Goal: Complete application form: Complete application form

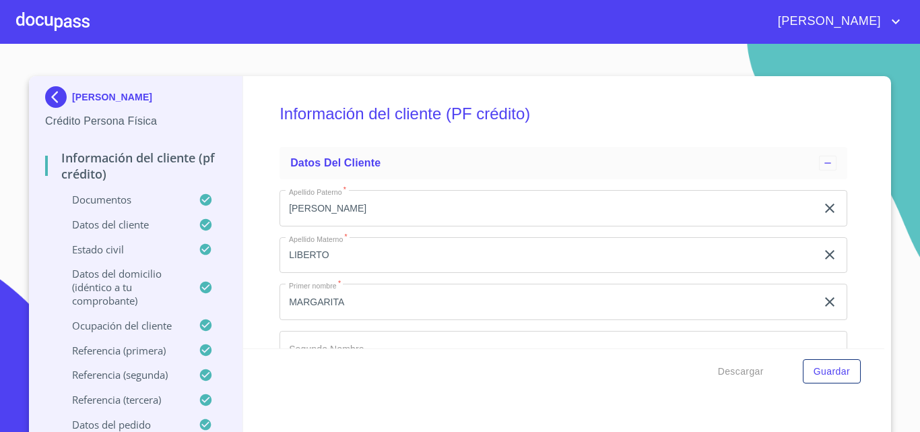
click at [71, 15] on div at bounding box center [52, 21] width 73 height 43
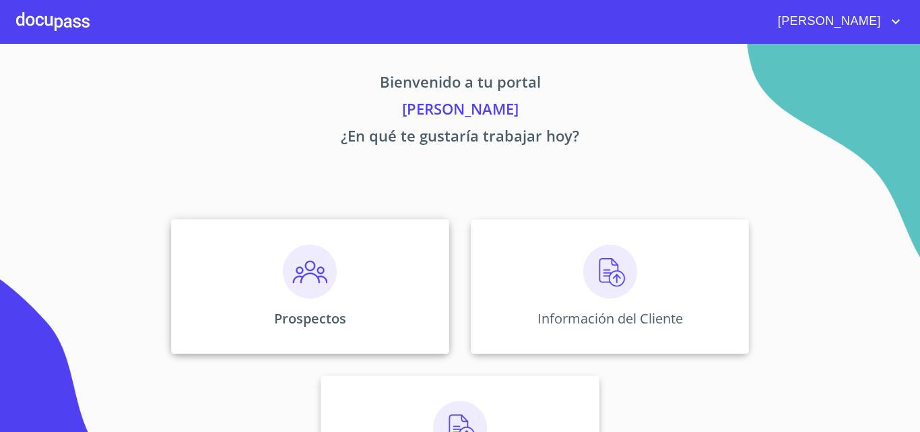
click at [268, 293] on div "Prospectos" at bounding box center [310, 286] width 278 height 135
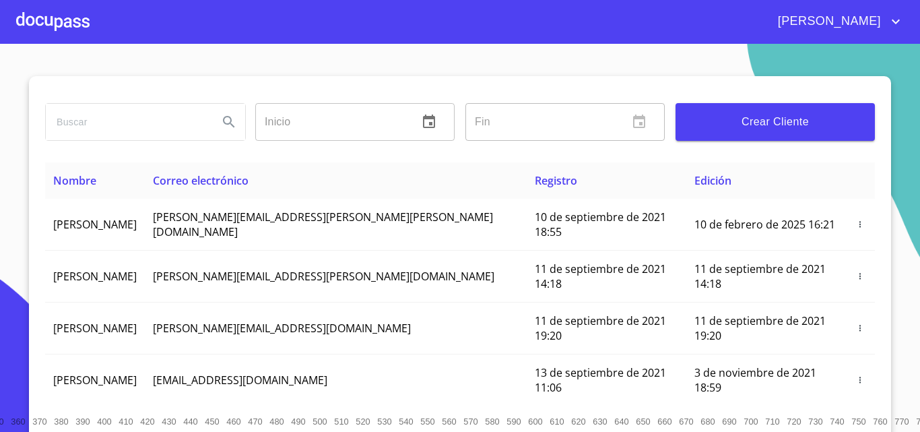
click at [92, 127] on input "search" at bounding box center [127, 122] width 162 height 36
click at [127, 125] on input "[PERSON_NAME]" at bounding box center [127, 122] width 162 height 36
type input "[PERSON_NAME]"
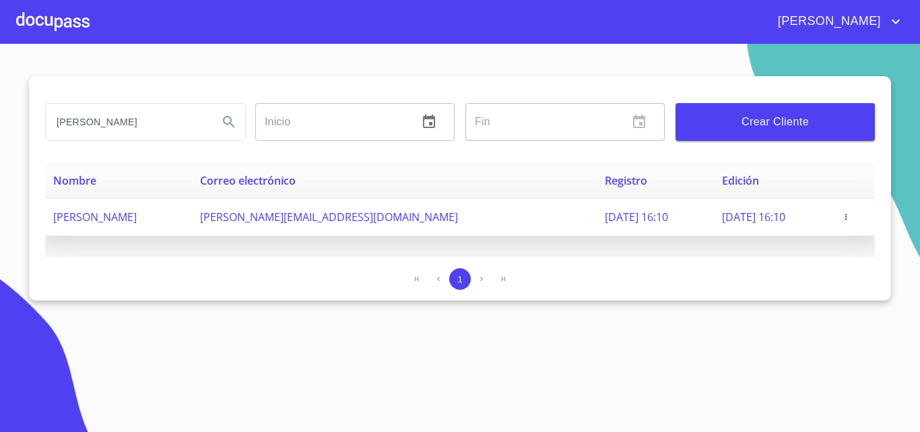
click at [847, 214] on icon "button" at bounding box center [846, 217] width 1 height 6
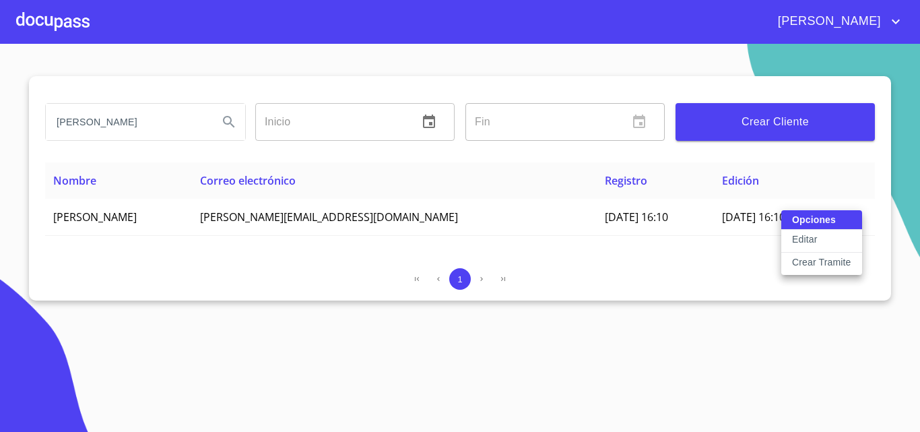
click at [831, 259] on p "Crear Tramite" at bounding box center [821, 261] width 59 height 13
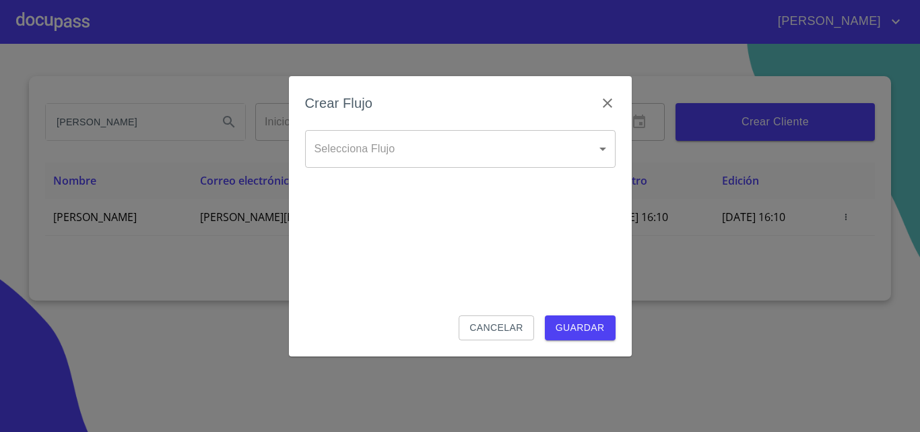
click at [532, 157] on body "[PERSON_NAME] [PERSON_NAME] Inicio ​ Fin ​ Crear Cliente Nombre Correo electrón…" at bounding box center [460, 216] width 920 height 432
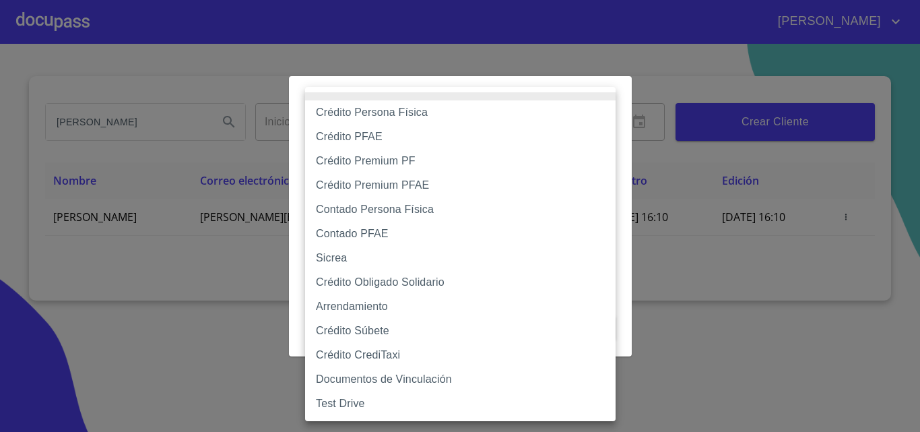
click at [443, 281] on li "Crédito Obligado Solidario" at bounding box center [460, 282] width 311 height 24
type input "61725509ab5355fc594ad23b"
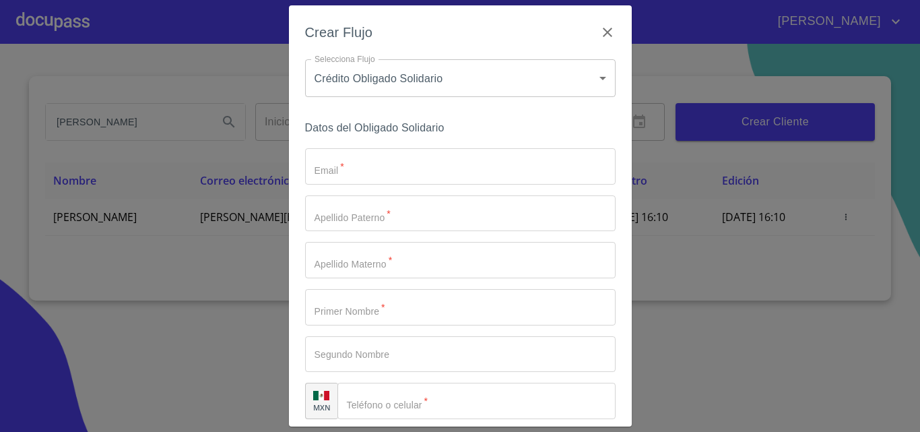
click at [567, 27] on div "Crear Flujo" at bounding box center [460, 41] width 311 height 38
click at [603, 31] on icon "button" at bounding box center [607, 32] width 9 height 9
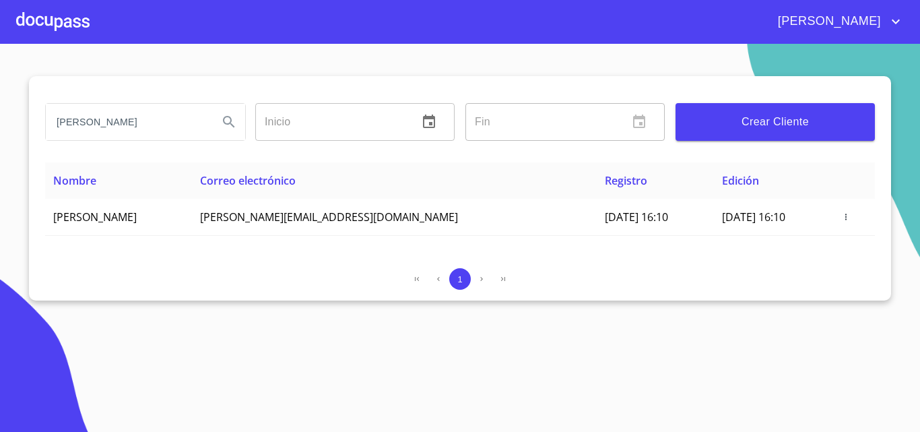
click at [59, 28] on div at bounding box center [52, 21] width 73 height 43
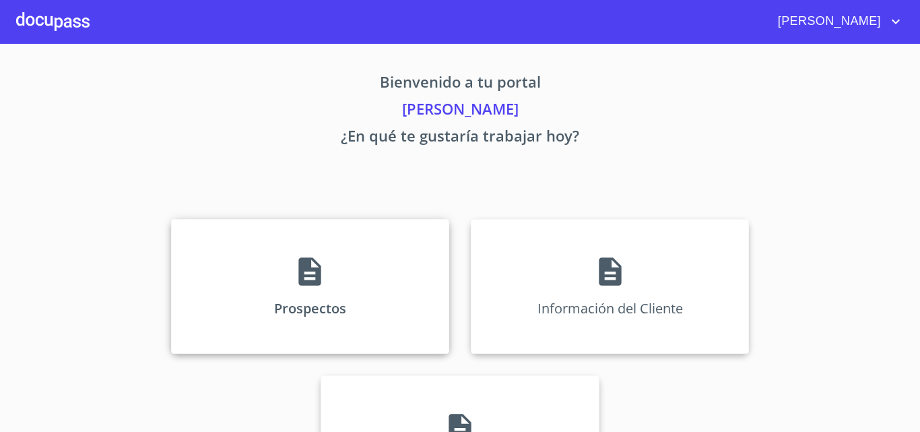
click at [326, 321] on div "Prospectos" at bounding box center [310, 286] width 278 height 135
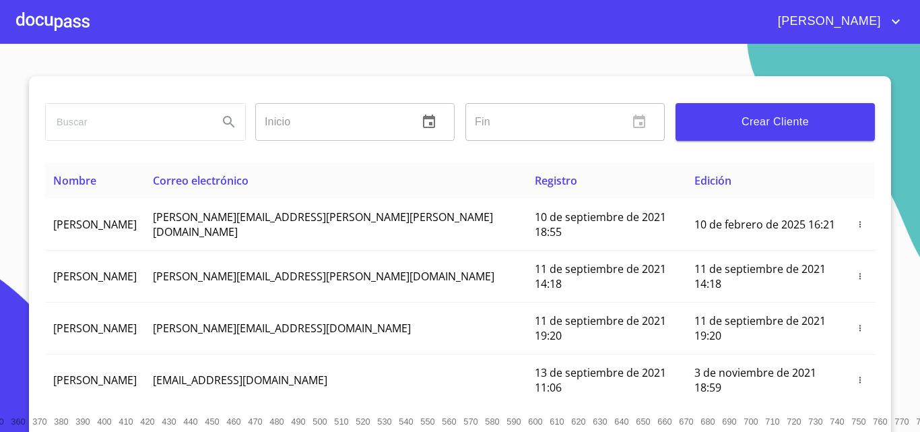
click at [348, 86] on div "Inicio ​ Fin ​ Crear Cliente" at bounding box center [460, 119] width 830 height 86
click at [63, 11] on div at bounding box center [52, 21] width 73 height 43
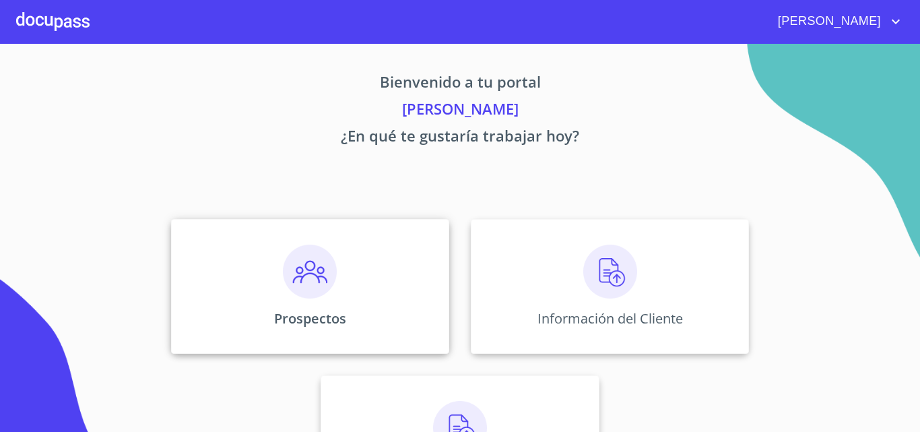
click at [283, 281] on img at bounding box center [310, 272] width 54 height 54
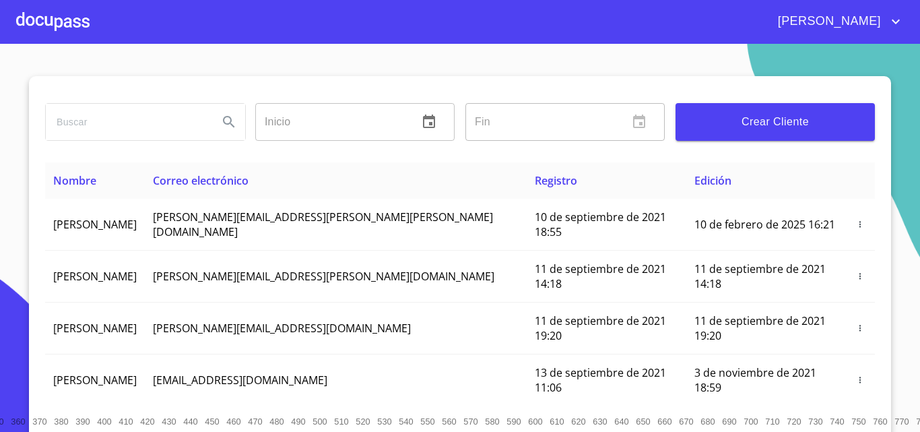
click at [168, 125] on input "search" at bounding box center [127, 122] width 162 height 36
type input "[PERSON_NAME]"
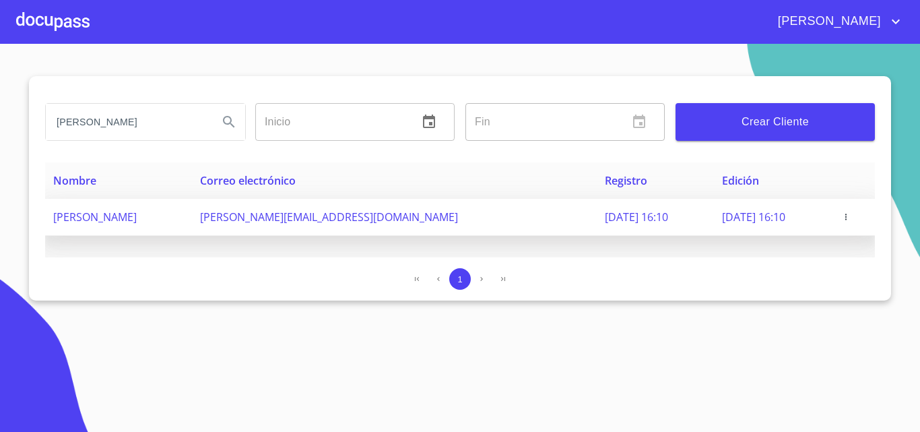
click at [851, 221] on icon "button" at bounding box center [846, 216] width 9 height 9
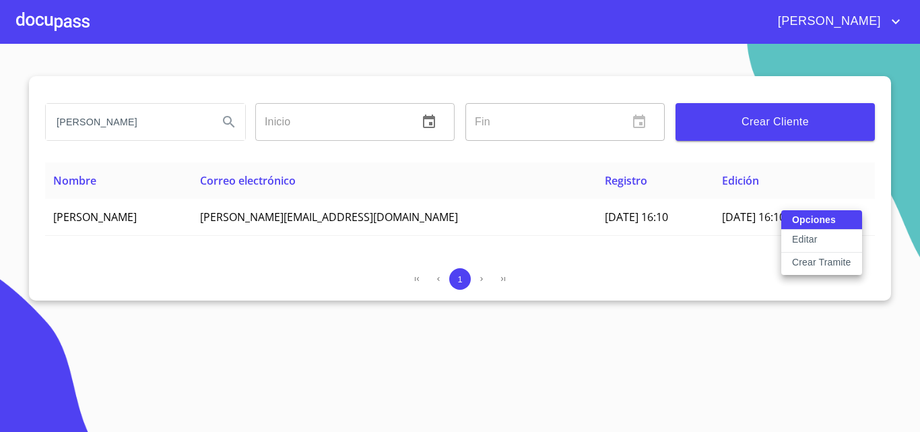
click at [826, 263] on p "Crear Tramite" at bounding box center [821, 261] width 59 height 13
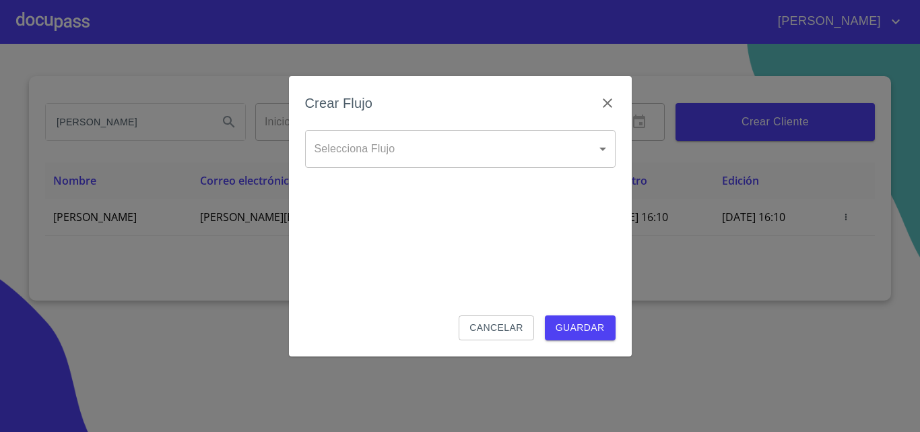
click at [391, 148] on body "[PERSON_NAME] [PERSON_NAME] Inicio ​ Fin ​ Crear Cliente Nombre Correo electrón…" at bounding box center [460, 216] width 920 height 432
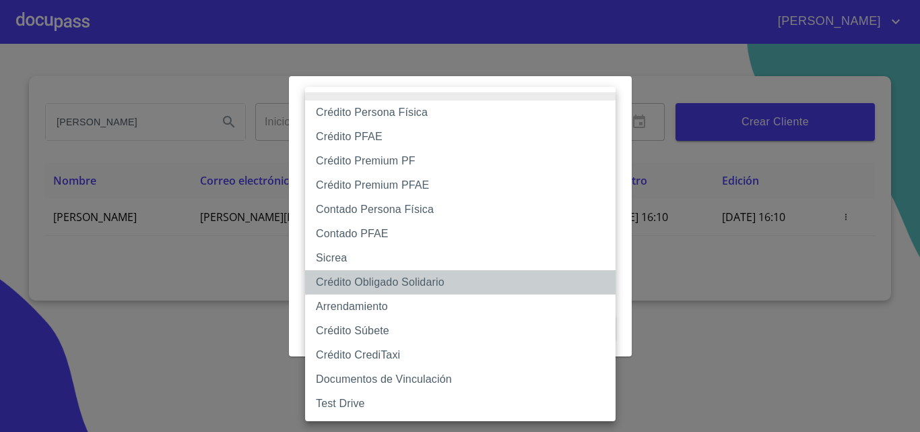
click at [399, 282] on li "Crédito Obligado Solidario" at bounding box center [460, 282] width 311 height 24
type input "61725509ab5355fc594ad23b"
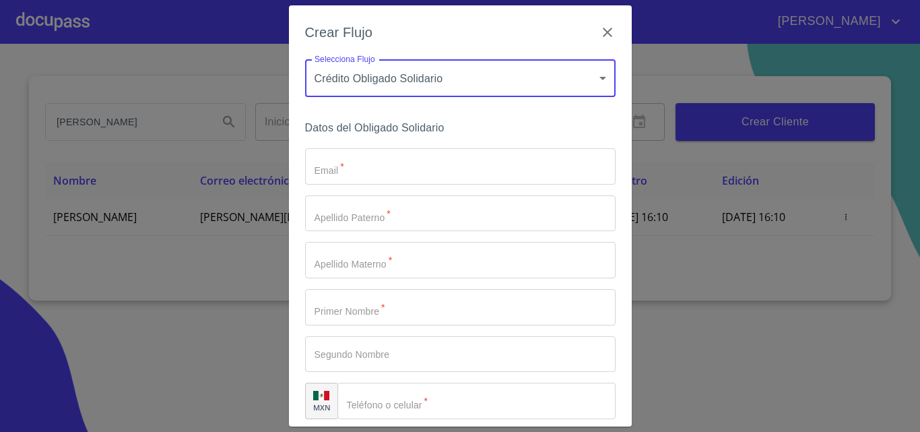
click at [401, 162] on input "Email   *" at bounding box center [460, 166] width 311 height 36
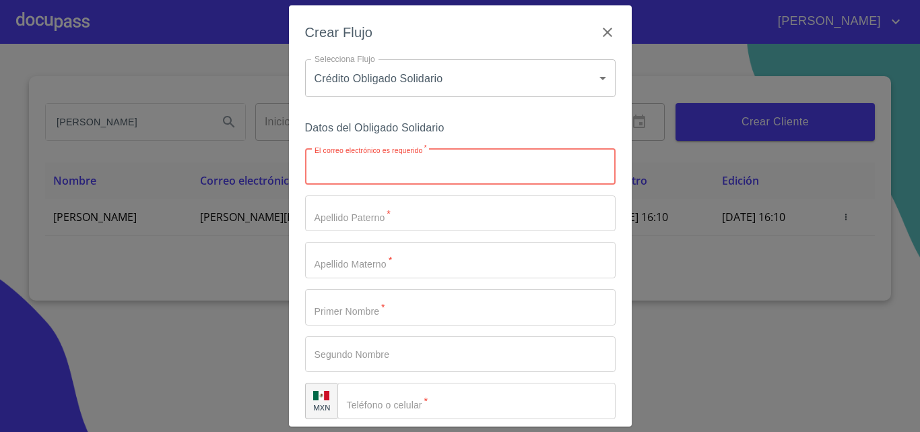
click at [369, 212] on input "El correo electrónico es requerido   *" at bounding box center [460, 213] width 311 height 36
click at [389, 175] on input "El correo electrónico es requerido   *" at bounding box center [460, 166] width 311 height 36
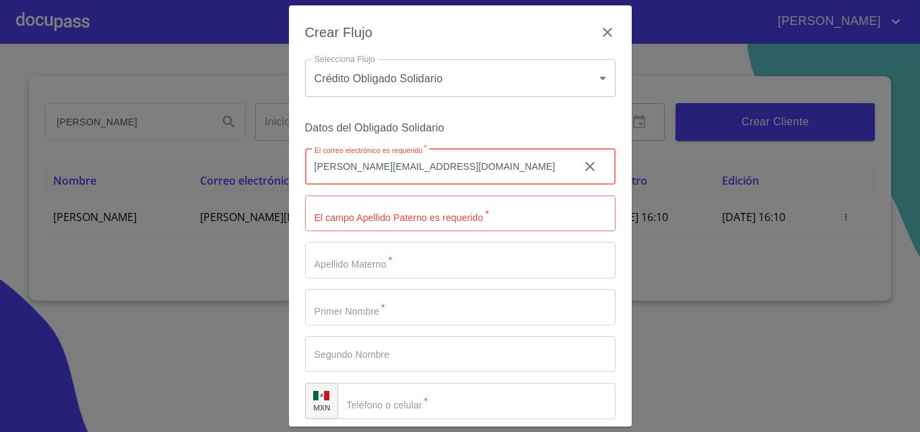
type input "[PERSON_NAME][EMAIL_ADDRESS][DOMAIN_NAME]"
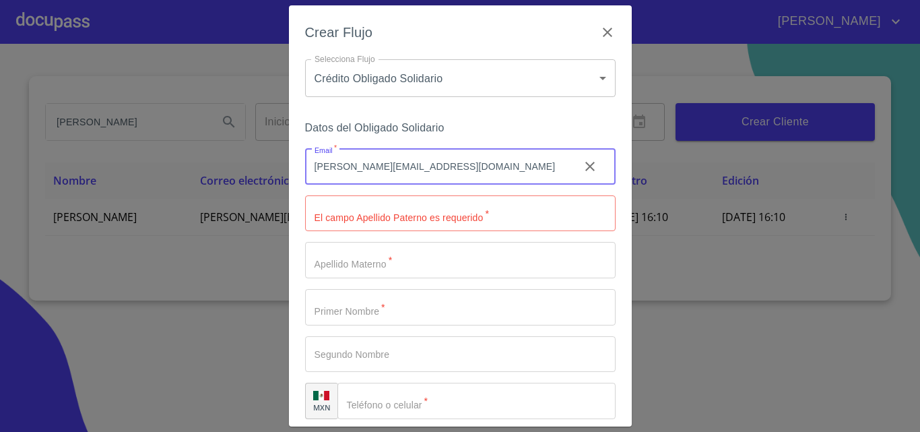
click at [408, 179] on input "[PERSON_NAME][EMAIL_ADDRESS][DOMAIN_NAME]" at bounding box center [436, 166] width 263 height 36
click at [478, 163] on input "[PERSON_NAME][EMAIL_ADDRESS][DOMAIN_NAME]" at bounding box center [436, 166] width 263 height 36
click at [449, 224] on input "Email   *" at bounding box center [460, 213] width 311 height 36
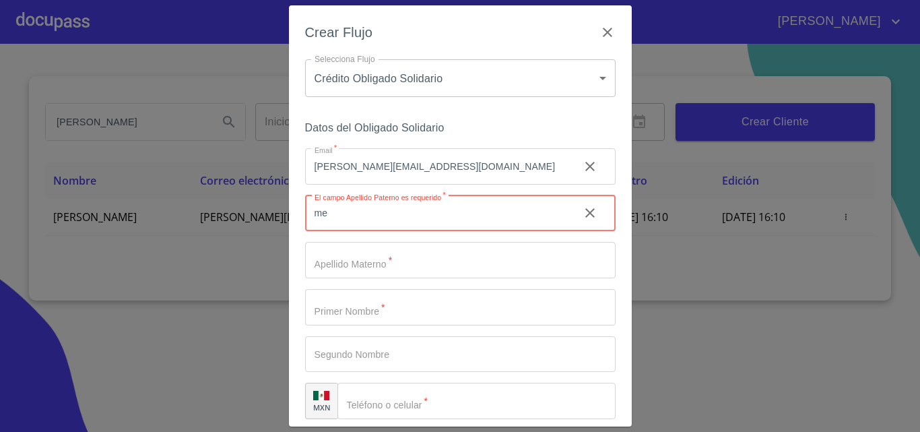
type input "m"
type input "[PERSON_NAME]"
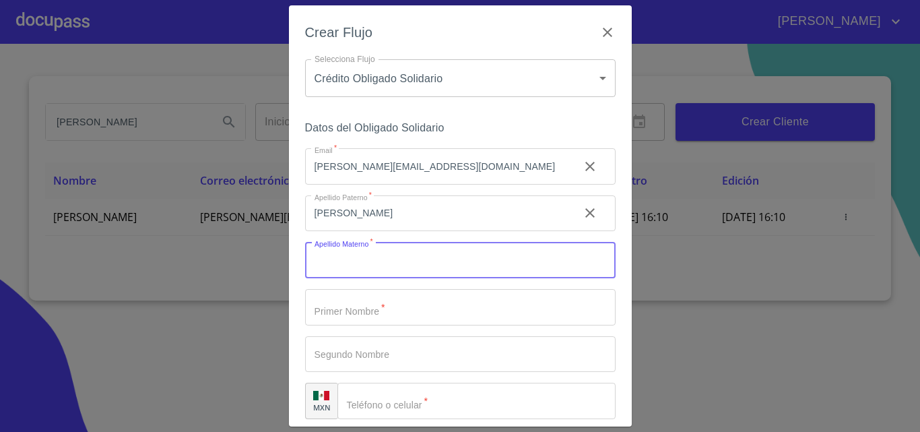
type input "F"
type input "[PERSON_NAME]"
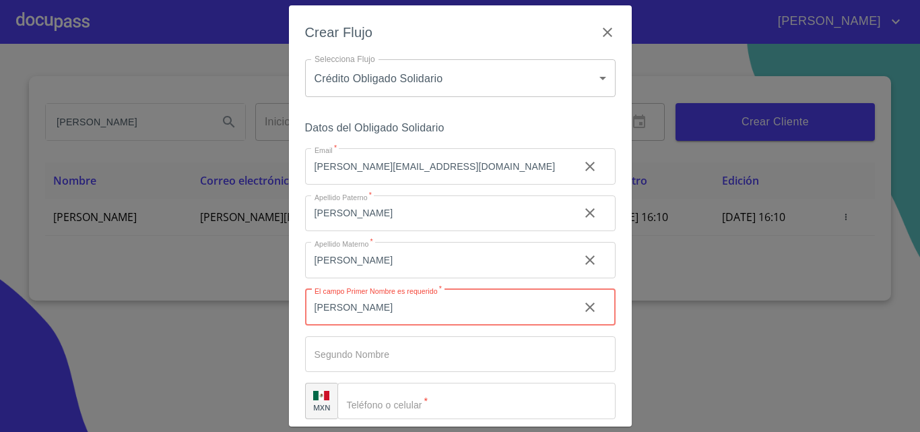
type input "[PERSON_NAME]"
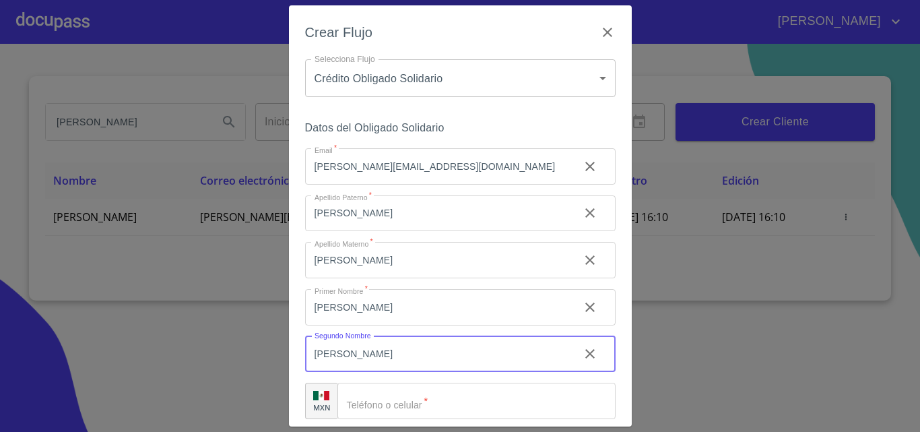
type input "[PERSON_NAME]"
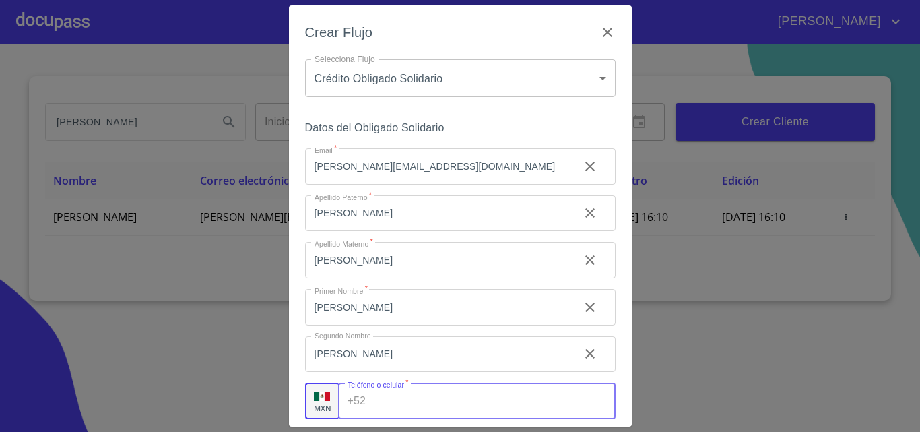
scroll to position [66, 0]
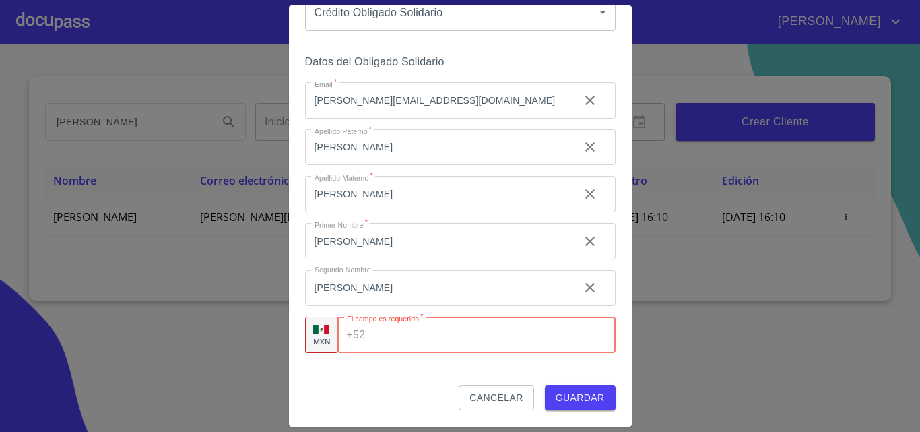
paste input "[PHONE_NUMBER]"
click at [414, 338] on input "[PHONE_NUMBER]" at bounding box center [472, 335] width 203 height 36
click at [391, 336] on input "[PHONE_NUMBER]" at bounding box center [472, 335] width 203 height 36
type input "[PHONE_NUMBER]"
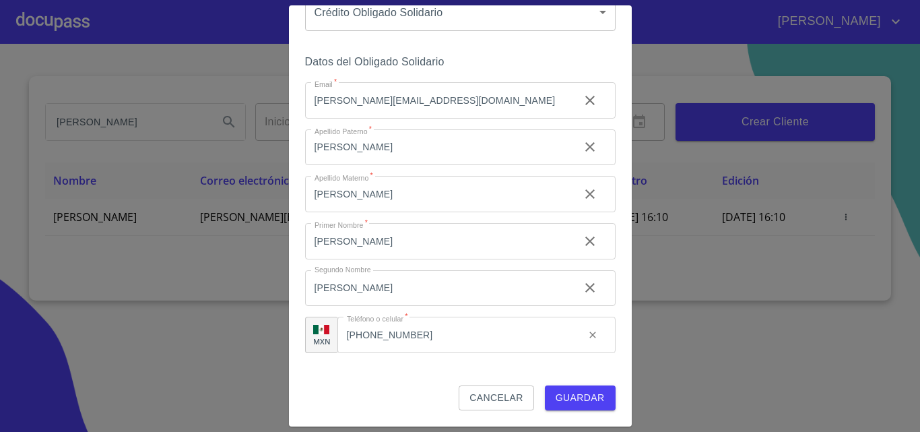
click at [421, 368] on div "Datos del Obligado Solidario Email   * [PERSON_NAME][EMAIL_ADDRESS][DOMAIN_NAME…" at bounding box center [460, 219] width 311 height 333
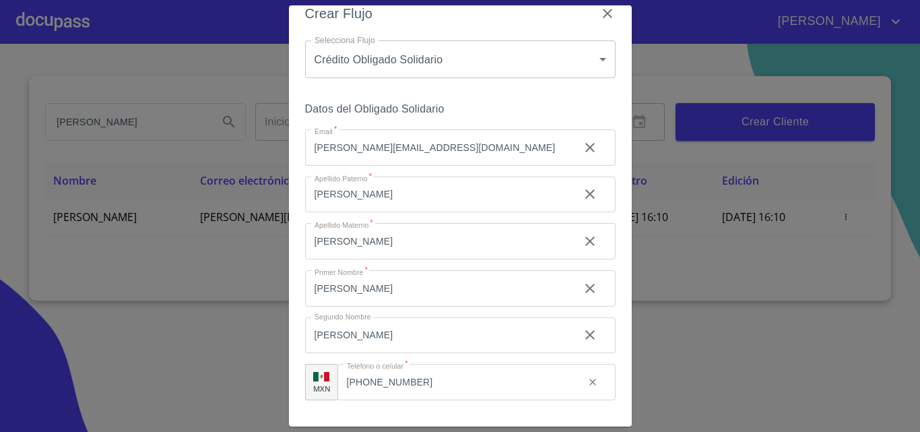
scroll to position [0, 0]
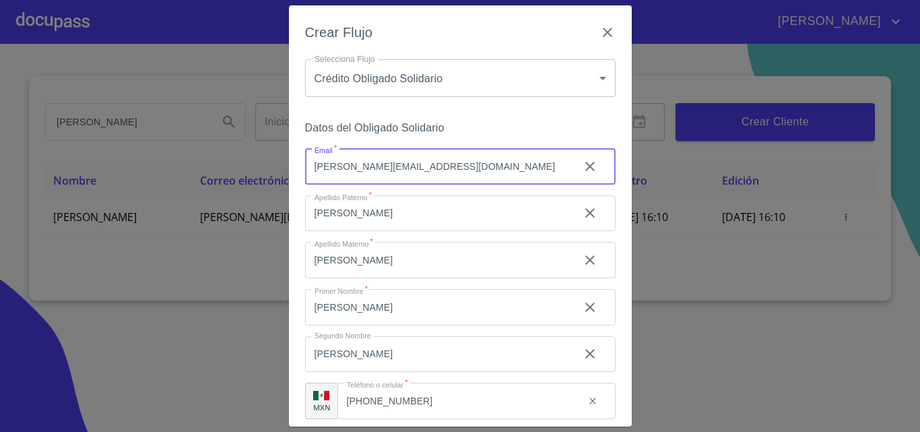
drag, startPoint x: 478, startPoint y: 156, endPoint x: 15, endPoint y: 184, distance: 463.8
click at [13, 183] on div "Crear Flujo Selecciona Flujo Crédito Obligado Solidario 61725509ab5355fc594ad23…" at bounding box center [460, 216] width 920 height 432
paste input "[EMAIL_ADDRESS][DOMAIN_NAME]"
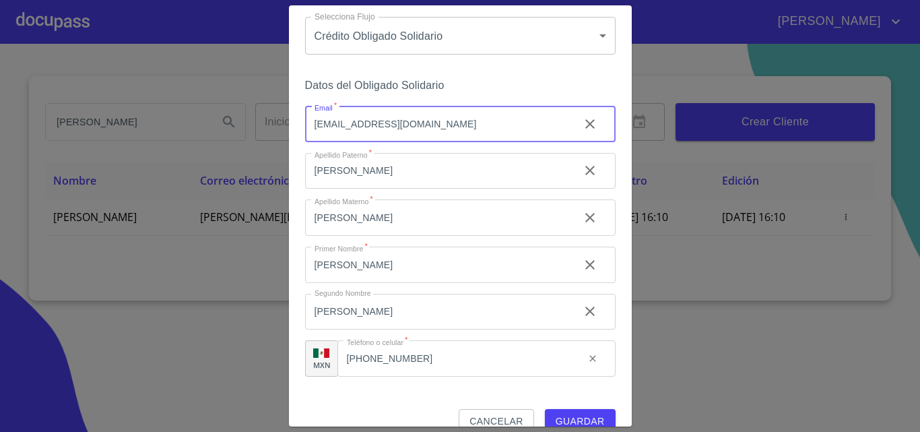
scroll to position [66, 0]
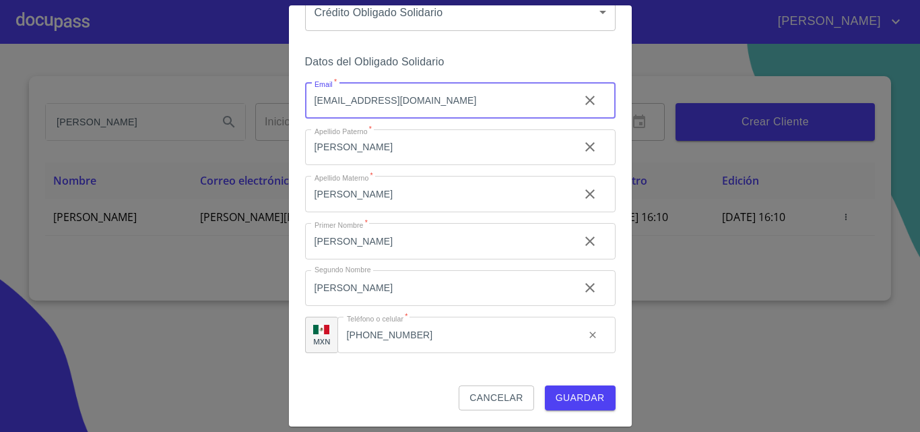
type input "[EMAIL_ADDRESS][DOMAIN_NAME]"
click at [587, 399] on span "Guardar" at bounding box center [580, 397] width 49 height 17
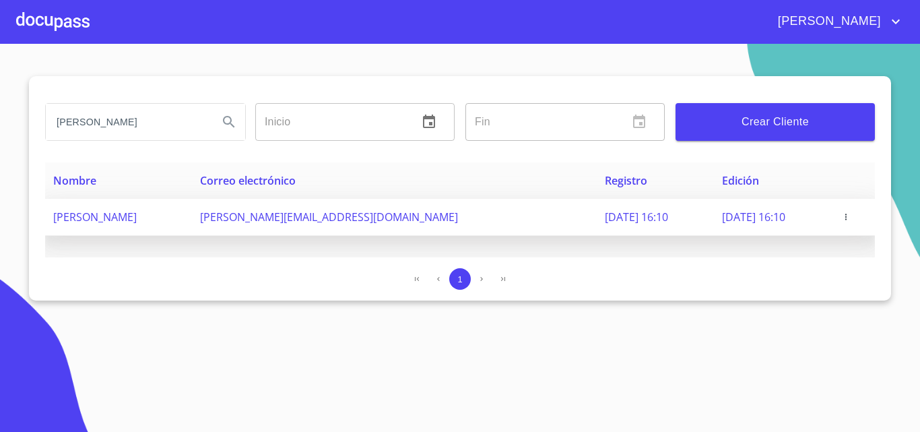
click at [851, 214] on icon "button" at bounding box center [846, 216] width 9 height 9
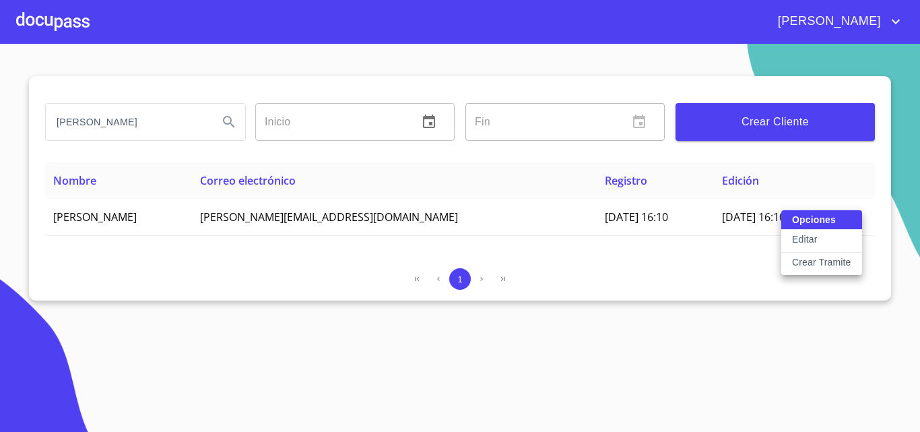
click at [743, 284] on div at bounding box center [460, 216] width 920 height 432
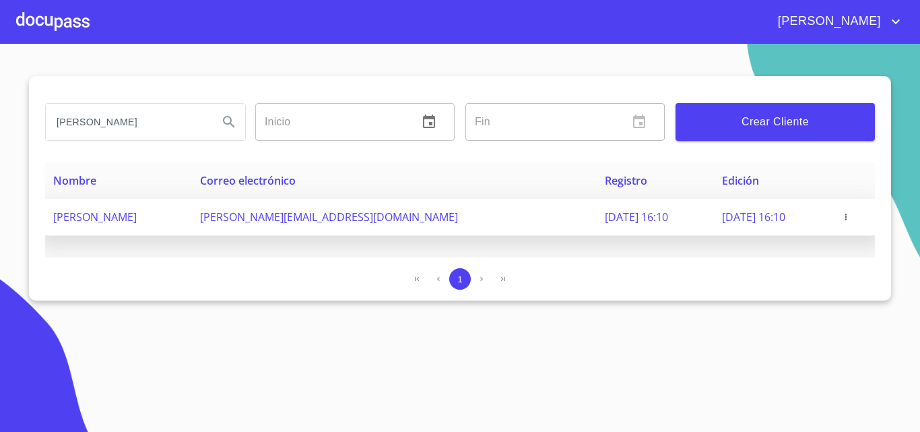
click at [137, 215] on span "[PERSON_NAME]" at bounding box center [95, 217] width 84 height 15
click at [133, 216] on span "[PERSON_NAME]" at bounding box center [95, 217] width 84 height 15
click at [278, 230] on td "[PERSON_NAME][EMAIL_ADDRESS][DOMAIN_NAME]" at bounding box center [394, 217] width 405 height 37
click at [350, 206] on td "[PERSON_NAME][EMAIL_ADDRESS][DOMAIN_NAME]" at bounding box center [394, 217] width 405 height 37
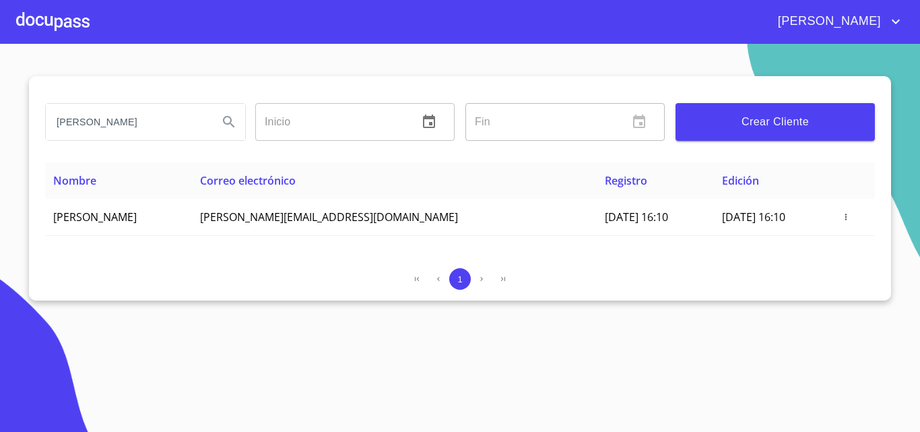
click at [69, 11] on div at bounding box center [52, 21] width 73 height 43
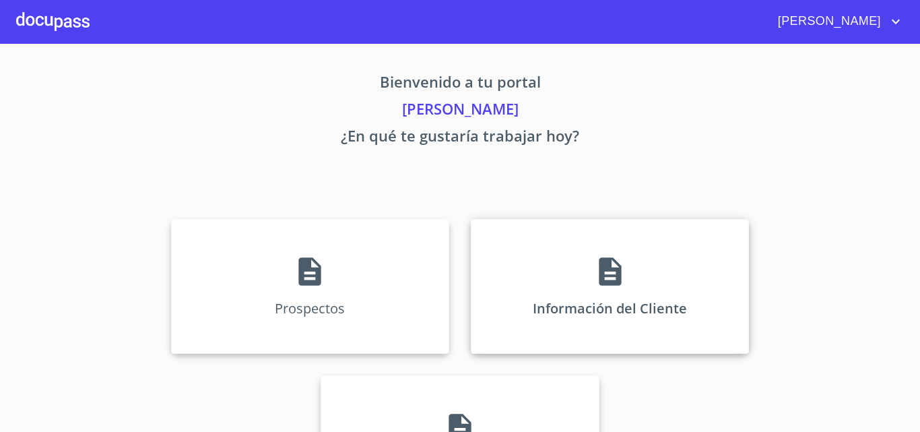
click at [591, 299] on div "Información del Cliente" at bounding box center [610, 286] width 278 height 135
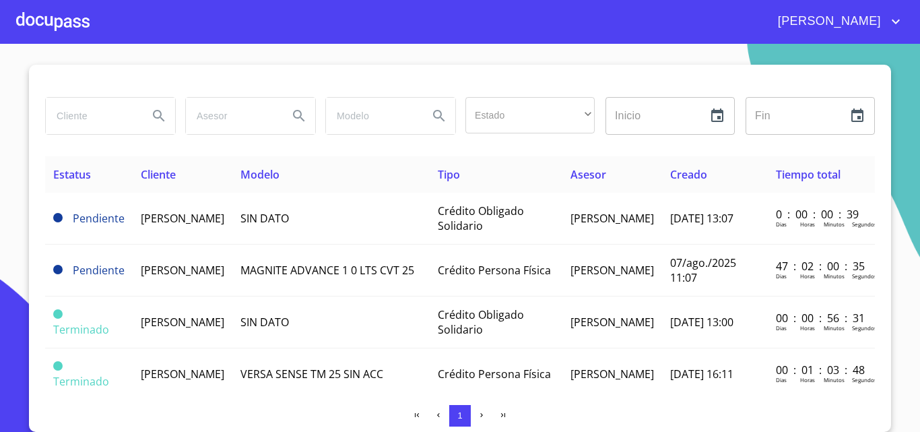
scroll to position [11, 0]
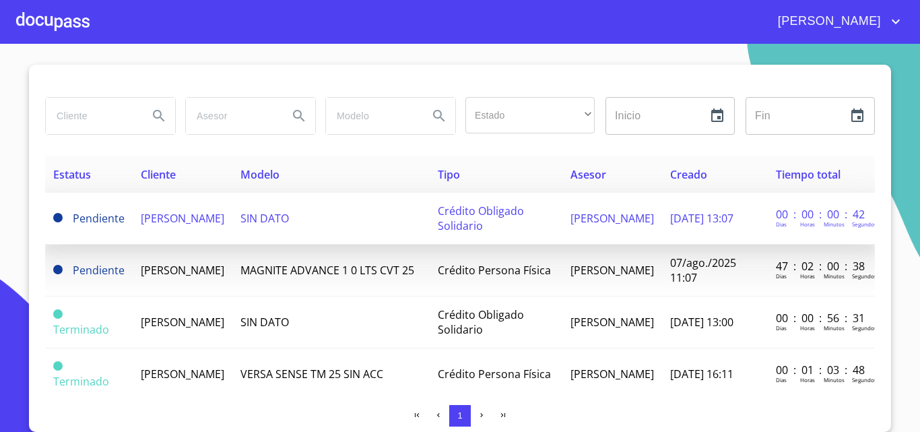
click at [224, 218] on span "[PERSON_NAME]" at bounding box center [183, 218] width 84 height 15
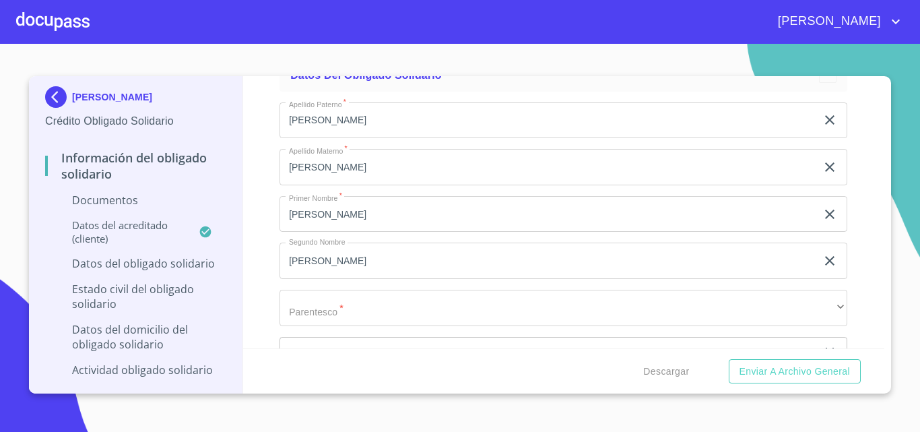
scroll to position [2965, 0]
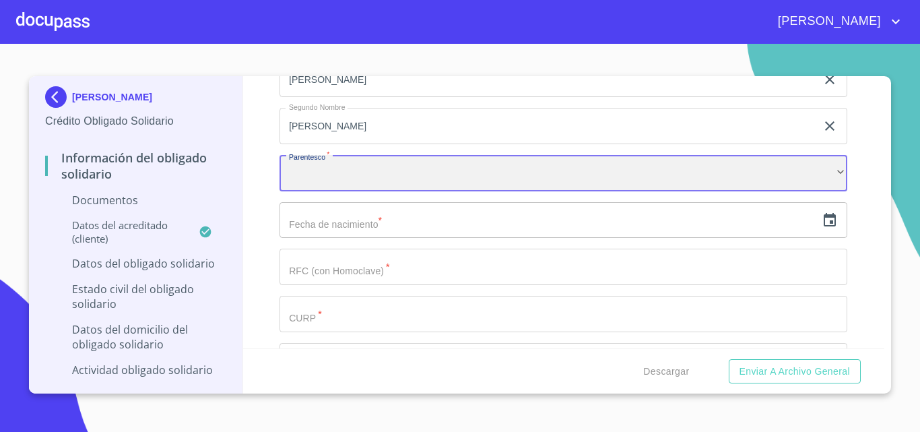
click at [404, 180] on div "​" at bounding box center [564, 173] width 568 height 36
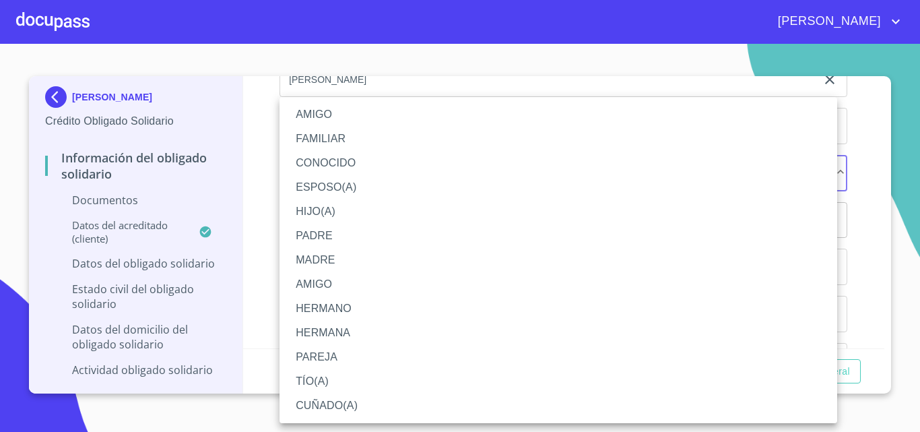
drag, startPoint x: 352, startPoint y: 144, endPoint x: 387, endPoint y: 157, distance: 38.2
click at [352, 143] on li "FAMILIAR" at bounding box center [559, 139] width 558 height 24
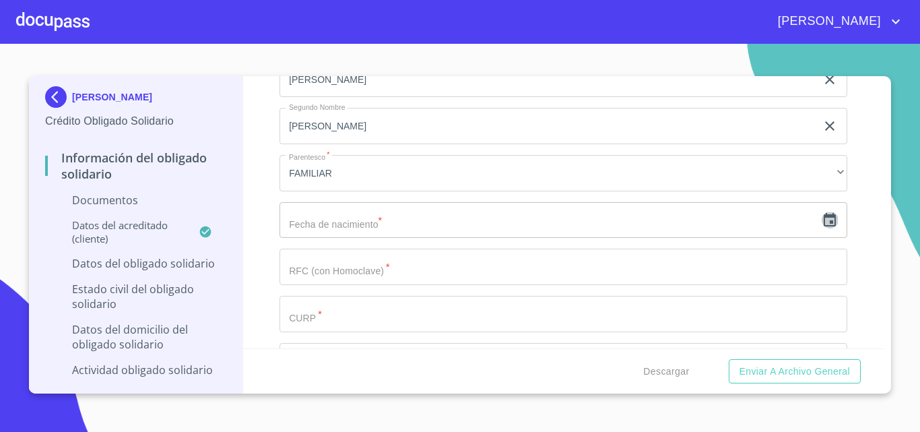
click at [822, 219] on icon "button" at bounding box center [830, 220] width 16 height 16
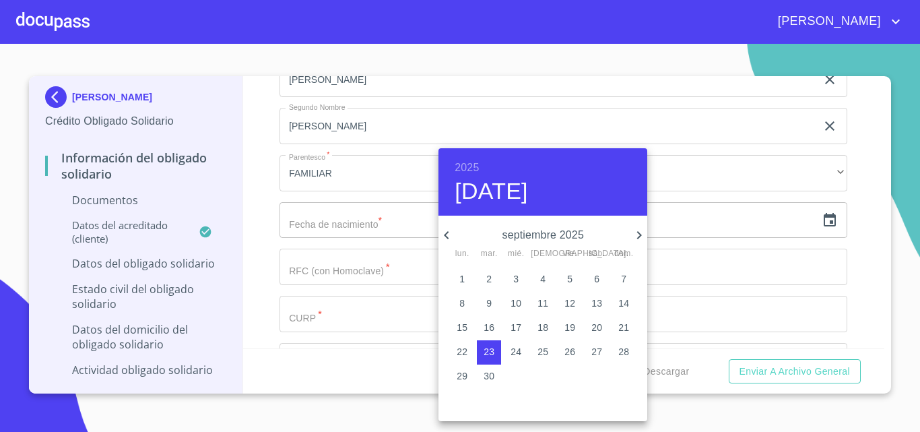
click at [476, 167] on h6 "2025" at bounding box center [467, 167] width 24 height 19
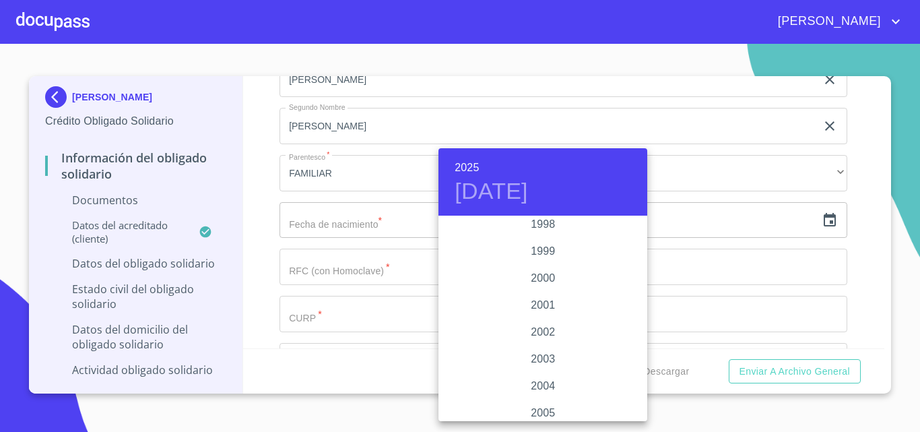
scroll to position [1941, 0]
click at [544, 283] on div "1999" at bounding box center [543, 285] width 209 height 27
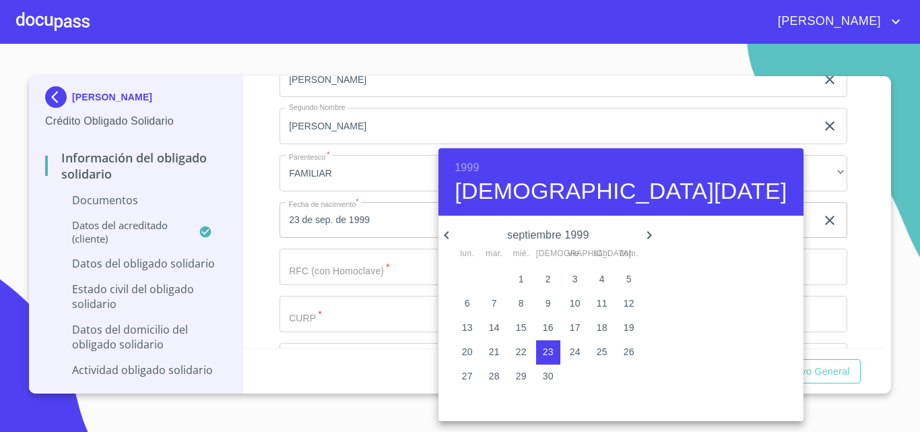
click at [641, 232] on icon "button" at bounding box center [649, 235] width 16 height 16
click at [641, 234] on icon "button" at bounding box center [649, 235] width 16 height 16
click at [627, 296] on p "12" at bounding box center [629, 302] width 11 height 13
type input "[DATE]"
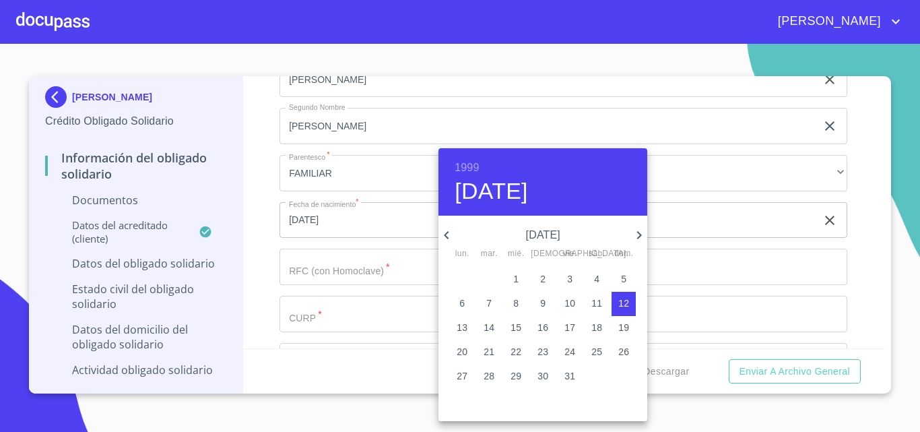
click at [212, 258] on div at bounding box center [460, 216] width 920 height 432
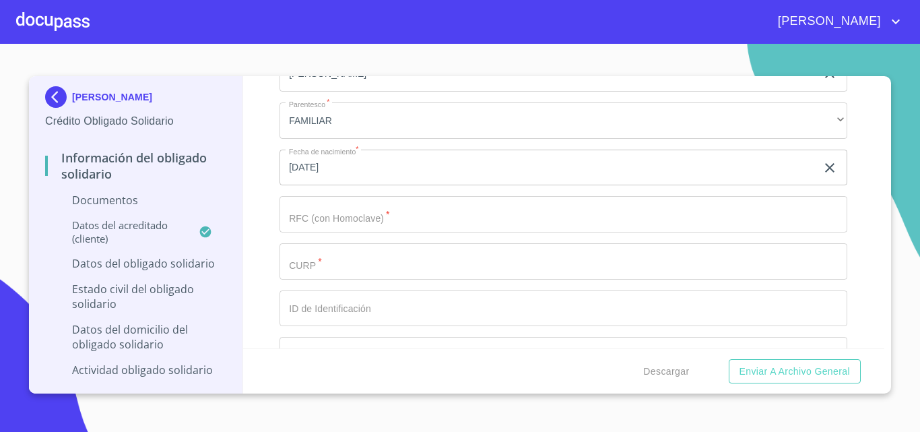
scroll to position [3032, 0]
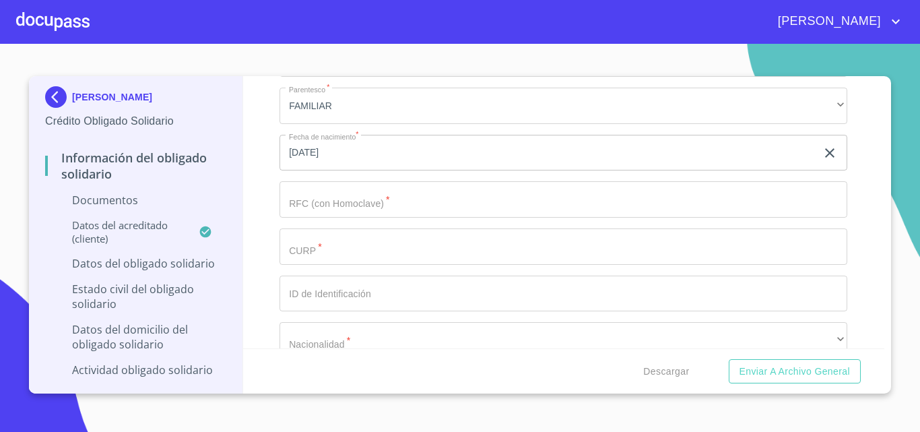
click at [456, 233] on input "Documento de identificación Obligado Solidario.   *" at bounding box center [564, 246] width 568 height 36
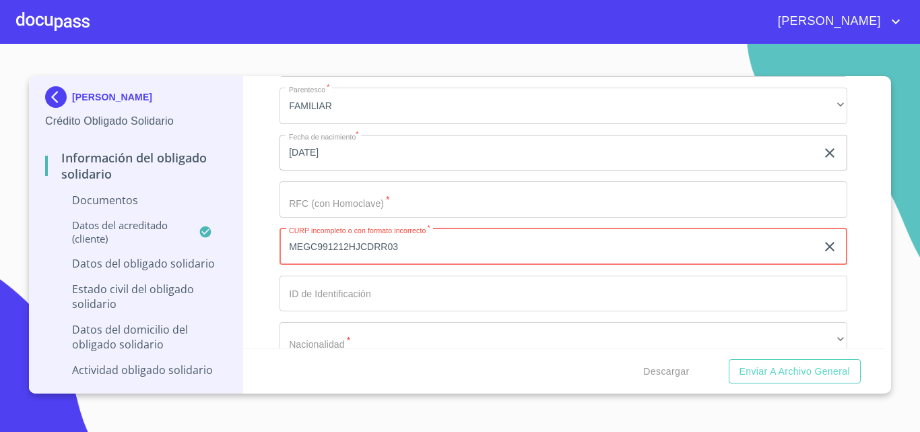
type input "MEGC991212HJCDRR03"
click at [365, 286] on input "Documento de identificación Obligado Solidario.   *" at bounding box center [564, 294] width 568 height 36
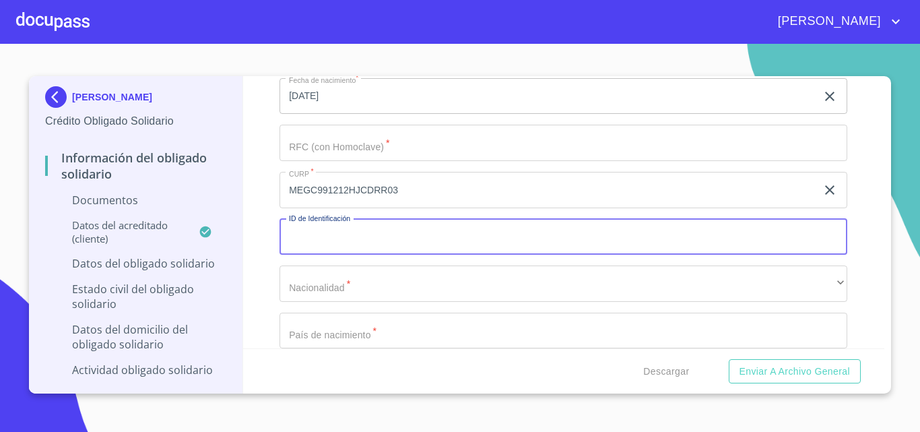
scroll to position [3100, 0]
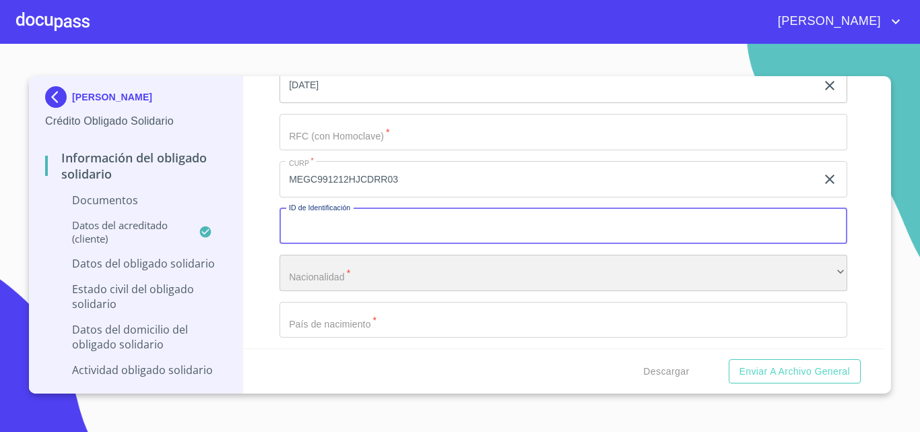
click at [365, 276] on div "​" at bounding box center [564, 273] width 568 height 36
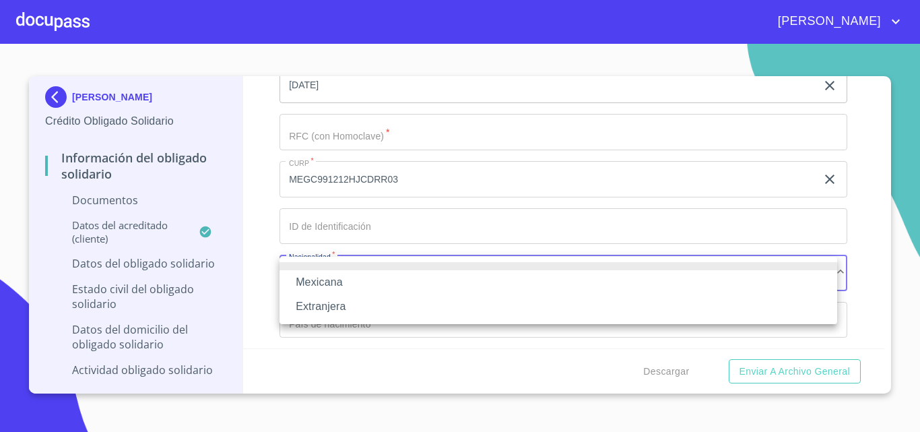
click at [352, 280] on li "Mexicana" at bounding box center [559, 282] width 558 height 24
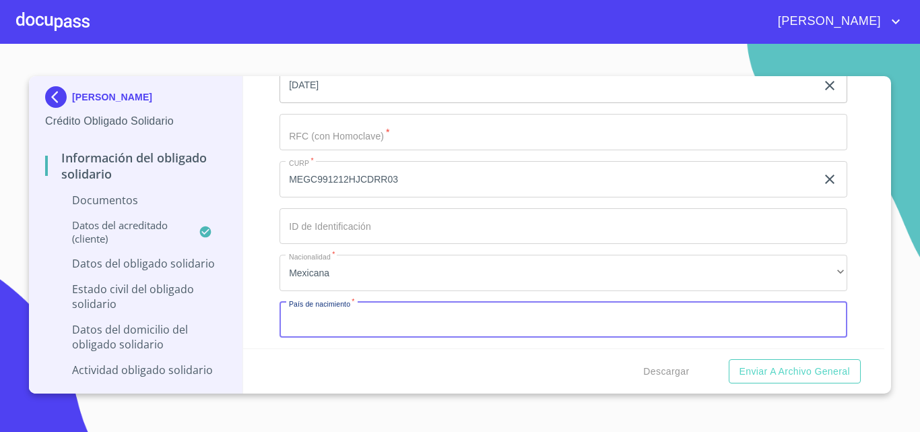
click at [352, 317] on input "Documento de identificación Obligado Solidario.   *" at bounding box center [564, 320] width 568 height 36
type input "[GEOGRAPHIC_DATA]"
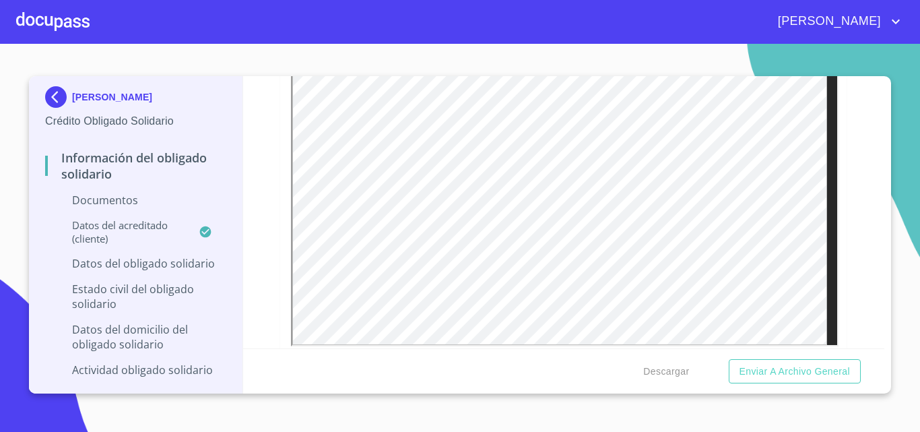
scroll to position [1482, 0]
click at [910, 95] on section "[PERSON_NAME] Crédito Obligado Solidario Información del Obligado Solidario Doc…" at bounding box center [460, 238] width 920 height 388
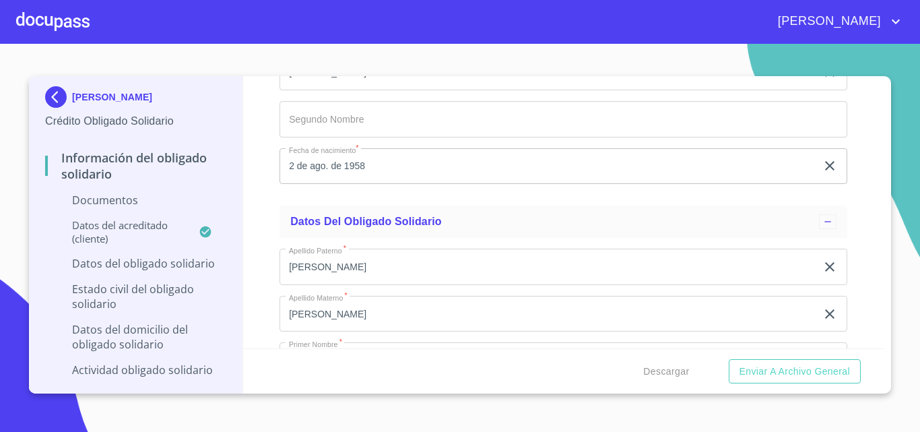
scroll to position [3437, 0]
click at [174, 270] on p "Datos del obligado solidario" at bounding box center [135, 263] width 181 height 15
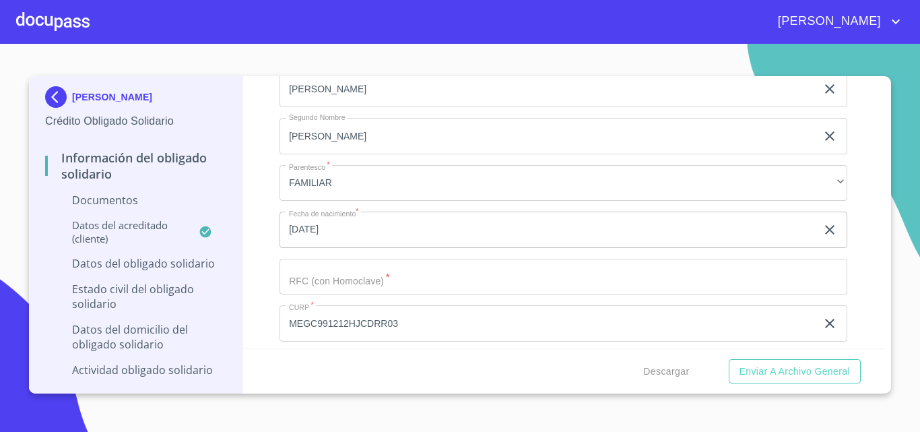
scroll to position [310, 0]
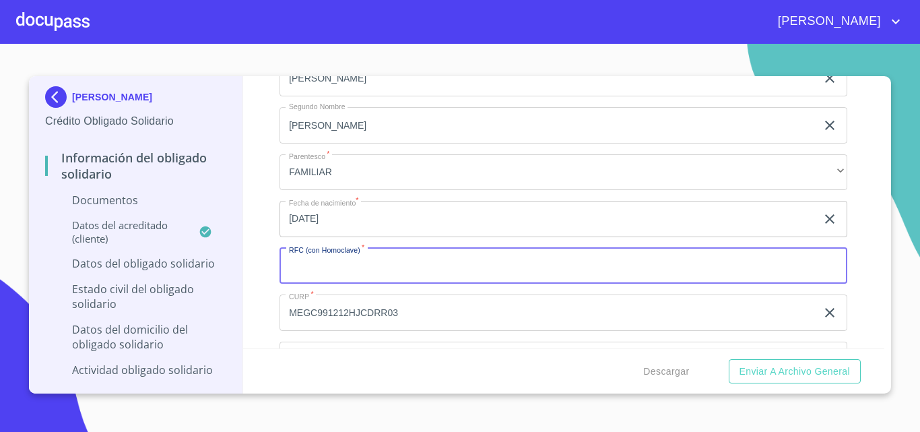
click at [357, 279] on input "Apellido Paterno   *" at bounding box center [564, 266] width 568 height 36
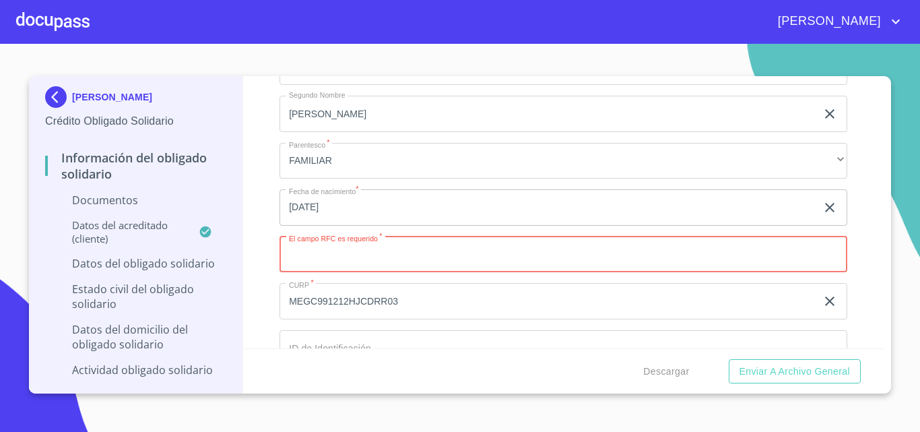
scroll to position [323, 0]
click at [309, 254] on input "Apellido Paterno   *" at bounding box center [564, 253] width 568 height 36
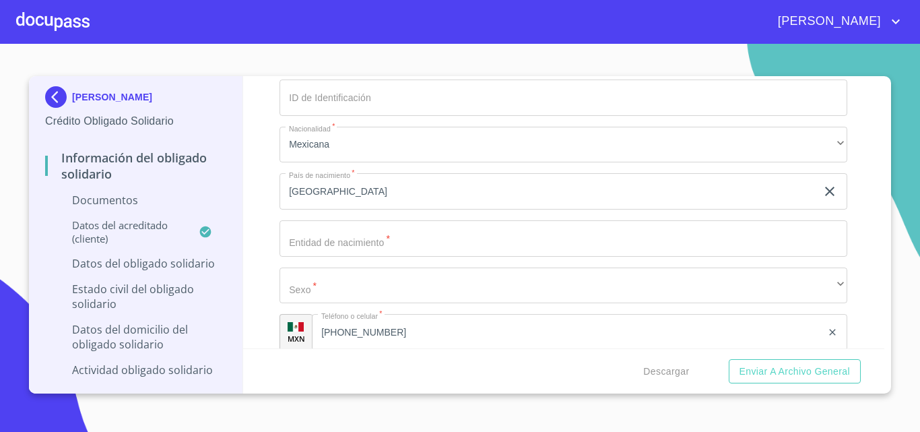
scroll to position [592, 0]
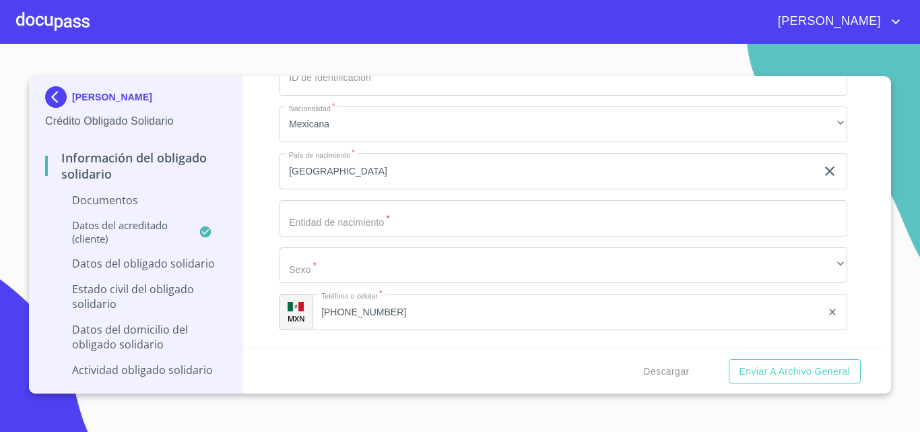
type input "MEGC991212MRA"
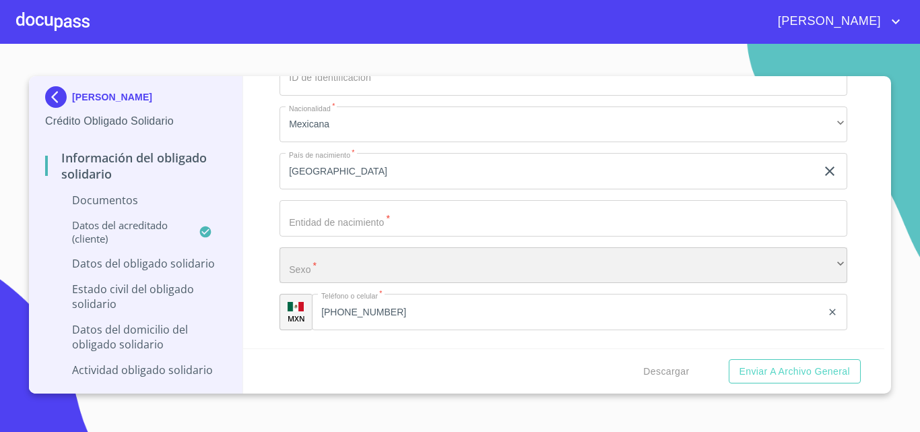
click at [371, 266] on div "​" at bounding box center [564, 265] width 568 height 36
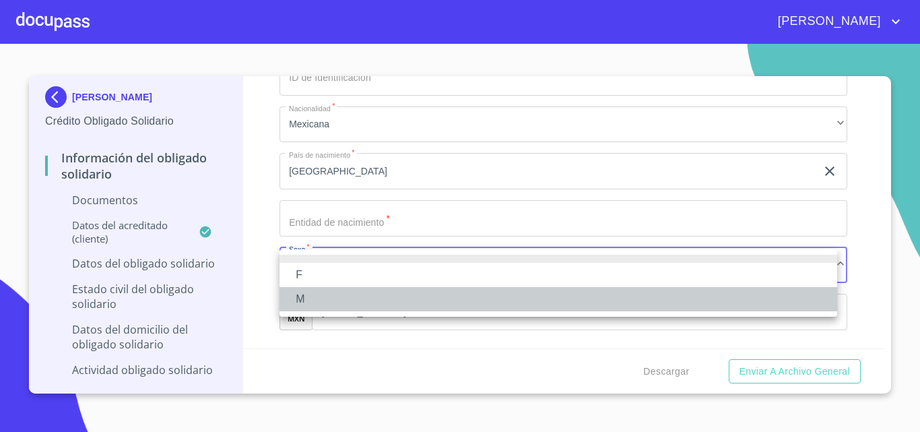
click at [354, 302] on li "M" at bounding box center [559, 299] width 558 height 24
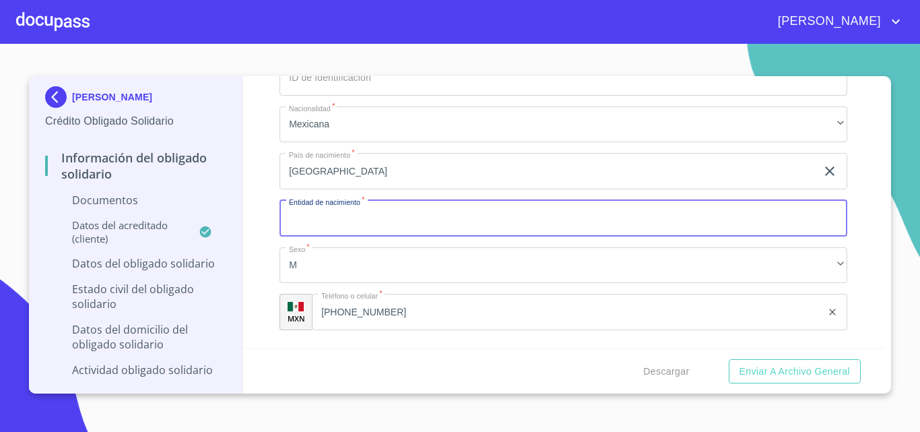
click at [399, 221] on input "Apellido Paterno   *" at bounding box center [564, 218] width 568 height 36
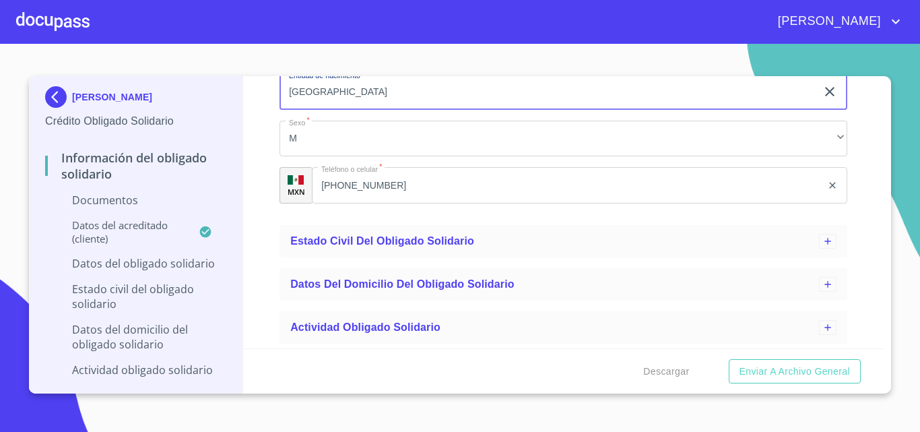
scroll to position [720, 0]
type input "[GEOGRAPHIC_DATA]"
click at [406, 237] on span "Estado civil del obligado solidario" at bounding box center [382, 239] width 184 height 11
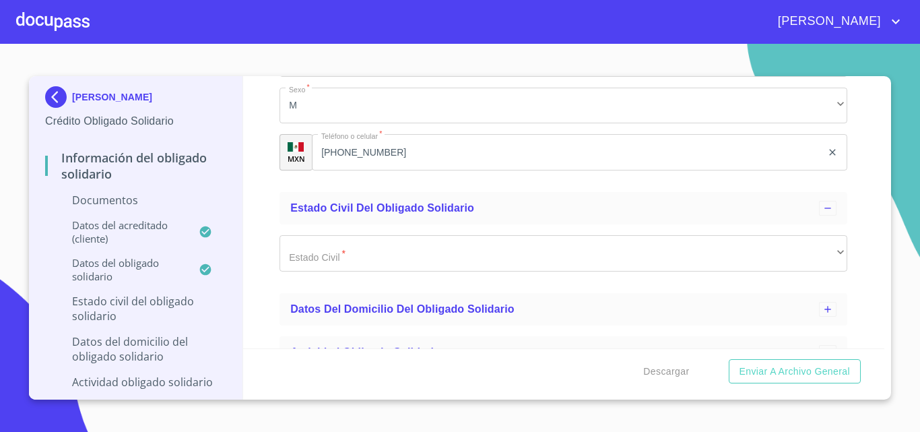
scroll to position [778, 0]
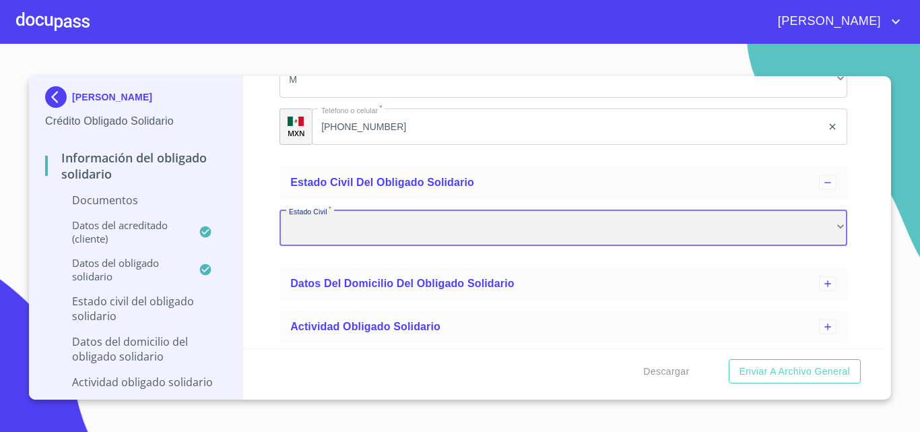
click at [361, 239] on div "​" at bounding box center [564, 228] width 568 height 36
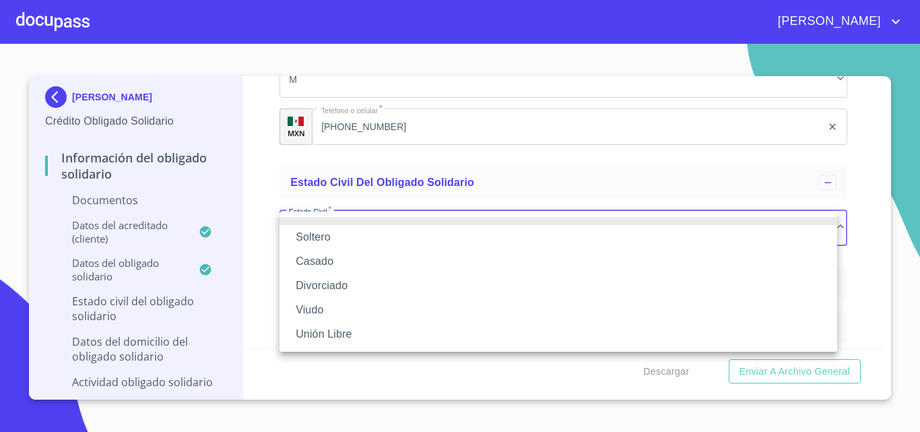
click at [339, 236] on li "Soltero" at bounding box center [559, 237] width 558 height 24
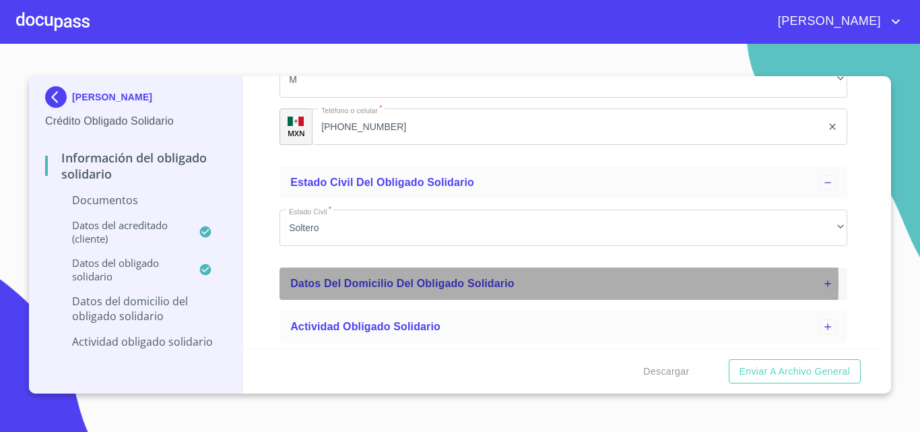
click at [402, 284] on span "Datos del Domicilio del Obligado Solidario" at bounding box center [402, 283] width 224 height 11
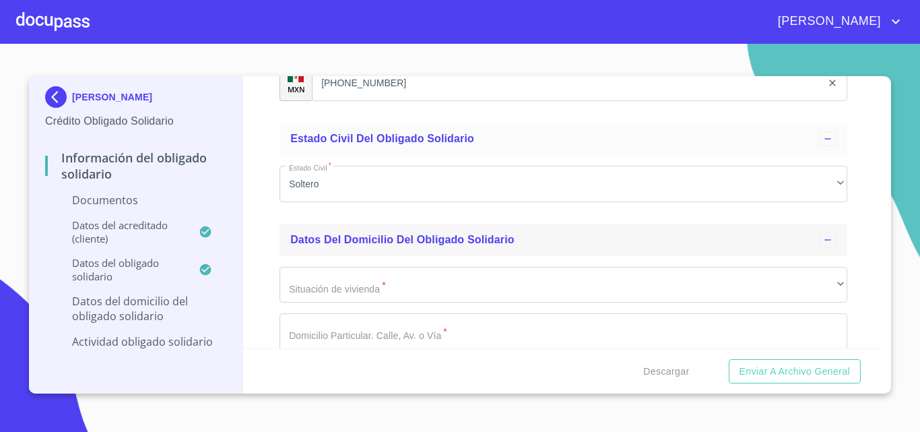
scroll to position [845, 0]
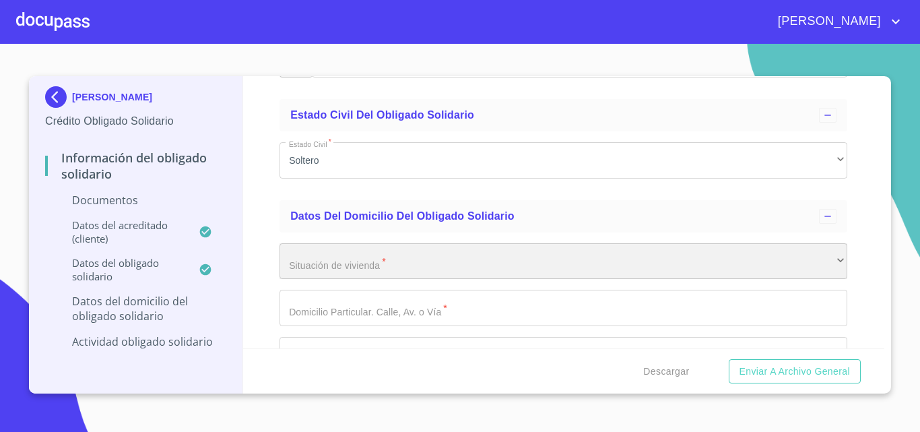
click at [385, 255] on div "​" at bounding box center [564, 261] width 568 height 36
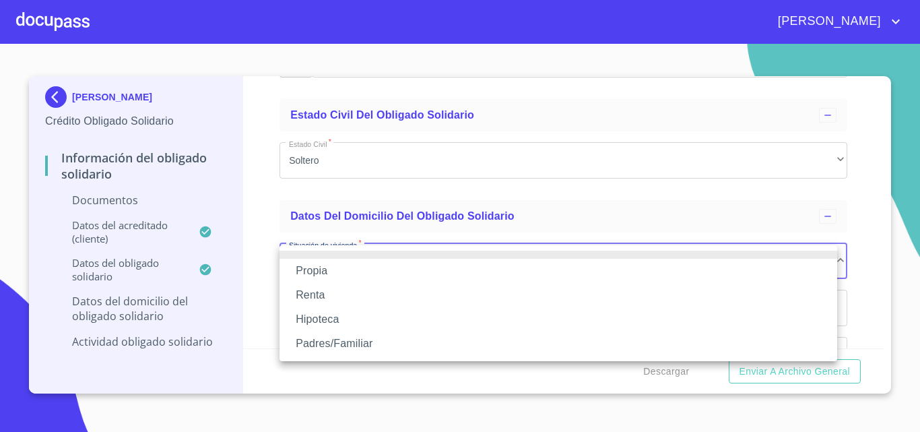
click at [369, 274] on li "Propia" at bounding box center [559, 271] width 558 height 24
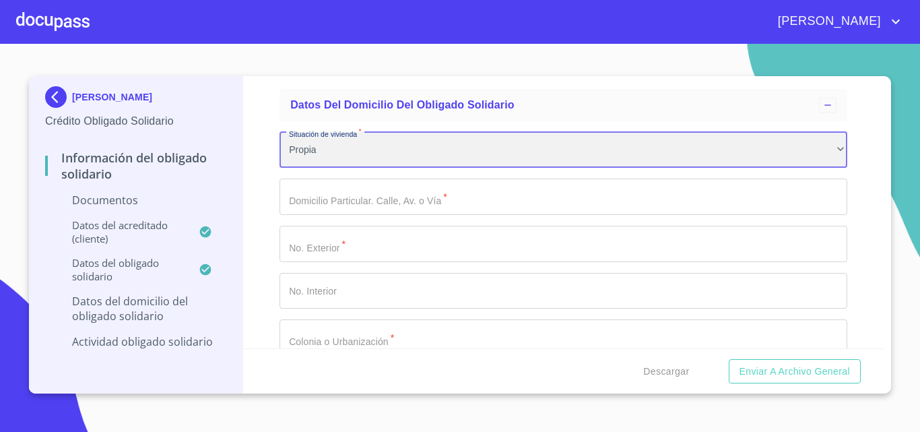
scroll to position [980, 0]
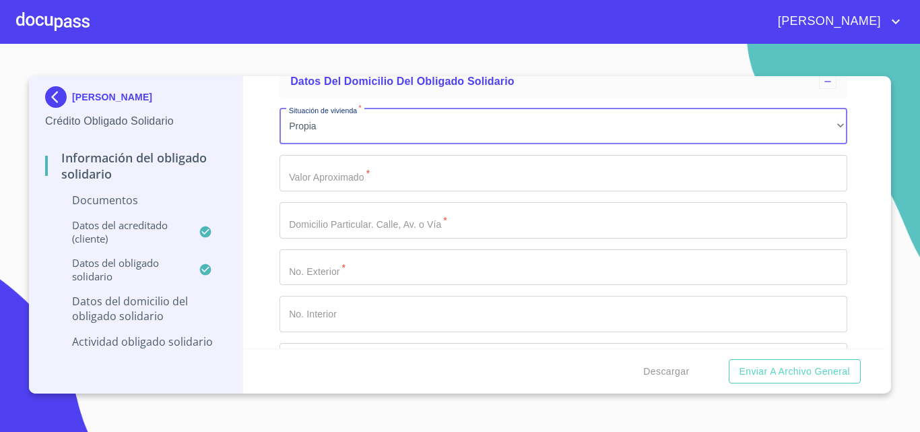
click at [346, 183] on input "Apellido Paterno   *" at bounding box center [564, 173] width 568 height 36
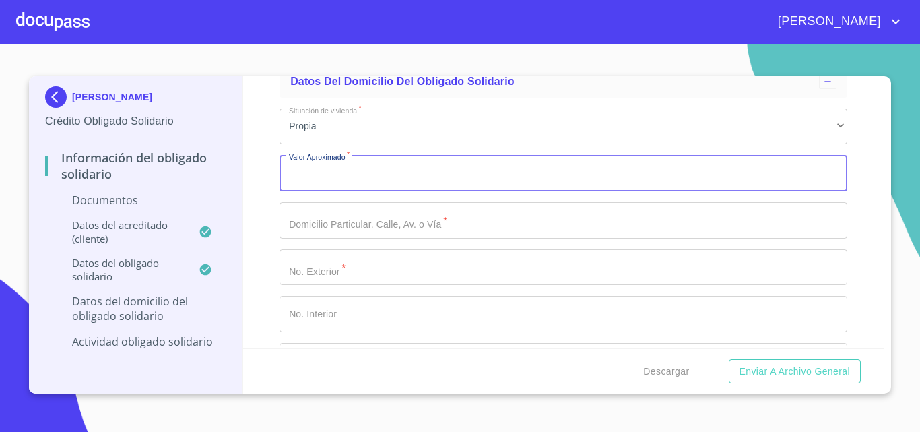
click at [346, 223] on input "Apellido Paterno   *" at bounding box center [564, 220] width 568 height 36
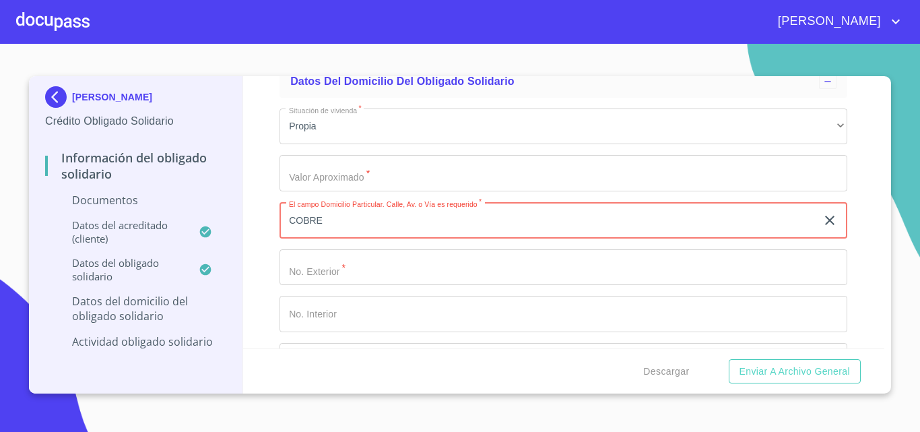
type input "COBRE"
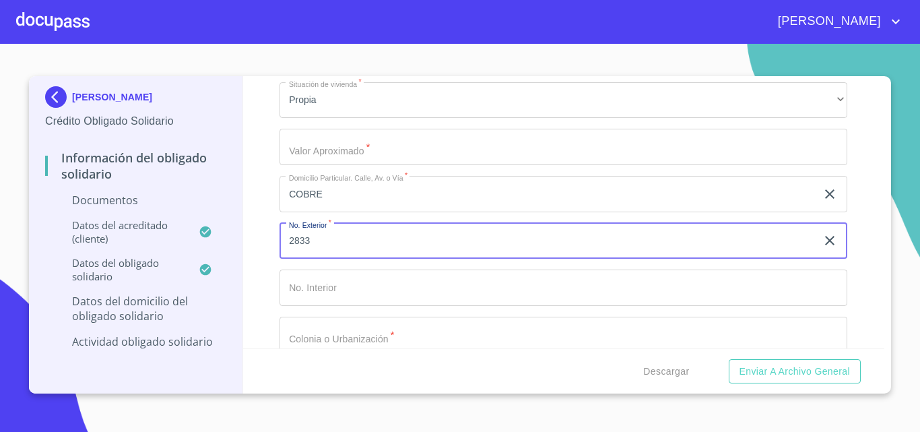
scroll to position [1007, 0]
type input "2833"
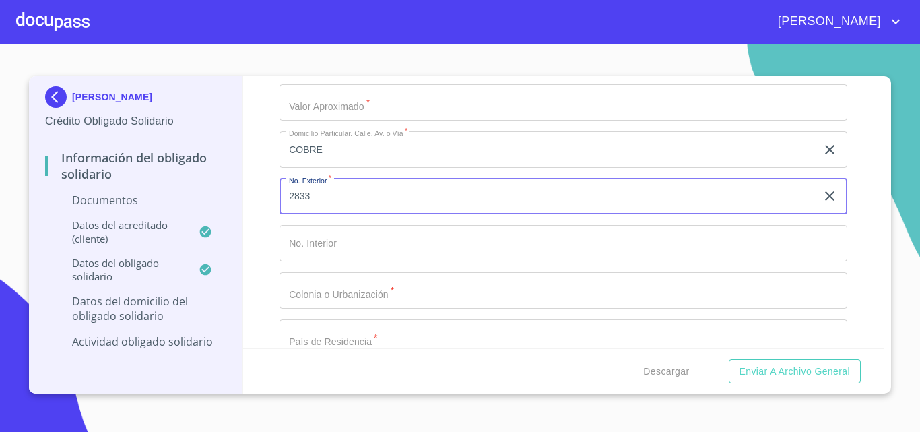
scroll to position [1074, 0]
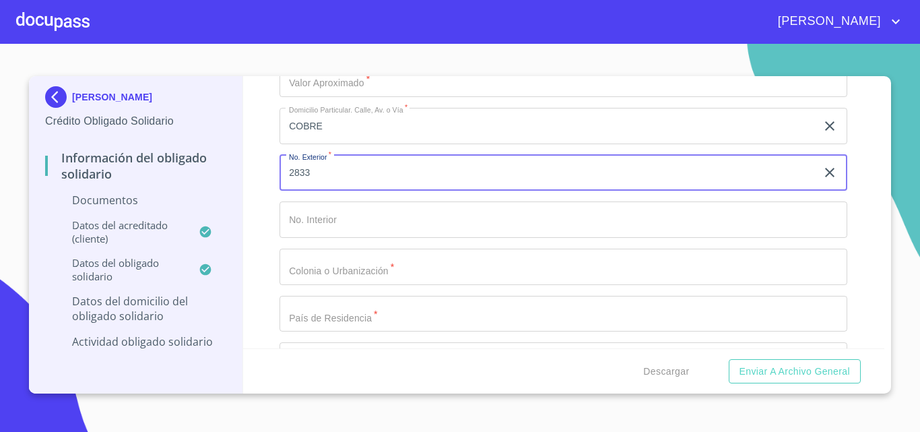
click at [312, 280] on input "Apellido Paterno   *" at bounding box center [564, 267] width 568 height 36
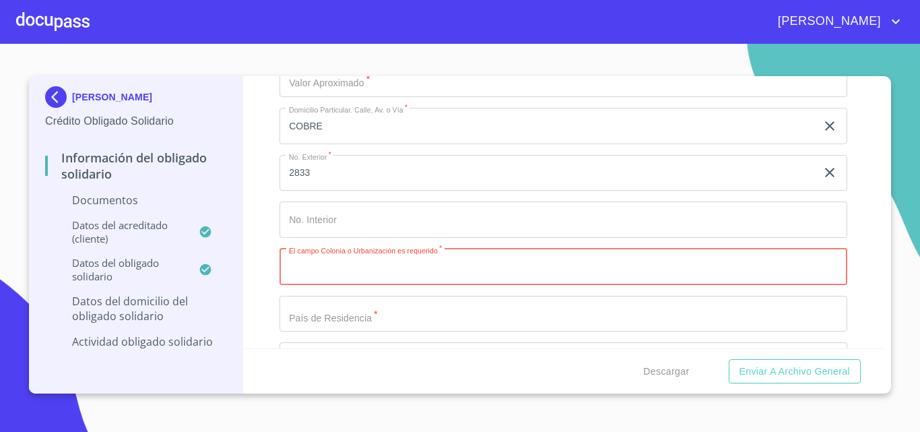
paste input "[PERSON_NAME]"
type input "[PERSON_NAME]"
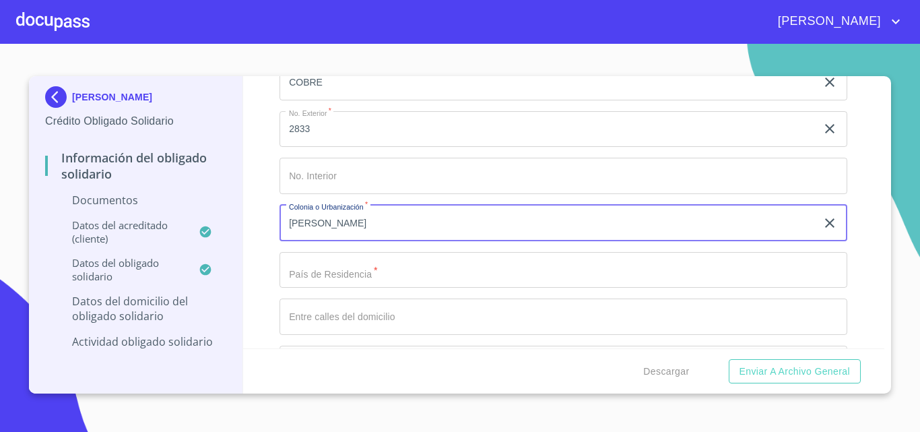
scroll to position [1141, 0]
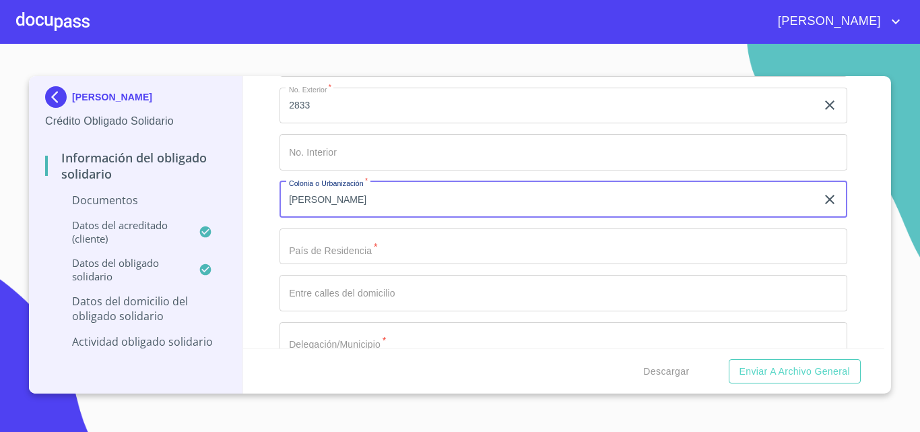
click at [373, 246] on input "Apellido Paterno   *" at bounding box center [564, 246] width 568 height 36
drag, startPoint x: 379, startPoint y: 204, endPoint x: 218, endPoint y: 177, distance: 163.3
click at [249, 182] on div "Información del Obligado Solidario Documentos Datos del acreditado (cliente) Da…" at bounding box center [564, 212] width 642 height 272
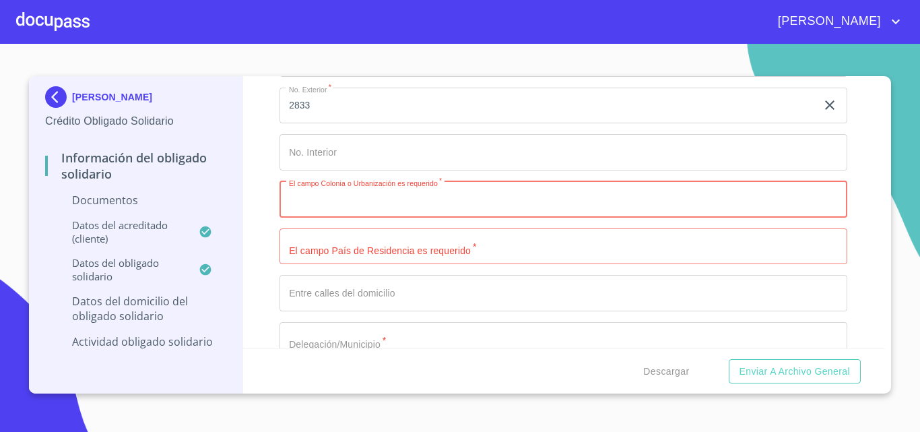
click at [357, 204] on input "Apellido Paterno   *" at bounding box center [564, 199] width 568 height 36
click at [346, 145] on input "Apellido Paterno   *" at bounding box center [564, 152] width 568 height 36
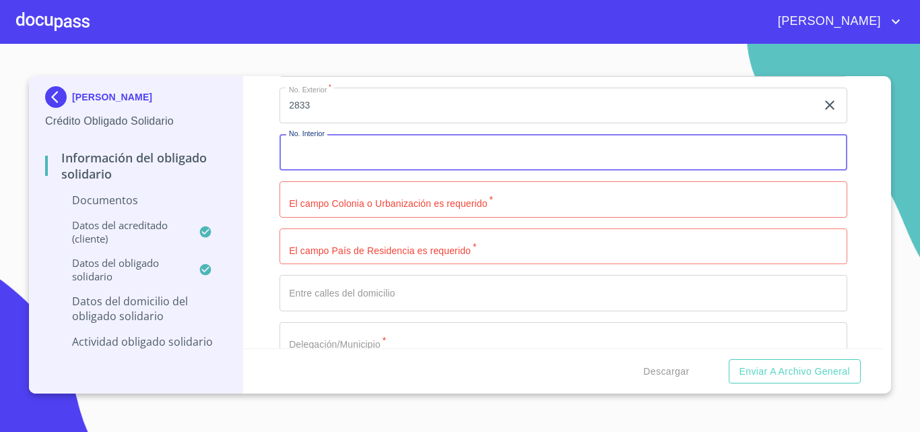
click at [365, 212] on input "Apellido Paterno   *" at bounding box center [564, 199] width 568 height 36
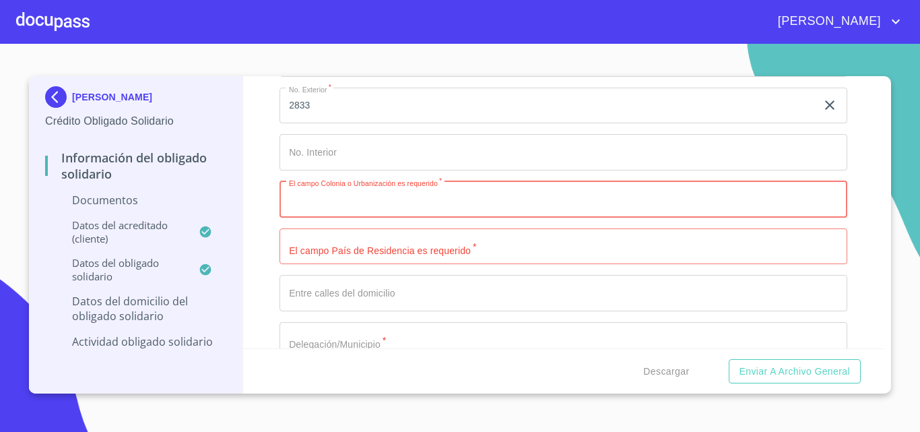
paste input "LA FLORESTA"
type input "LA FLORESTA"
click at [375, 244] on input "Apellido Paterno   *" at bounding box center [564, 246] width 568 height 36
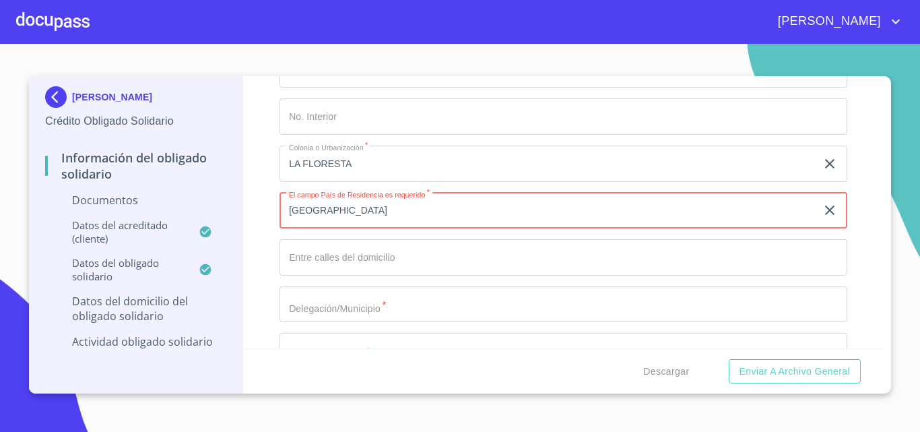
scroll to position [1209, 0]
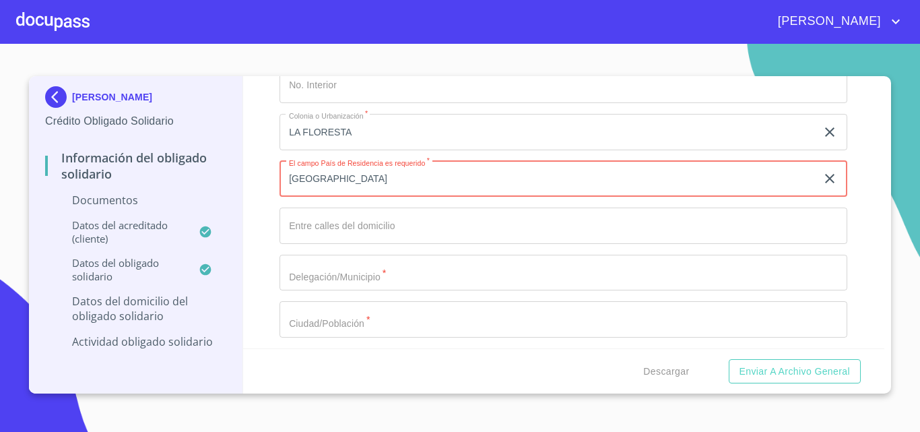
type input "[GEOGRAPHIC_DATA]"
click at [379, 228] on input "Apellido Paterno   *" at bounding box center [564, 226] width 568 height 36
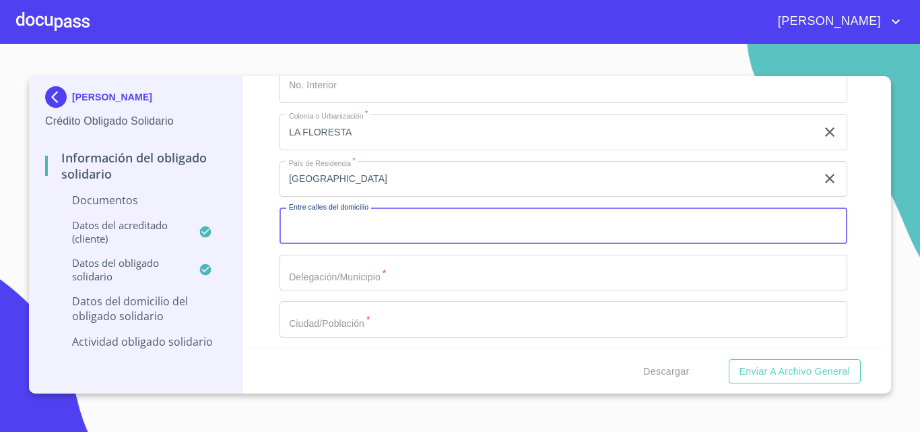
click at [358, 265] on input "Apellido Paterno   *" at bounding box center [564, 273] width 568 height 36
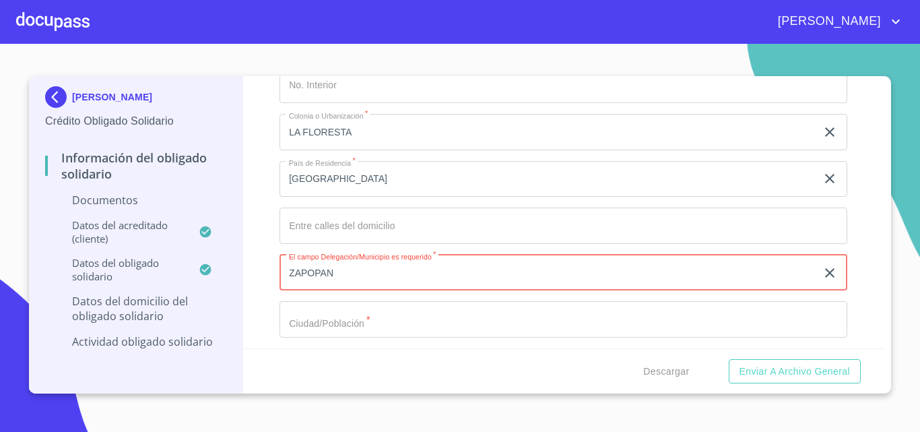
type input "ZAPOPAN"
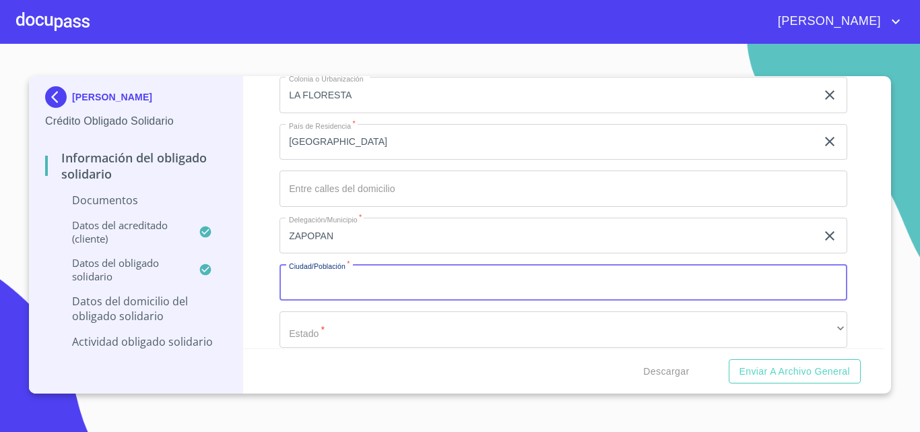
scroll to position [1276, 0]
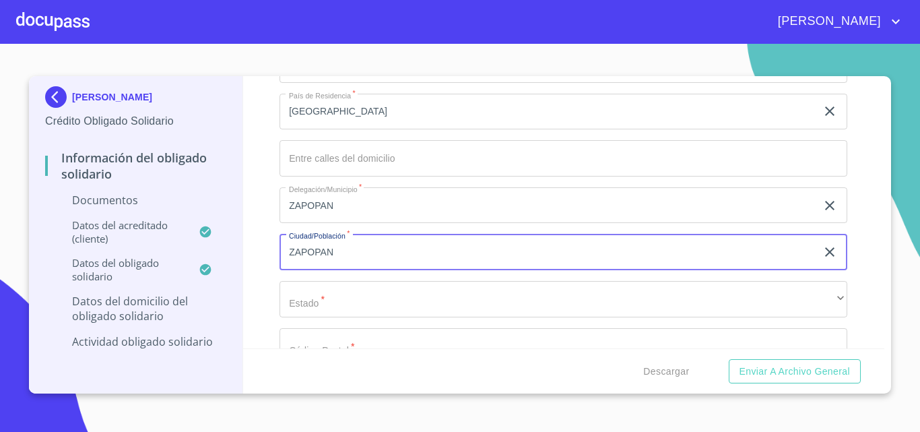
type input "ZAPOPAN"
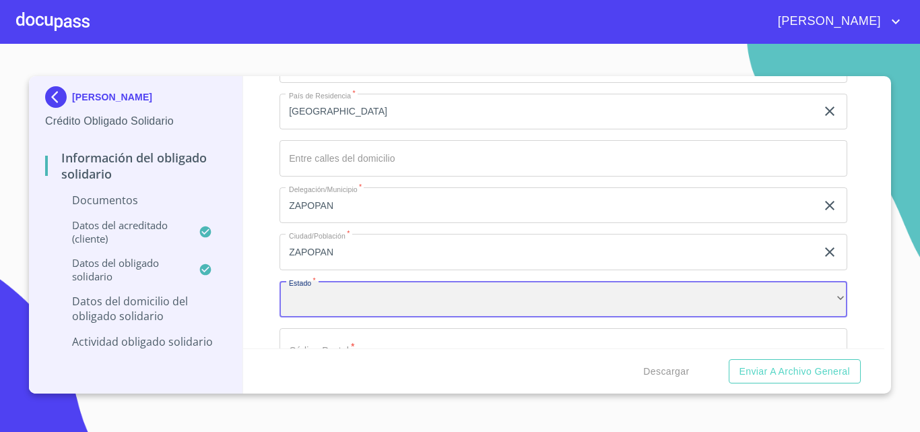
click at [457, 303] on div "​" at bounding box center [564, 299] width 568 height 36
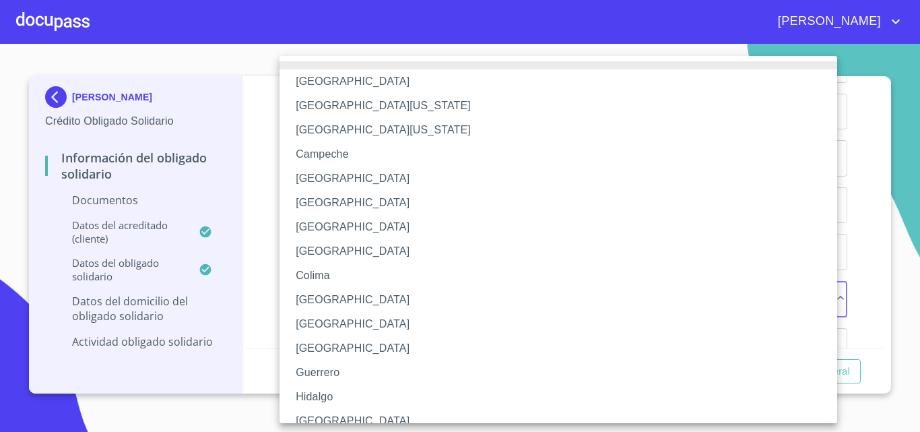
click at [334, 412] on li "[GEOGRAPHIC_DATA]" at bounding box center [564, 421] width 568 height 24
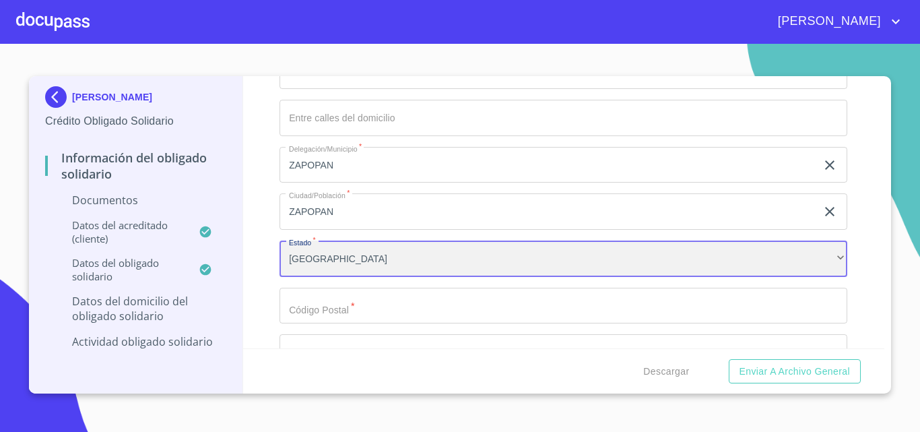
scroll to position [1398, 0]
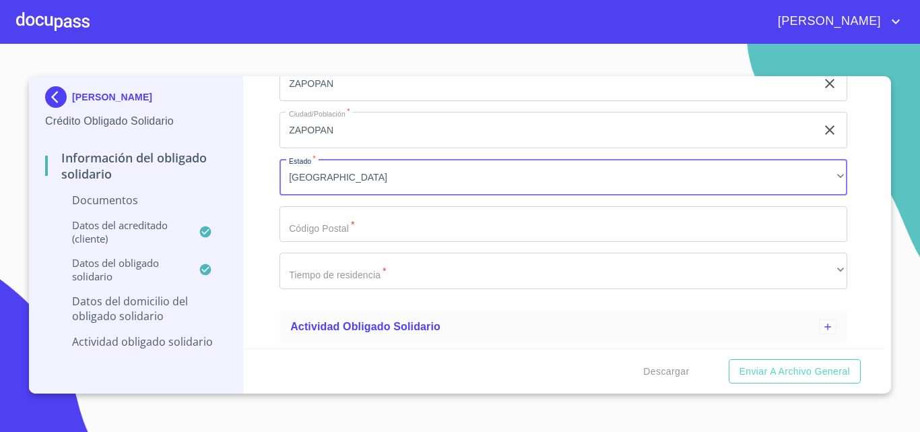
click at [352, 220] on input "Apellido Paterno   *" at bounding box center [564, 224] width 568 height 36
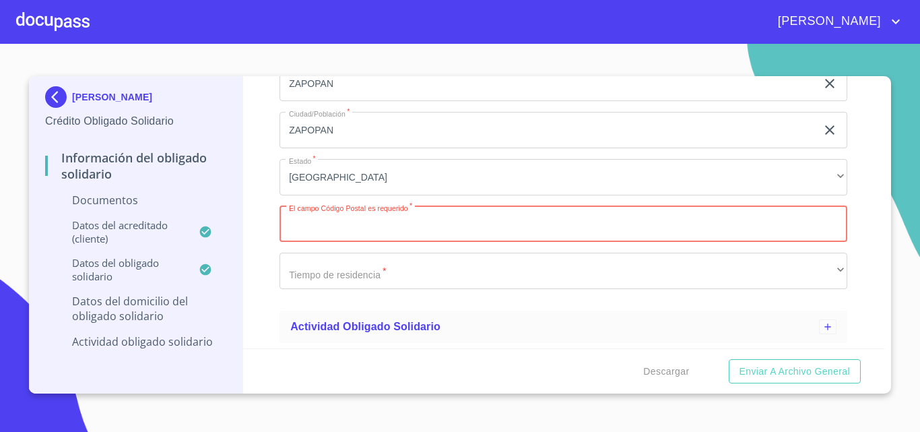
paste input "45068"
type input "45068"
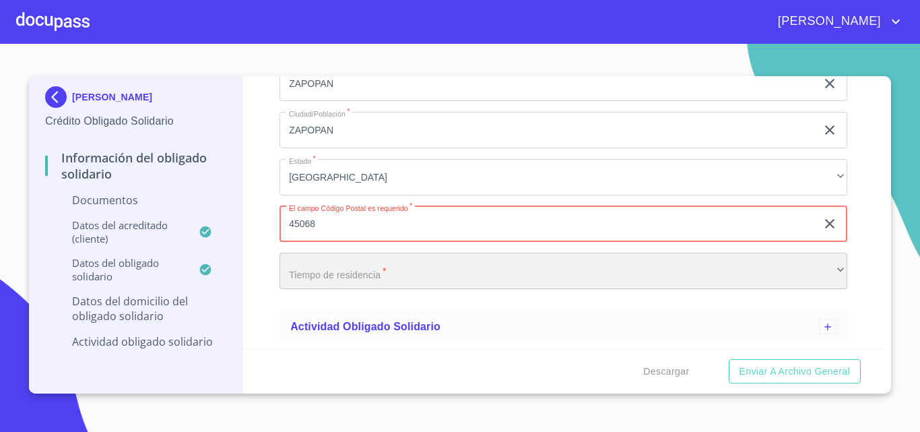
click at [368, 269] on div "​" at bounding box center [564, 271] width 568 height 36
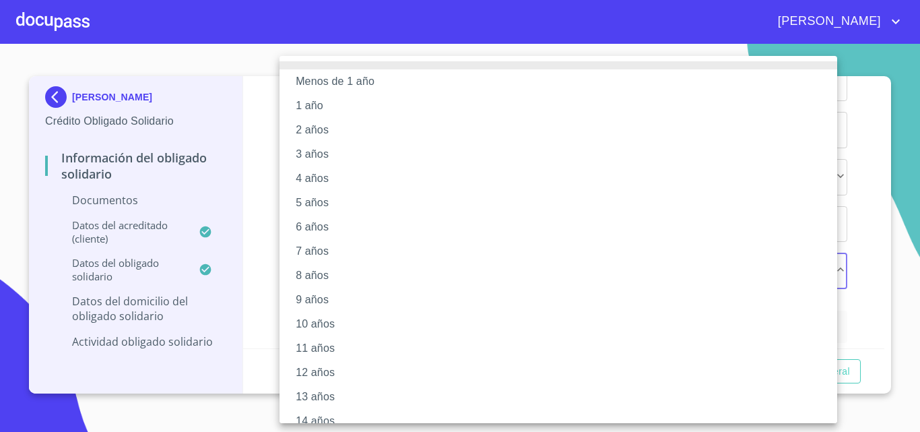
click at [341, 322] on li "10 años" at bounding box center [564, 324] width 568 height 24
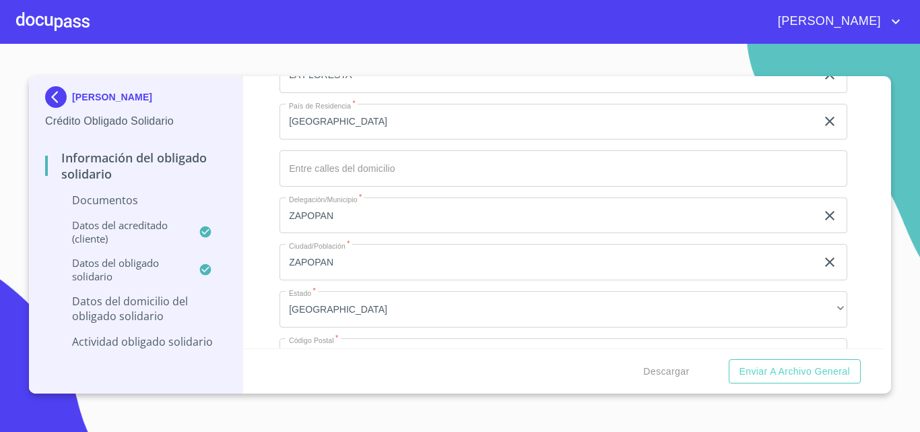
scroll to position [1263, 0]
click at [383, 173] on input "Apellido Paterno   *" at bounding box center [564, 171] width 568 height 36
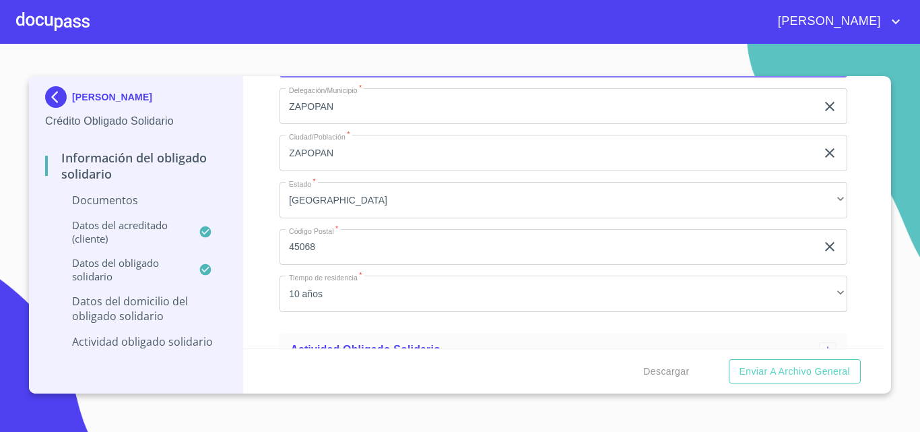
scroll to position [1398, 0]
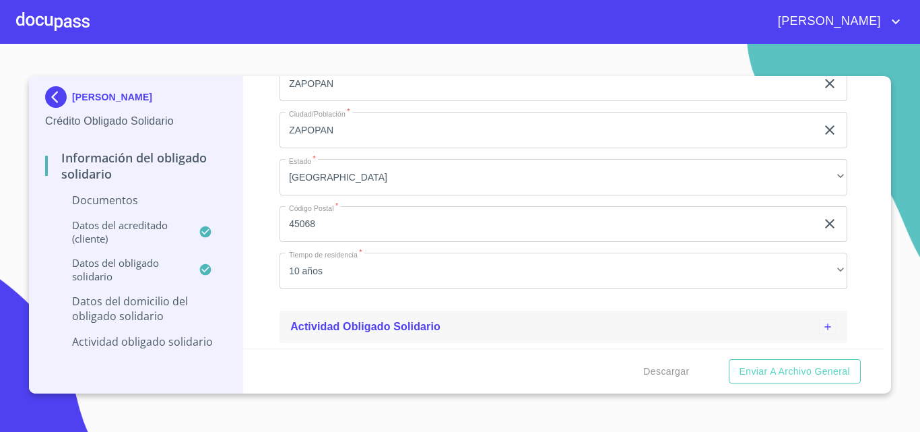
type input "[GEOGRAPHIC_DATA][PERSON_NAME]"
click at [433, 335] on div "Actividad obligado solidario" at bounding box center [564, 327] width 568 height 32
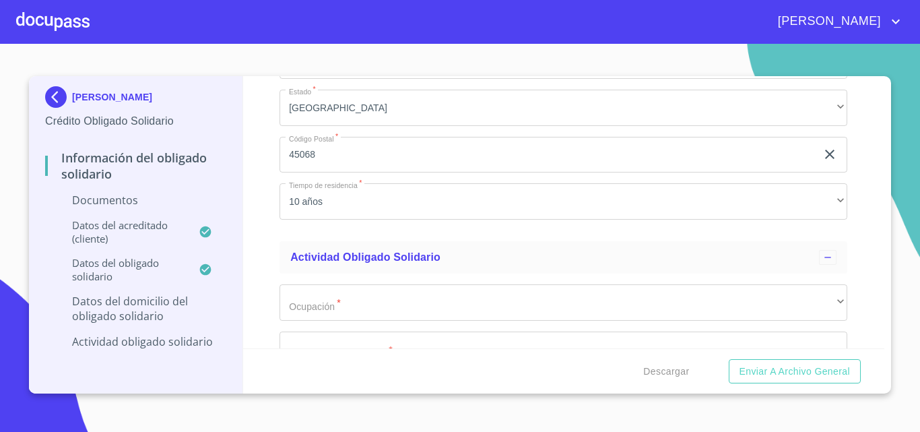
scroll to position [1533, 0]
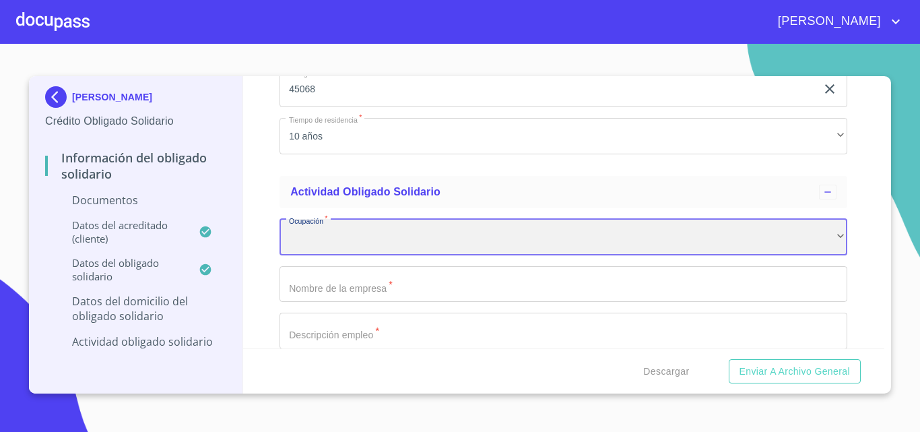
click at [449, 239] on div "​" at bounding box center [564, 237] width 568 height 36
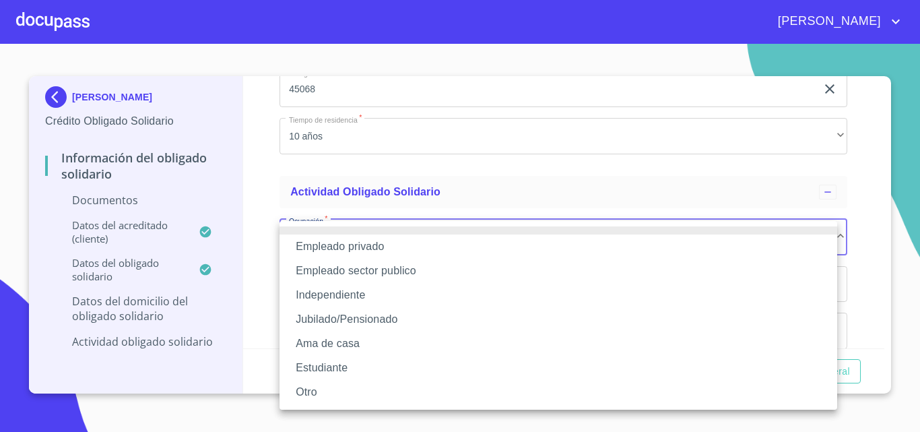
click at [427, 246] on li "Empleado privado" at bounding box center [559, 246] width 558 height 24
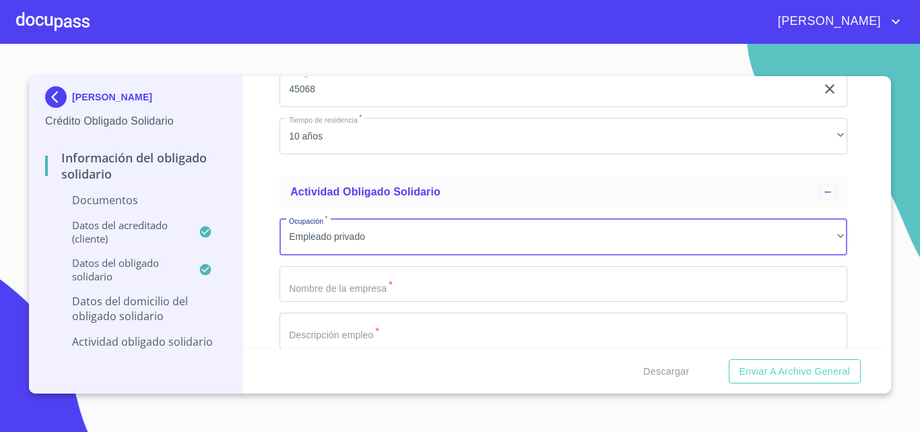
click at [377, 280] on input "Apellido Paterno   *" at bounding box center [564, 284] width 568 height 36
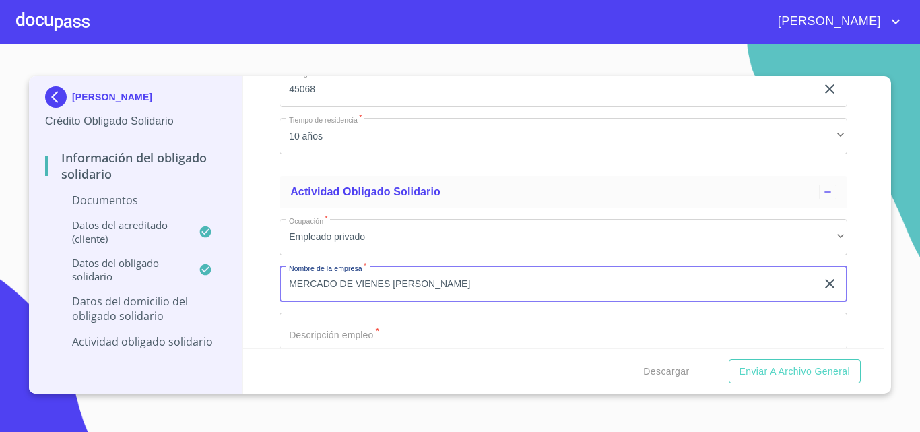
type input "MERCADO DE VIENES [PERSON_NAME]"
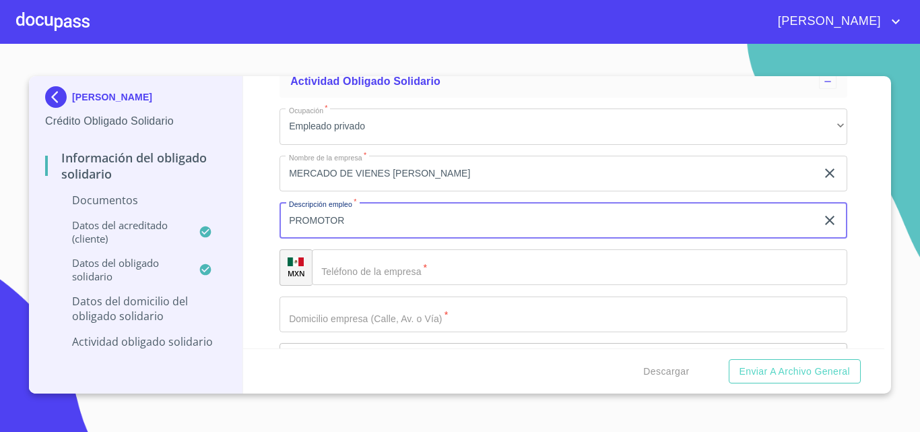
scroll to position [1736, 0]
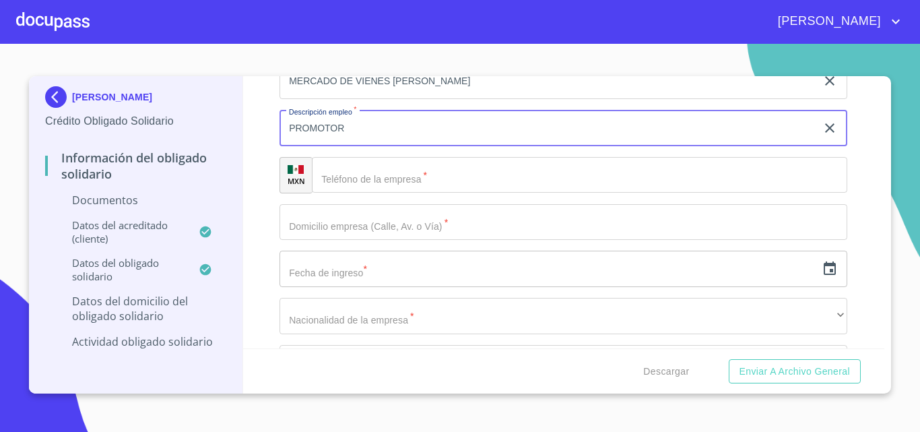
type input "PROMOTOR"
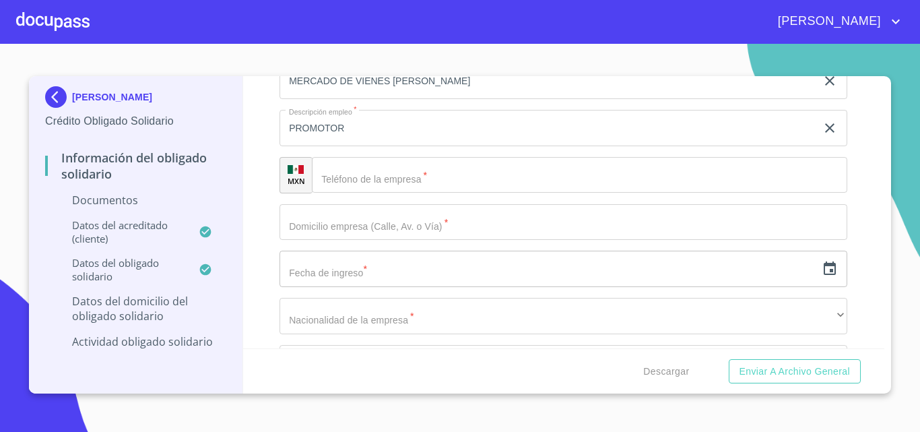
click at [425, 179] on input "Apellido Paterno   *" at bounding box center [580, 175] width 536 height 36
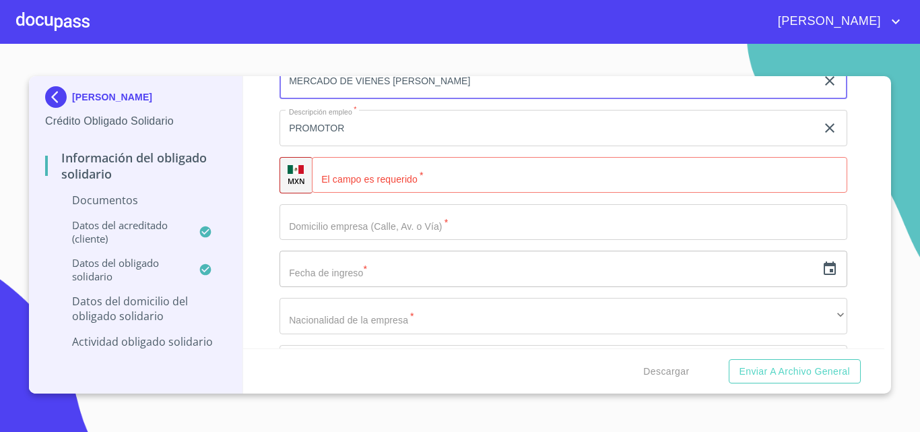
drag, startPoint x: 460, startPoint y: 94, endPoint x: 258, endPoint y: 102, distance: 202.3
click at [258, 102] on div "Información del Obligado Solidario Documentos Datos del acreditado (cliente) Da…" at bounding box center [564, 212] width 642 height 272
click at [375, 221] on input "Apellido Paterno   *" at bounding box center [564, 222] width 568 height 36
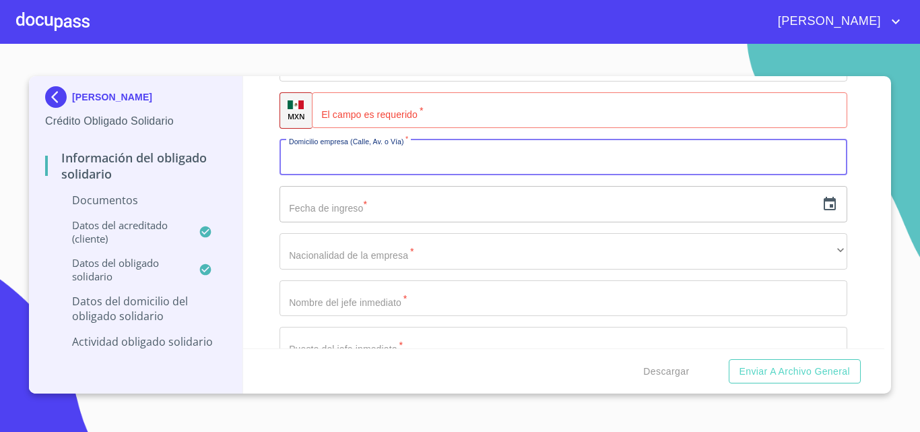
scroll to position [1767, 0]
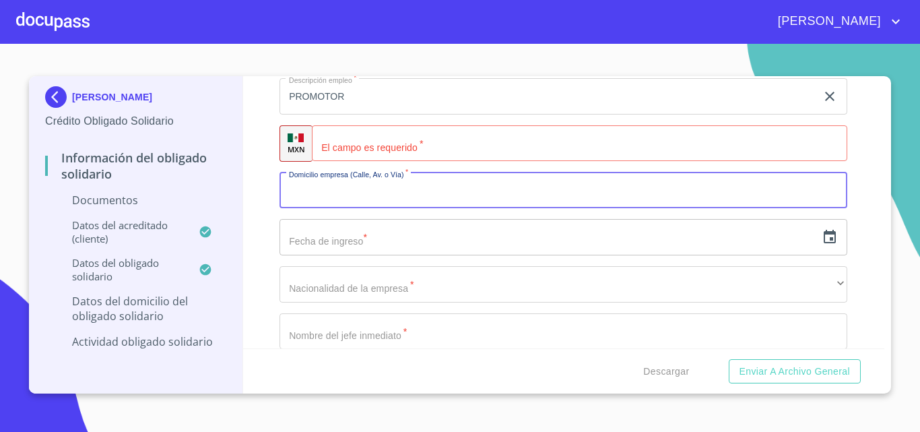
click at [822, 241] on icon "button" at bounding box center [830, 237] width 16 height 16
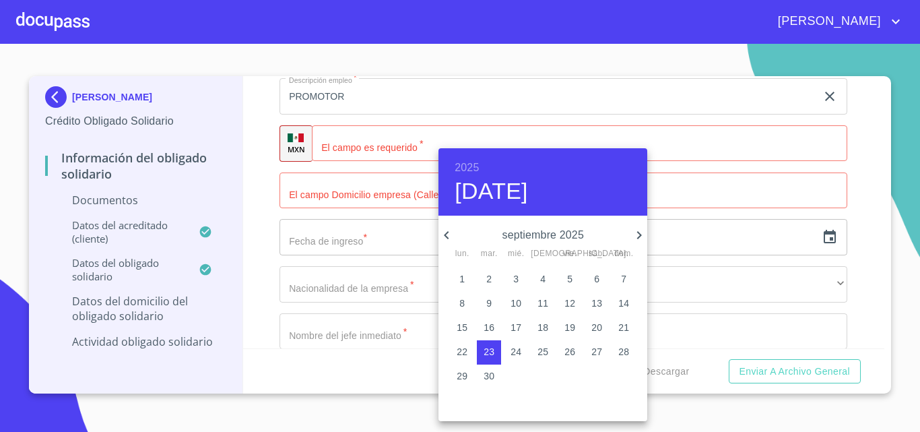
click at [458, 164] on h6 "2025" at bounding box center [467, 167] width 24 height 19
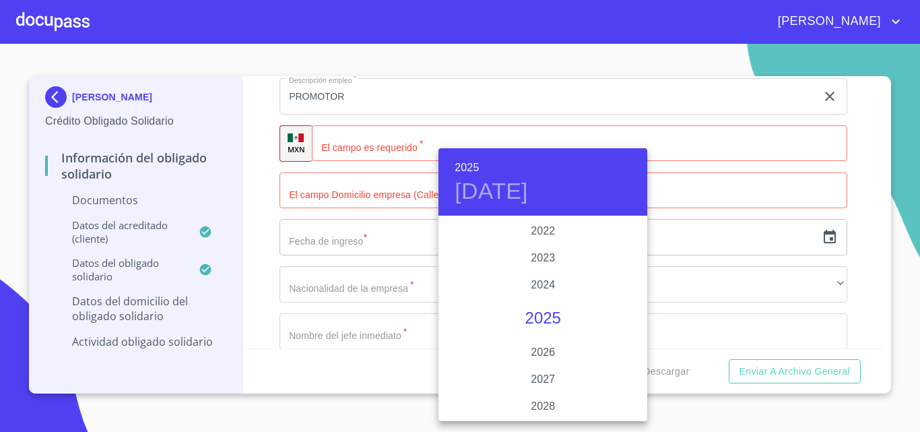
scroll to position [2547, 0]
click at [547, 291] on div "2022" at bounding box center [543, 298] width 209 height 27
type input "23 de sep. de 2022"
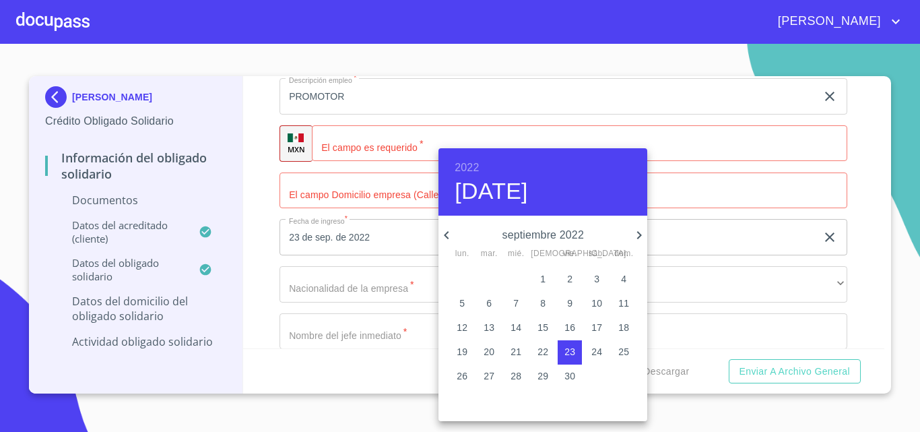
click at [356, 186] on div at bounding box center [460, 216] width 920 height 432
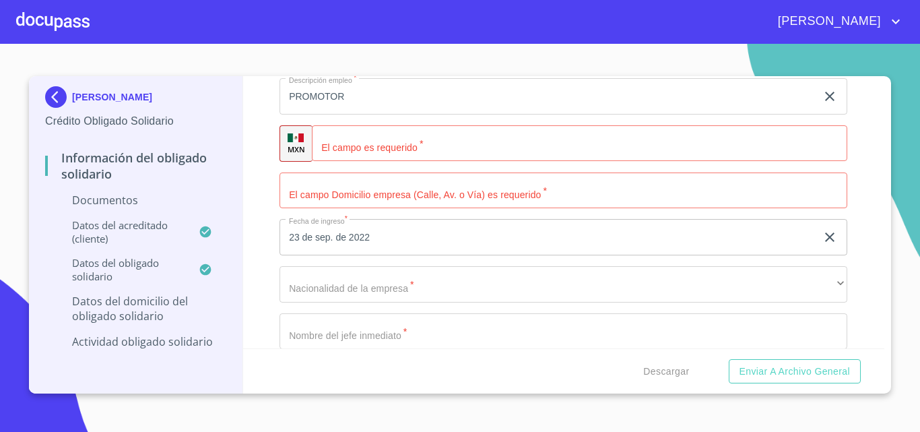
click at [373, 191] on input "Apellido Paterno   *" at bounding box center [564, 190] width 568 height 36
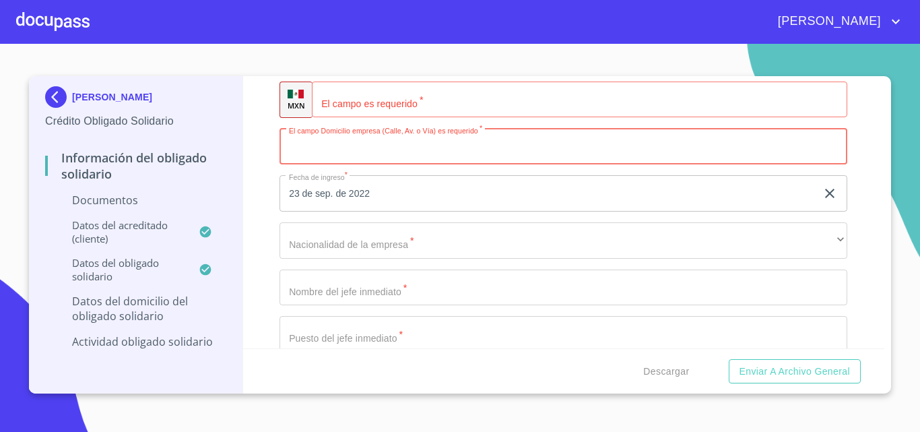
scroll to position [1835, 0]
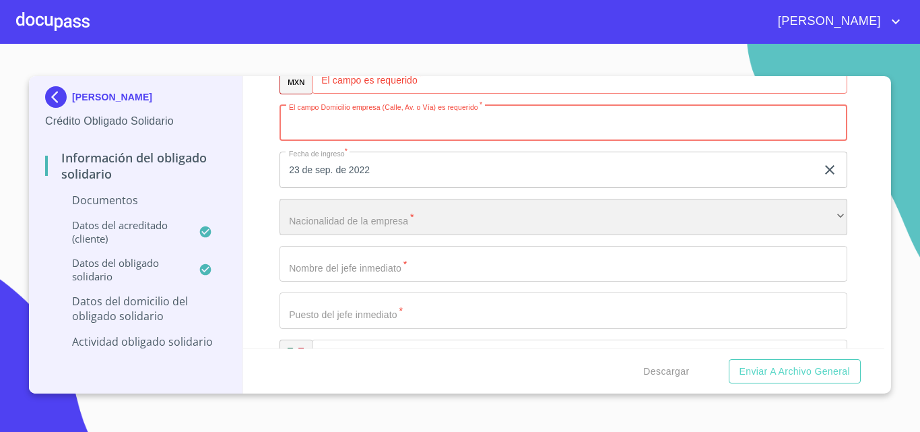
click at [403, 215] on div "​" at bounding box center [564, 217] width 568 height 36
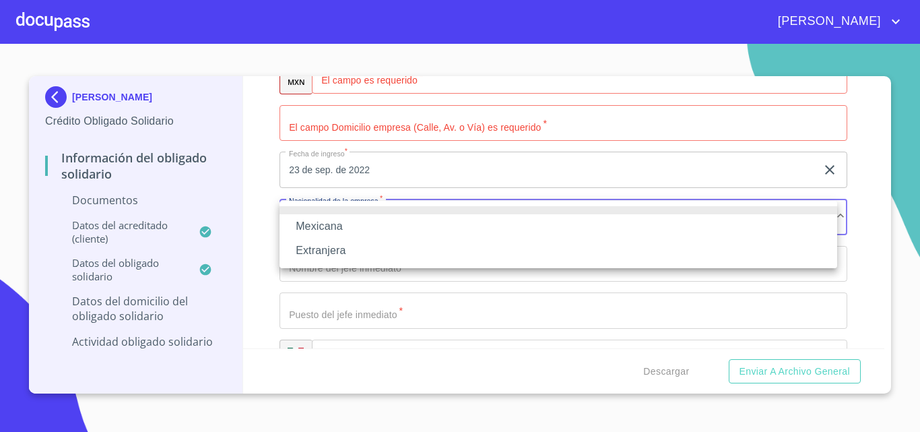
click at [401, 215] on li "Mexicana" at bounding box center [559, 226] width 558 height 24
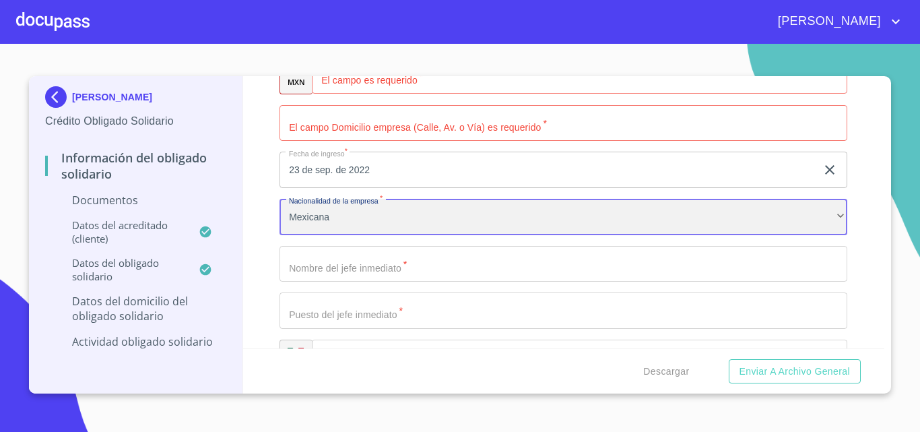
scroll to position [1767, 0]
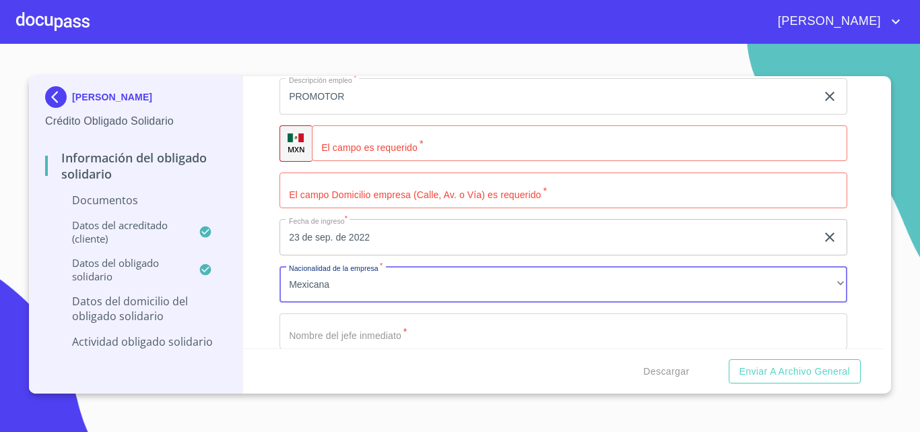
click at [415, 193] on input "Apellido Paterno   *" at bounding box center [564, 190] width 568 height 36
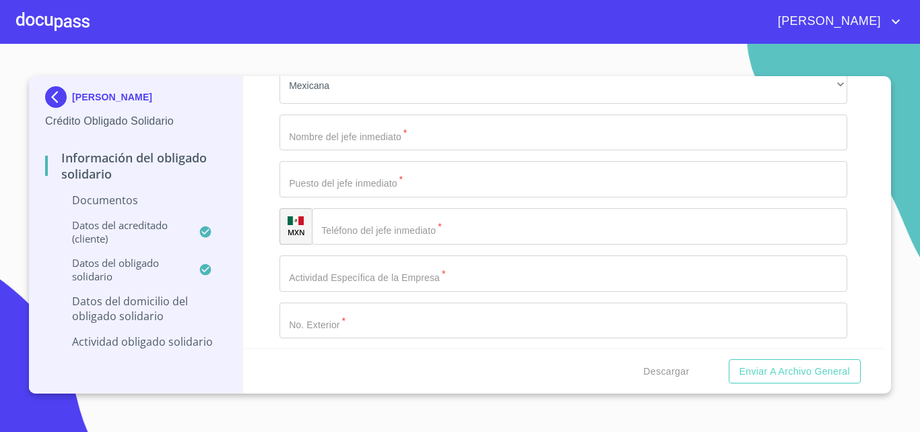
scroll to position [2037, 0]
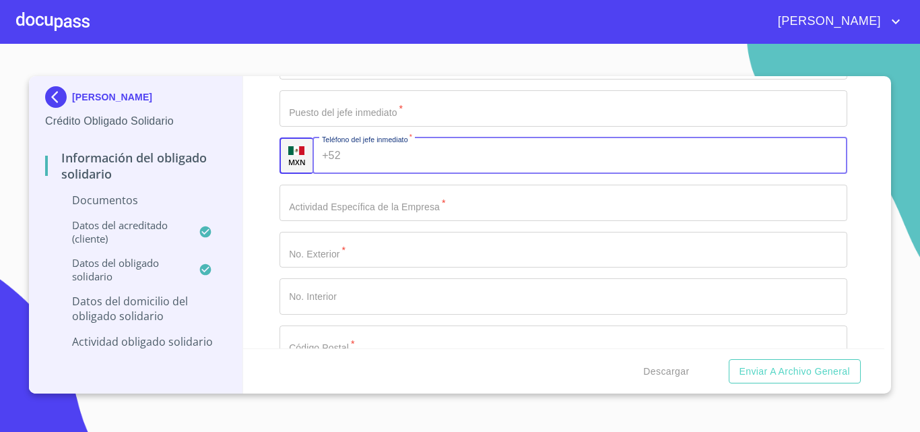
click at [425, 156] on input "Apellido Paterno   *" at bounding box center [597, 155] width 502 height 36
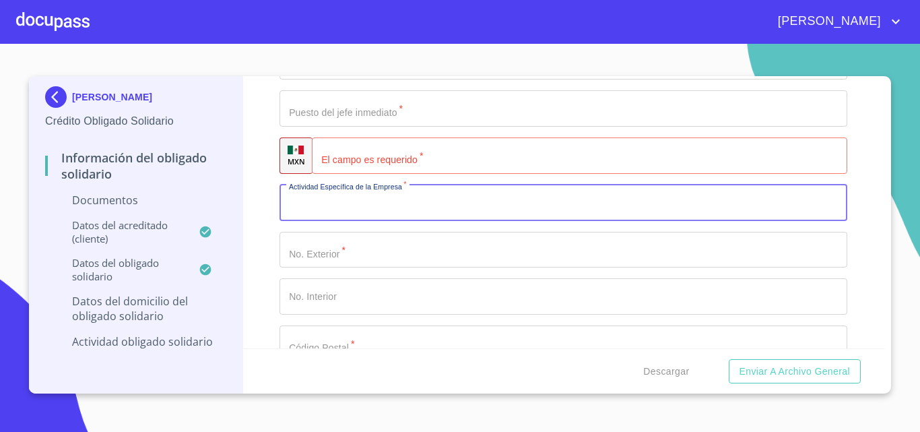
click at [413, 193] on input "Apellido Paterno   *" at bounding box center [564, 203] width 568 height 36
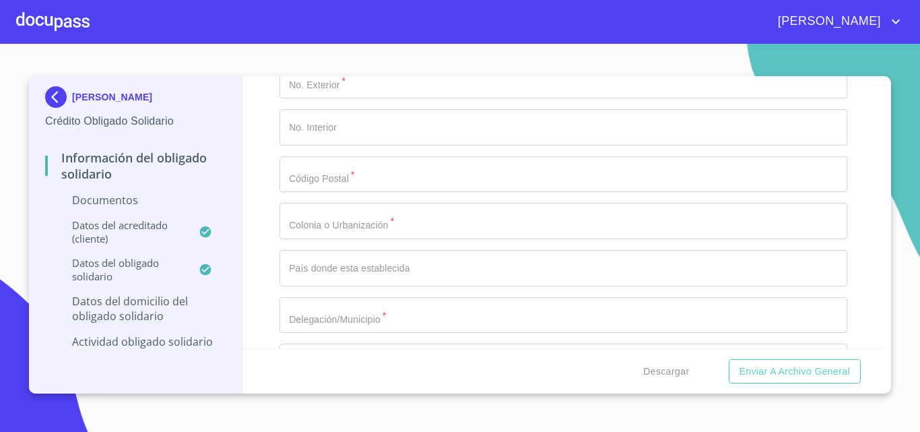
scroll to position [2239, 0]
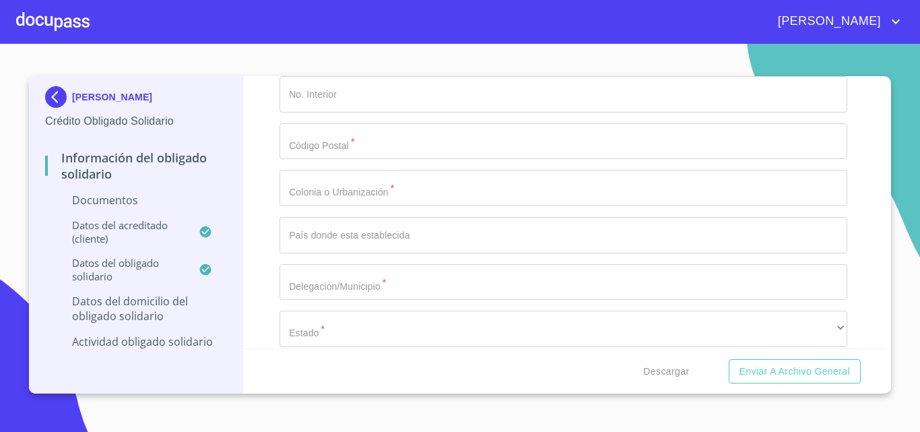
type input "PROMOTOR"
click at [369, 191] on input "Apellido Paterno   *" at bounding box center [564, 188] width 568 height 36
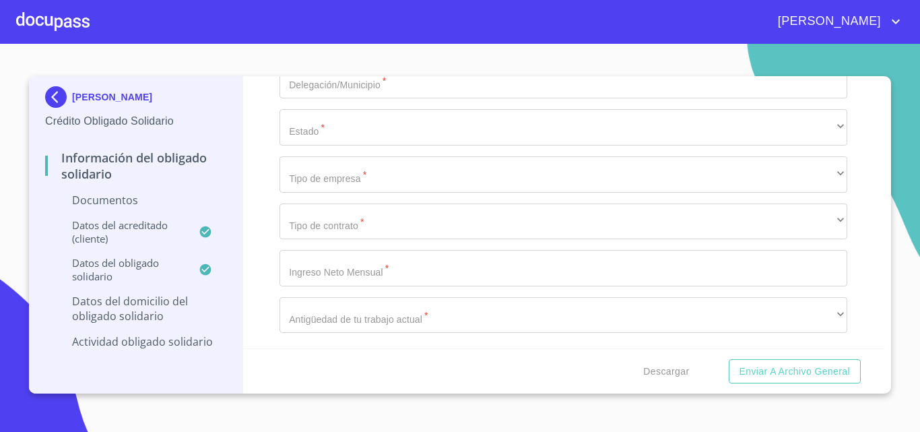
scroll to position [2441, 0]
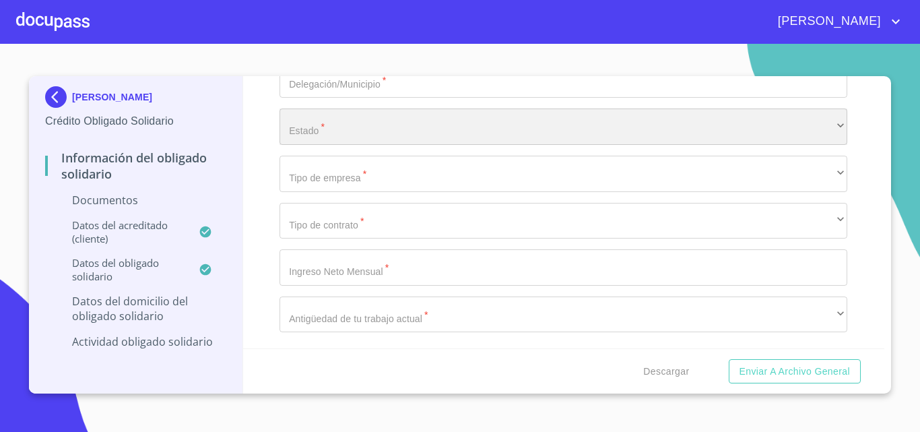
click at [400, 135] on div "​" at bounding box center [564, 126] width 568 height 36
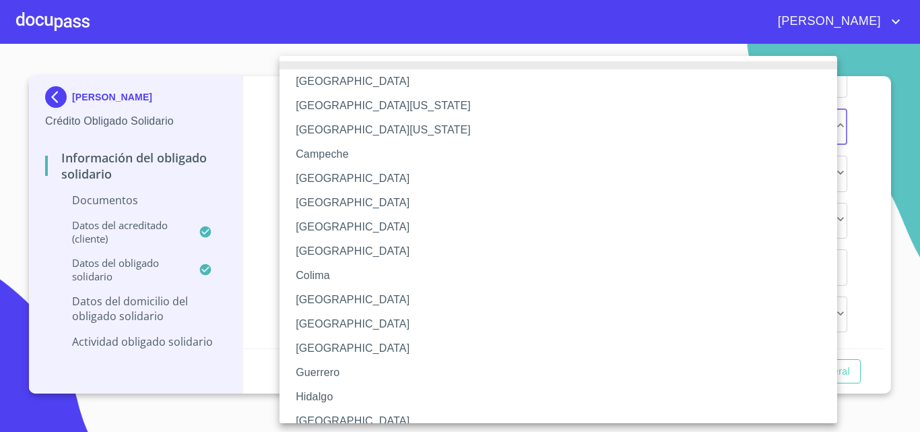
click at [346, 419] on li "[GEOGRAPHIC_DATA]" at bounding box center [564, 421] width 568 height 24
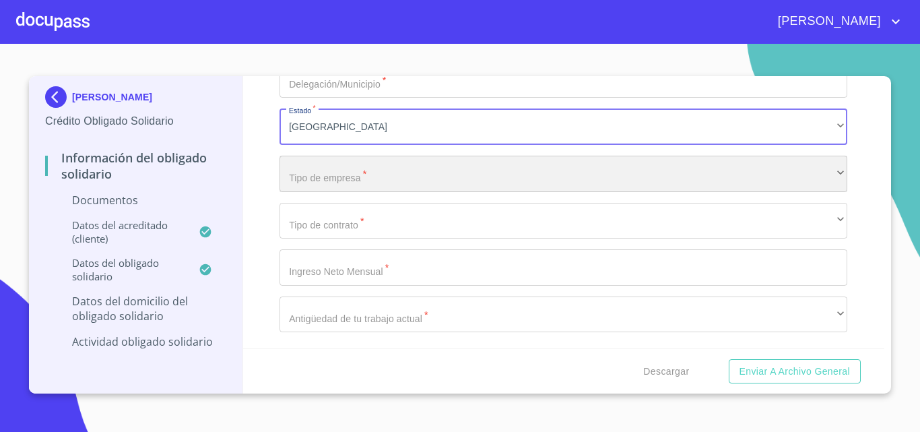
click at [380, 172] on div "​" at bounding box center [564, 174] width 568 height 36
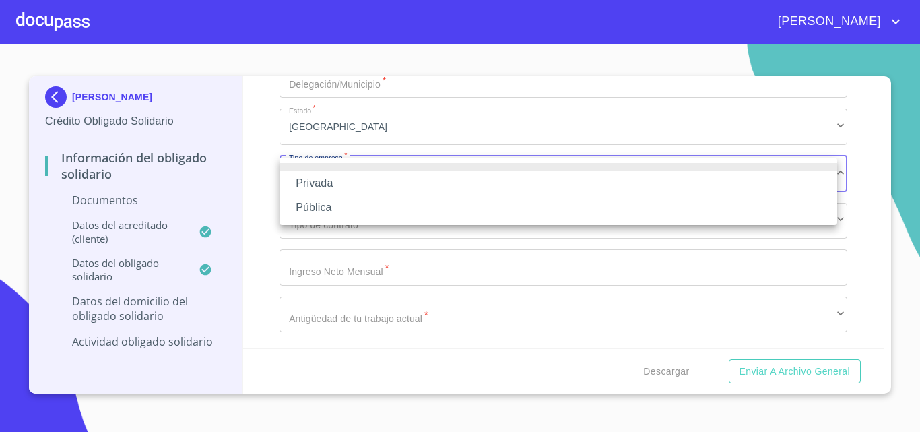
click at [368, 187] on li "Privada" at bounding box center [559, 183] width 558 height 24
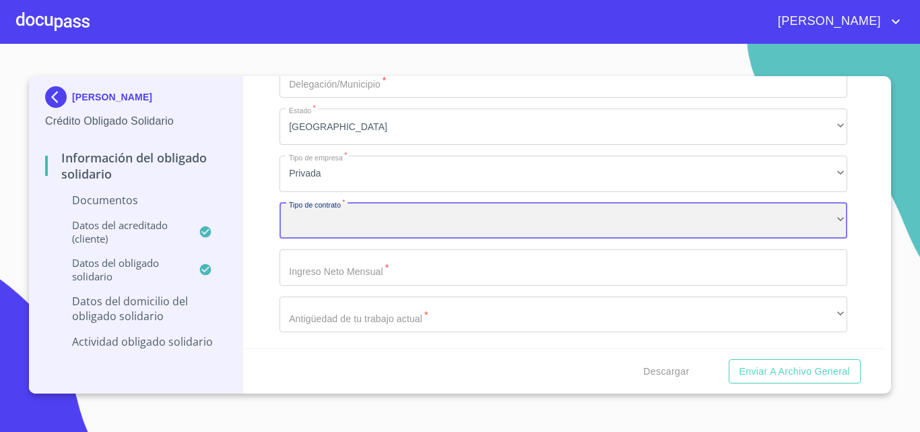
click at [383, 220] on div "​" at bounding box center [564, 221] width 568 height 36
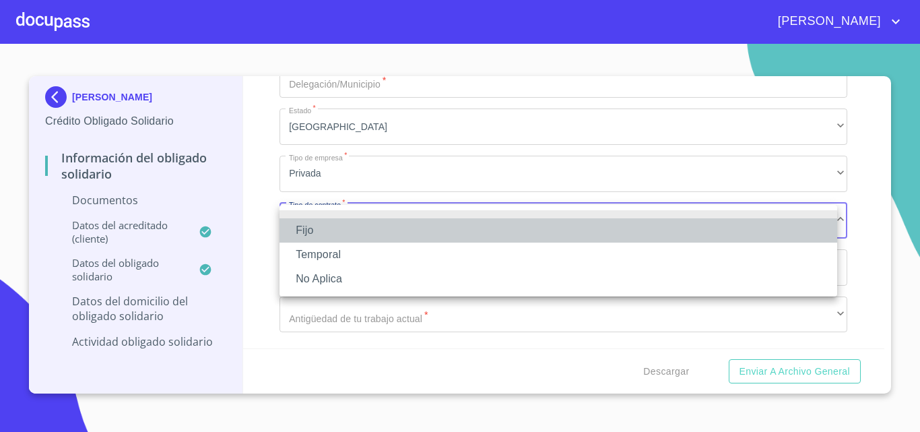
click at [383, 234] on li "Fijo" at bounding box center [559, 230] width 558 height 24
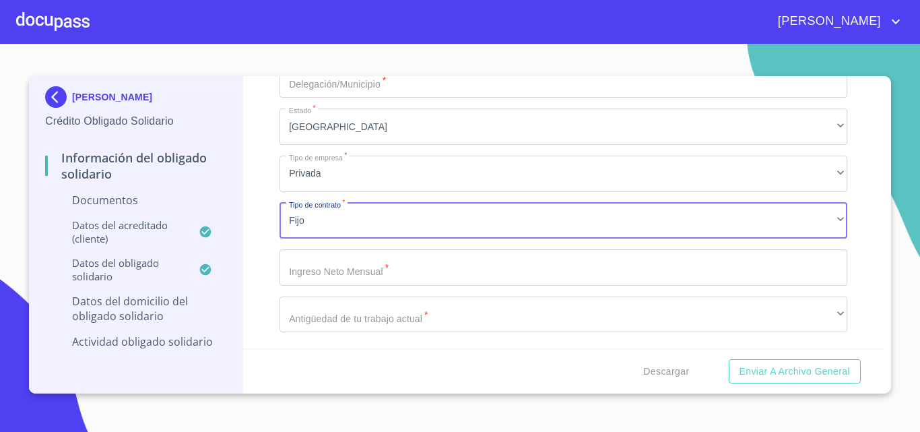
click at [450, 275] on input "Apellido Paterno   *" at bounding box center [564, 267] width 568 height 36
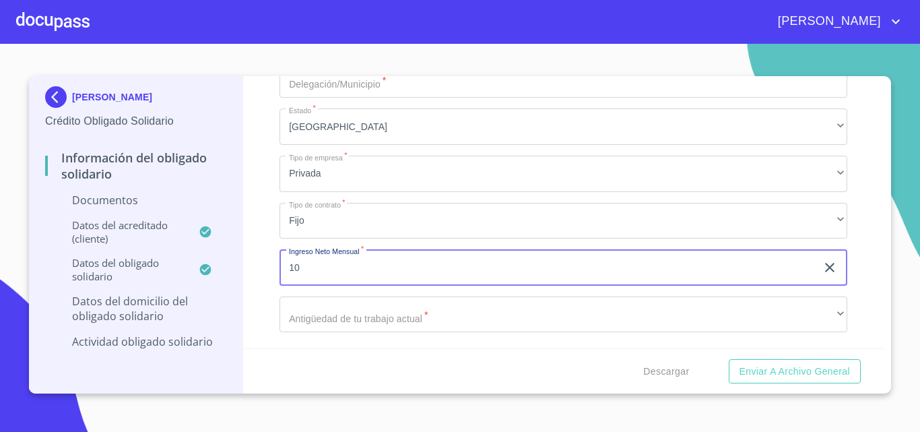
type input "1"
type input "15000"
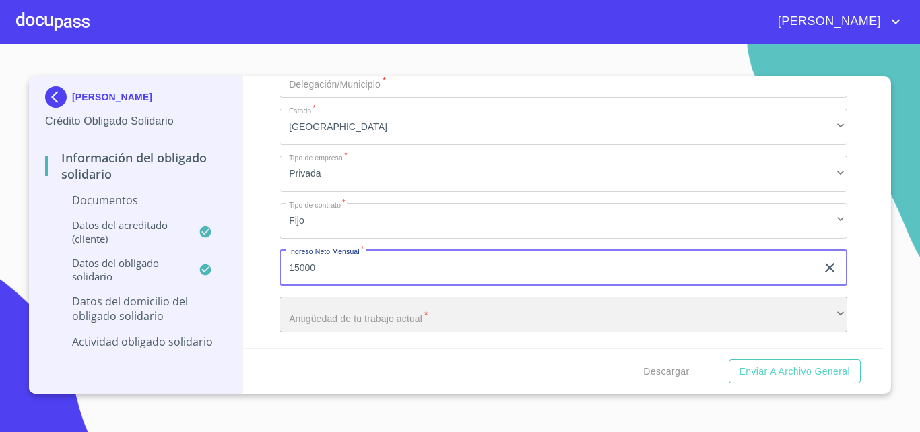
click at [385, 319] on div "​" at bounding box center [564, 314] width 568 height 36
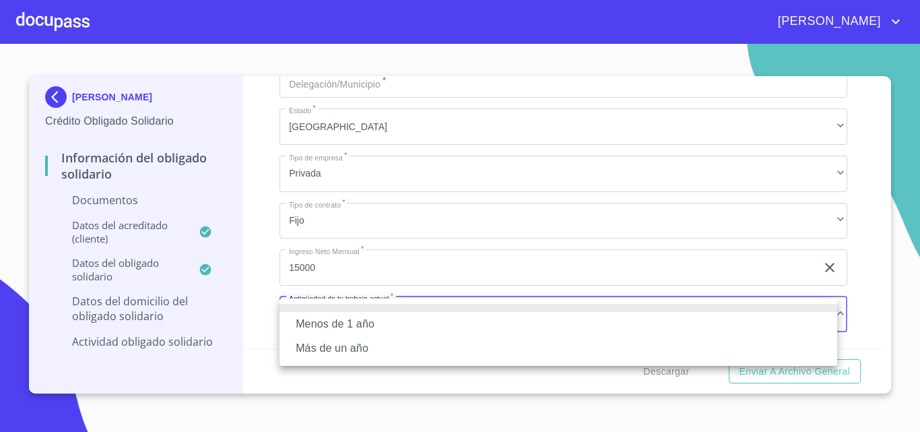
click at [354, 349] on li "Más de un año" at bounding box center [559, 348] width 558 height 24
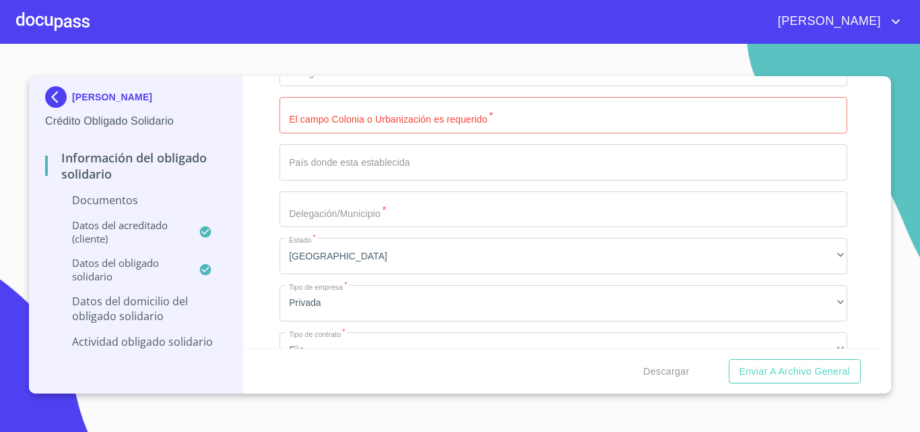
scroll to position [2307, 0]
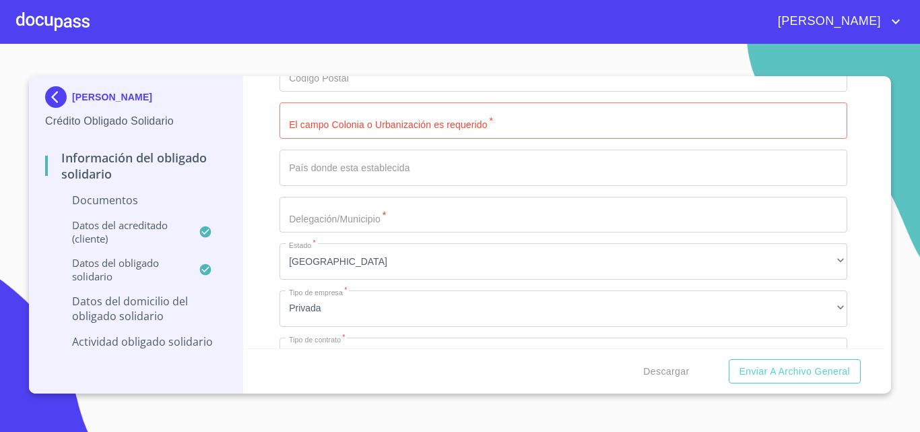
click at [352, 220] on input "Apellido Paterno   *" at bounding box center [564, 215] width 568 height 36
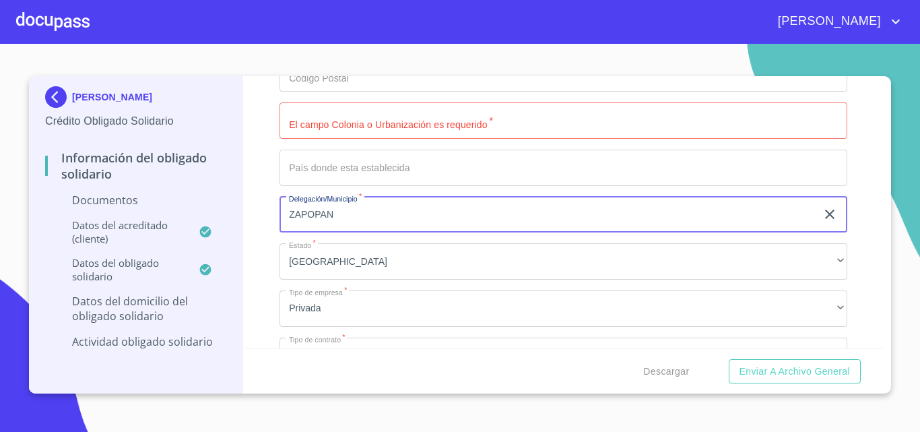
type input "ZAPOPAN"
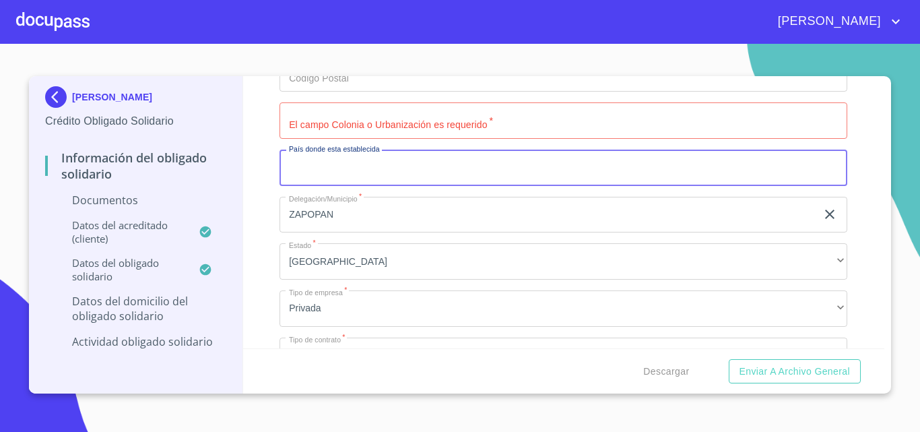
click at [406, 179] on input "Apellido Paterno   *" at bounding box center [564, 168] width 568 height 36
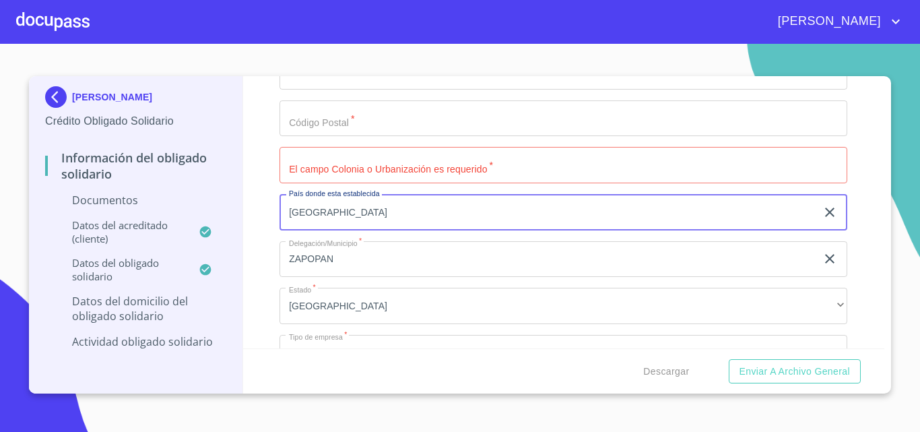
scroll to position [2172, 0]
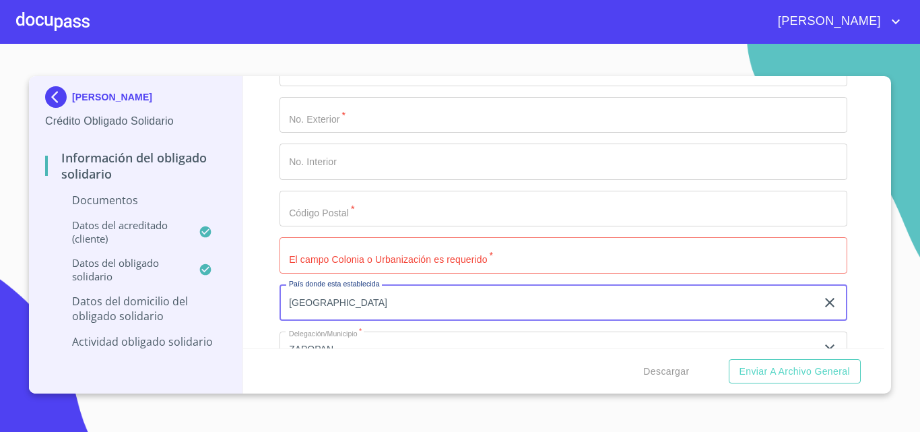
type input "[GEOGRAPHIC_DATA]"
click at [369, 250] on input "Apellido Paterno   *" at bounding box center [564, 255] width 568 height 36
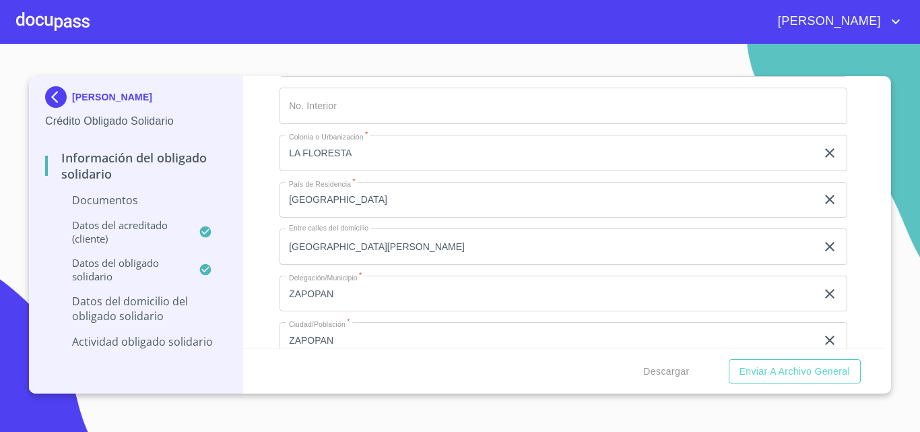
scroll to position [1026, 0]
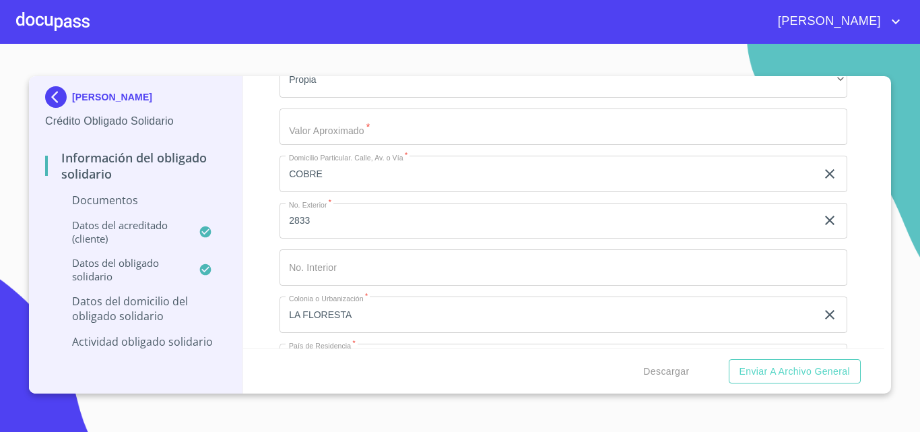
click at [333, 133] on input "Apellido Paterno   *" at bounding box center [564, 126] width 568 height 36
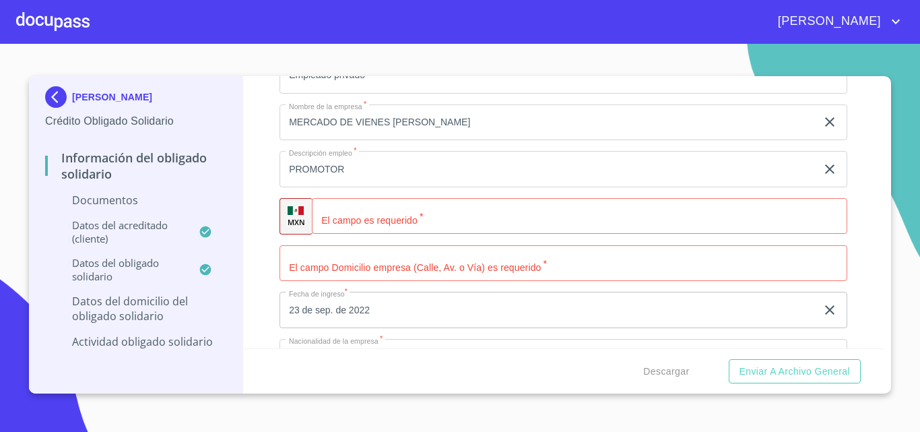
scroll to position [1767, 0]
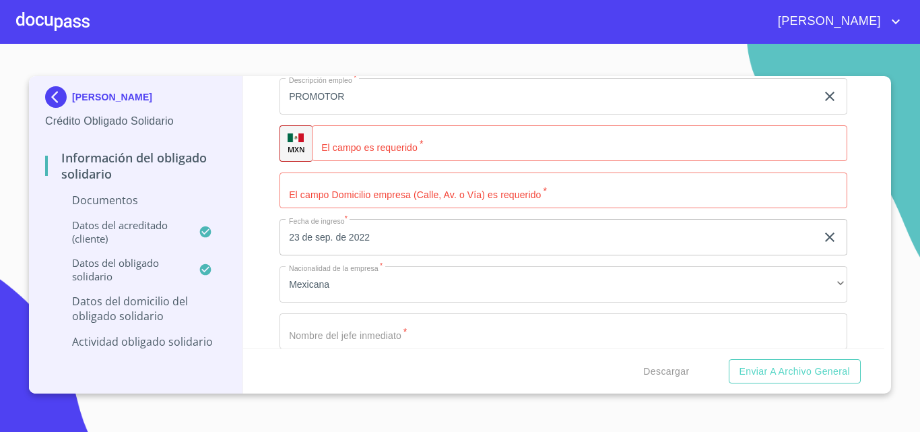
type input "$3,500,000"
click at [375, 145] on input "Apellido Paterno   *" at bounding box center [580, 143] width 536 height 36
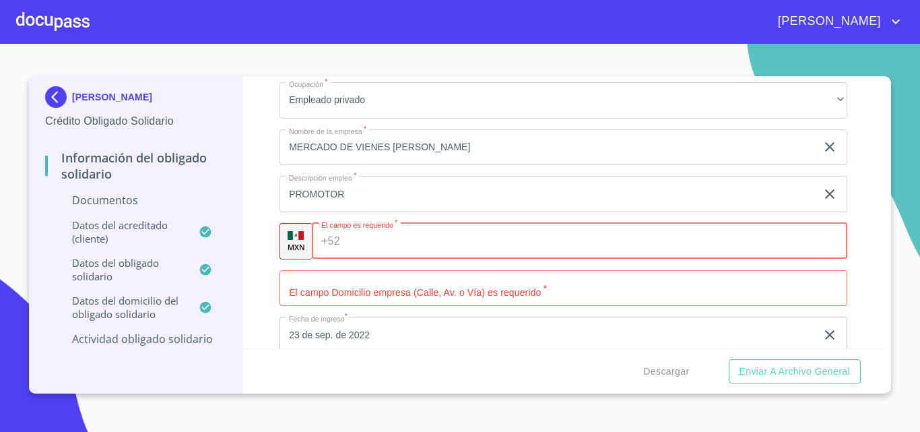
scroll to position [1700, 0]
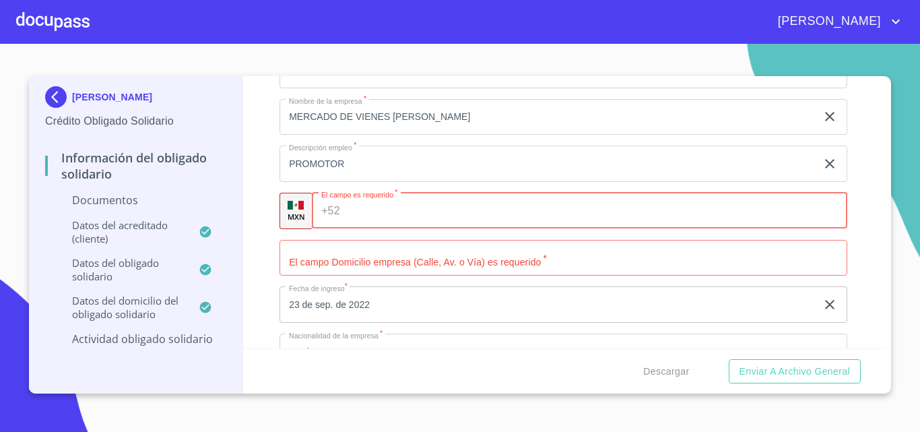
click at [379, 246] on input "Apellido Paterno   *" at bounding box center [564, 258] width 568 height 36
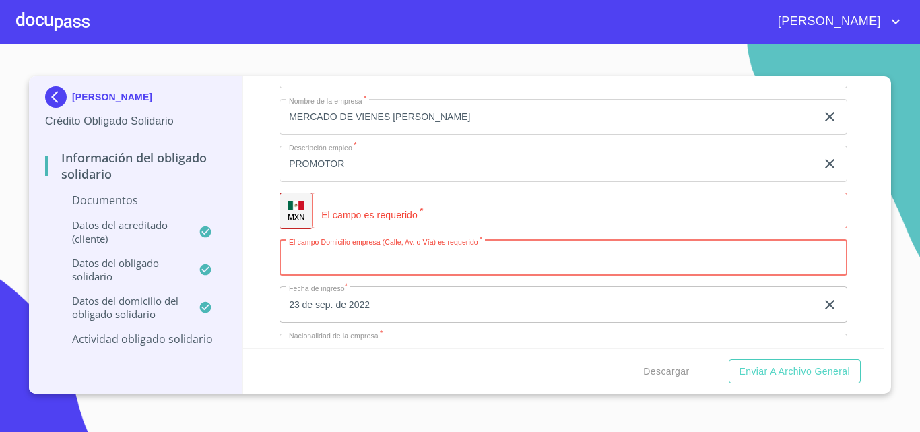
click at [383, 221] on input "Apellido Paterno   *" at bounding box center [580, 211] width 536 height 36
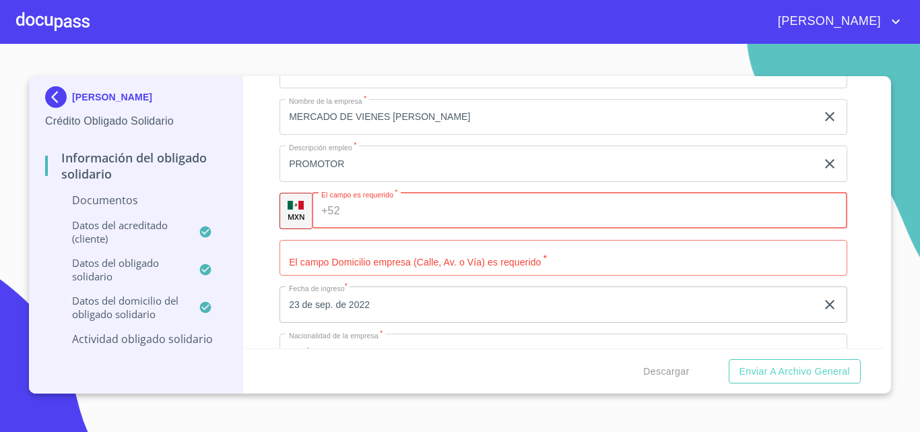
click at [375, 250] on input "Apellido Paterno   *" at bounding box center [564, 258] width 568 height 36
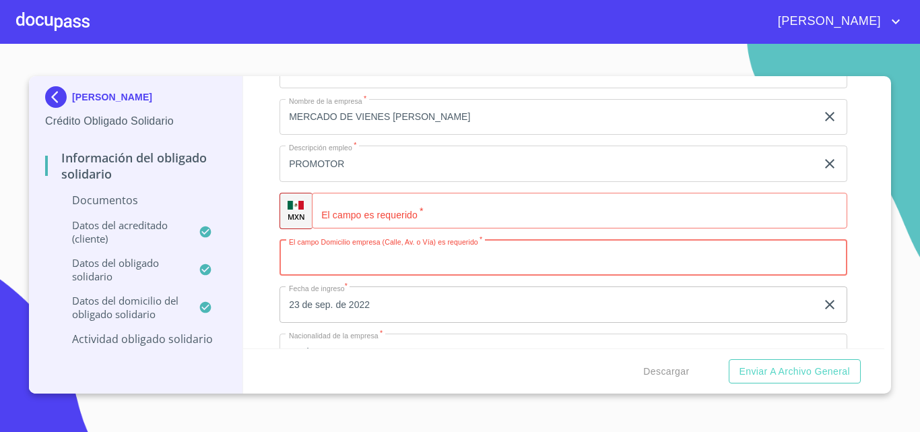
click at [401, 216] on input "Apellido Paterno   *" at bounding box center [580, 211] width 536 height 36
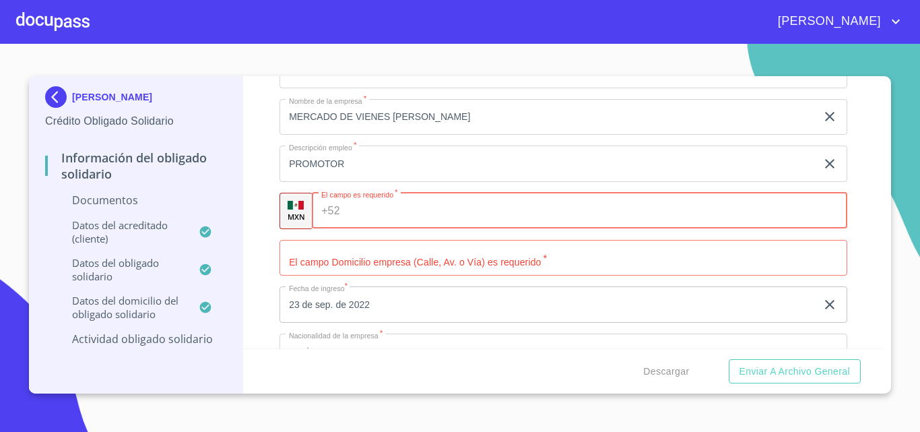
click at [375, 265] on input "Apellido Paterno   *" at bounding box center [564, 258] width 568 height 36
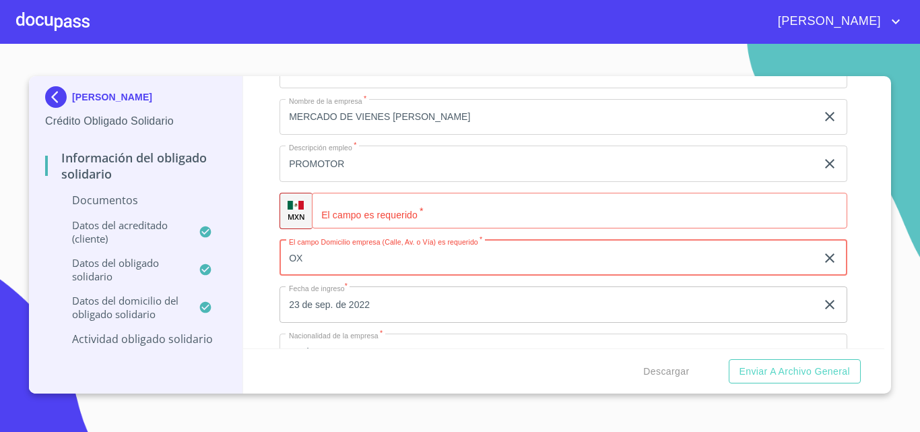
type input "O"
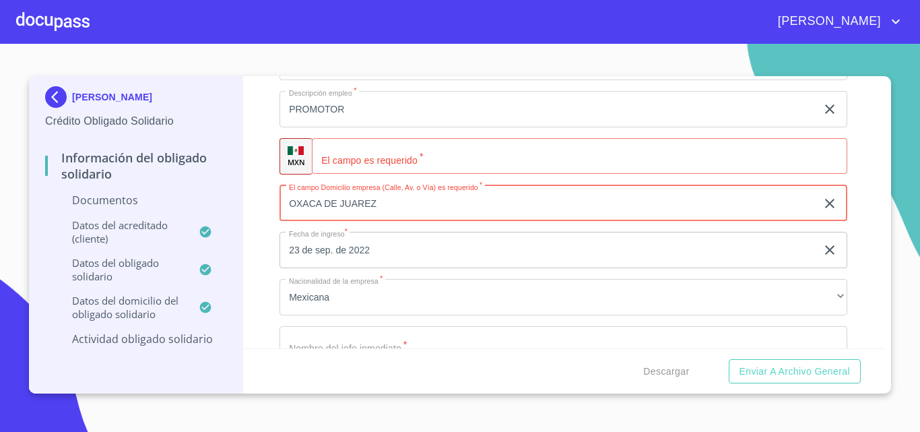
scroll to position [1835, 0]
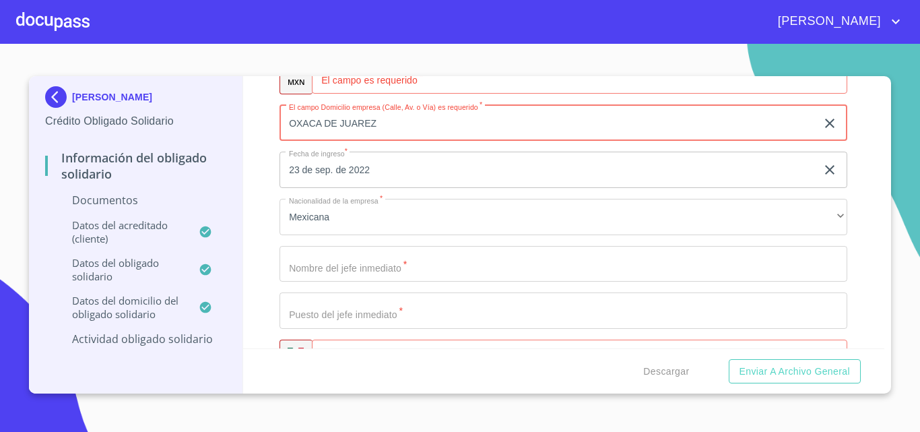
drag, startPoint x: 421, startPoint y: 119, endPoint x: 148, endPoint y: 131, distance: 273.8
click at [148, 131] on div "[PERSON_NAME] Crédito Obligado Solidario Información del Obligado Solidario Doc…" at bounding box center [457, 234] width 856 height 317
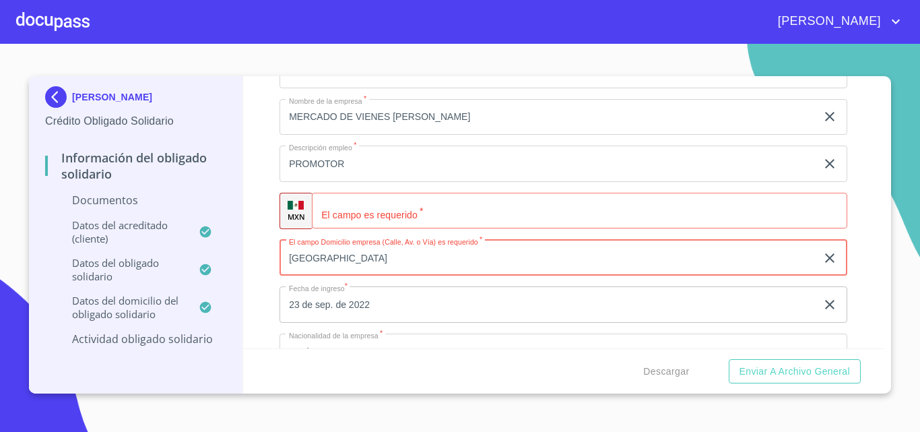
type input "[GEOGRAPHIC_DATA]"
click at [360, 218] on input "Apellido Paterno   *" at bounding box center [580, 211] width 536 height 36
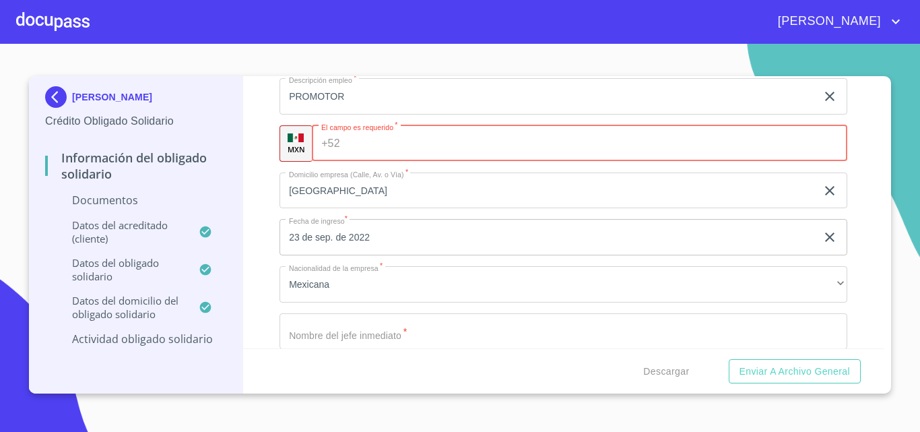
scroll to position [1835, 0]
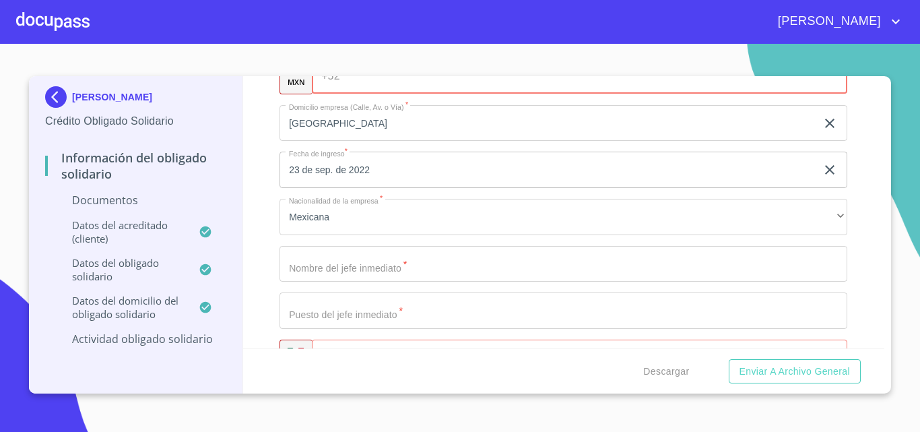
click at [393, 268] on input "Apellido Paterno   *" at bounding box center [564, 264] width 568 height 36
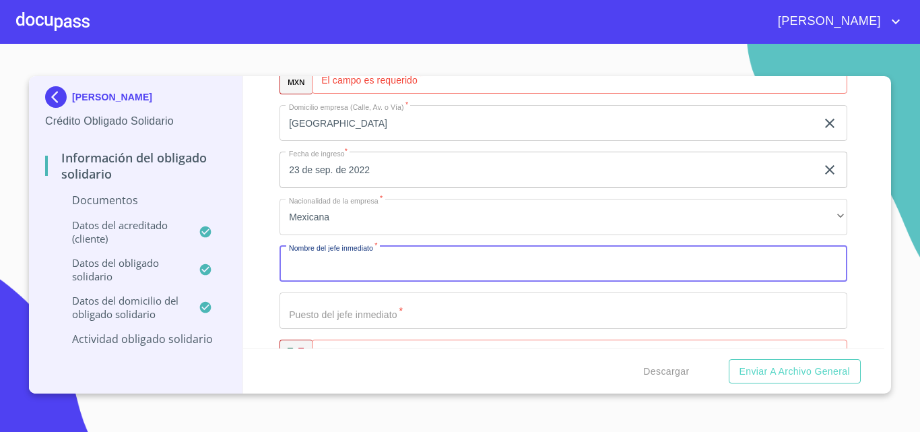
scroll to position [1902, 0]
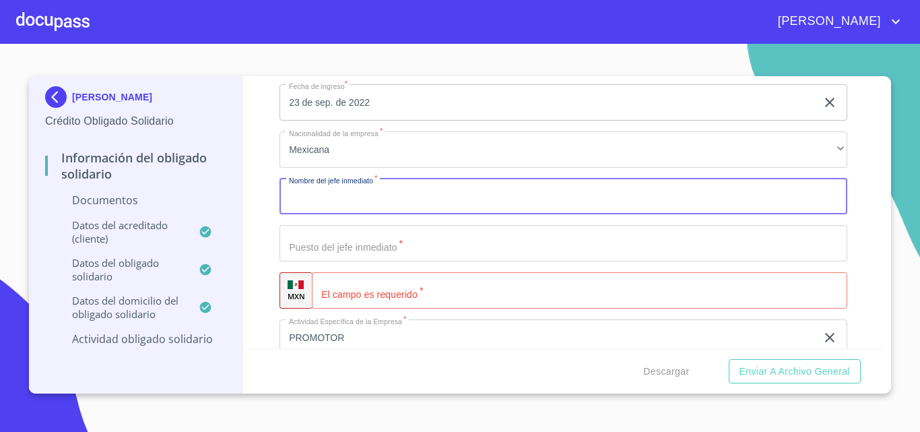
click at [375, 254] on input "Apellido Paterno   *" at bounding box center [564, 243] width 568 height 36
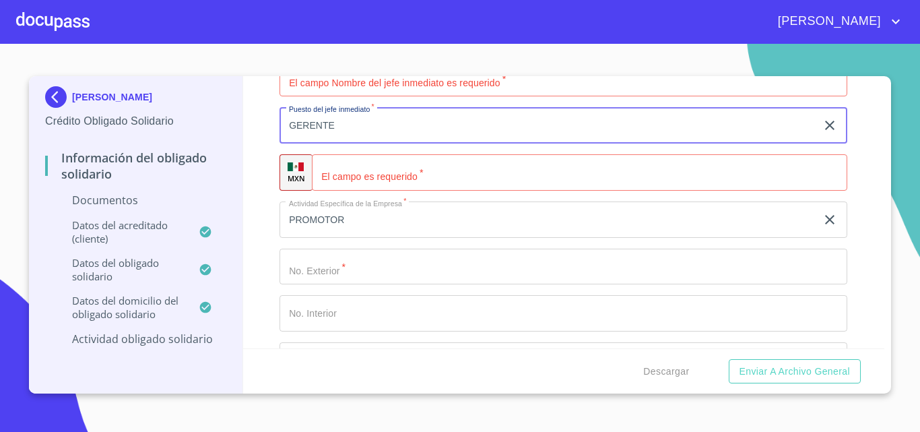
scroll to position [2104, 0]
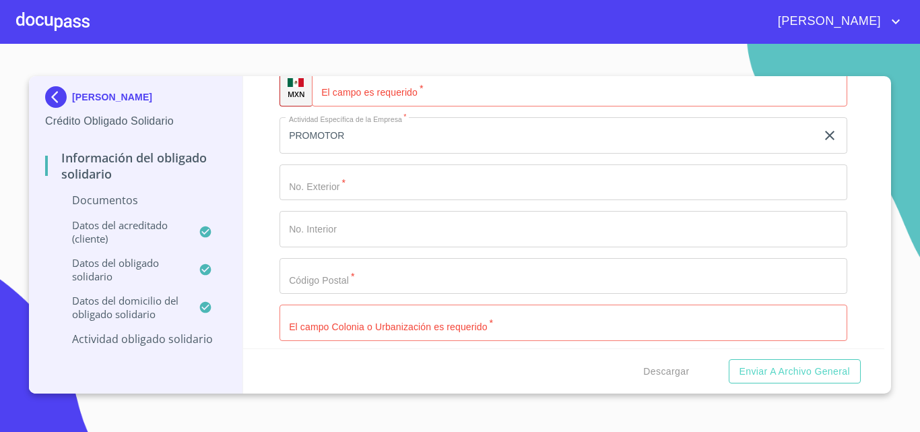
type input "GERENTE"
click at [351, 189] on input "Apellido Paterno   *" at bounding box center [564, 182] width 568 height 36
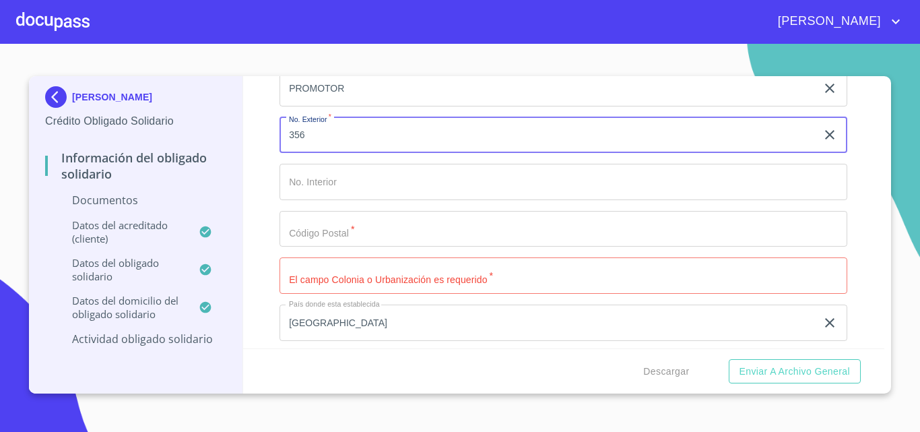
scroll to position [2172, 0]
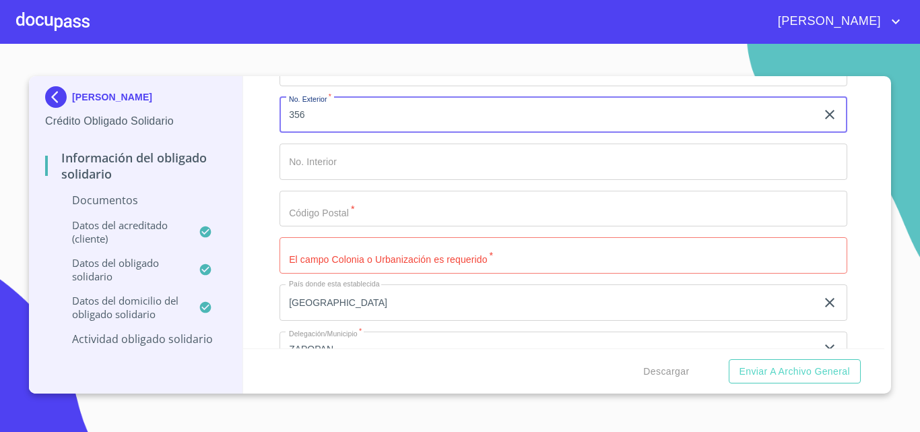
type input "356"
click at [349, 217] on input "Apellido Paterno   *" at bounding box center [564, 209] width 568 height 36
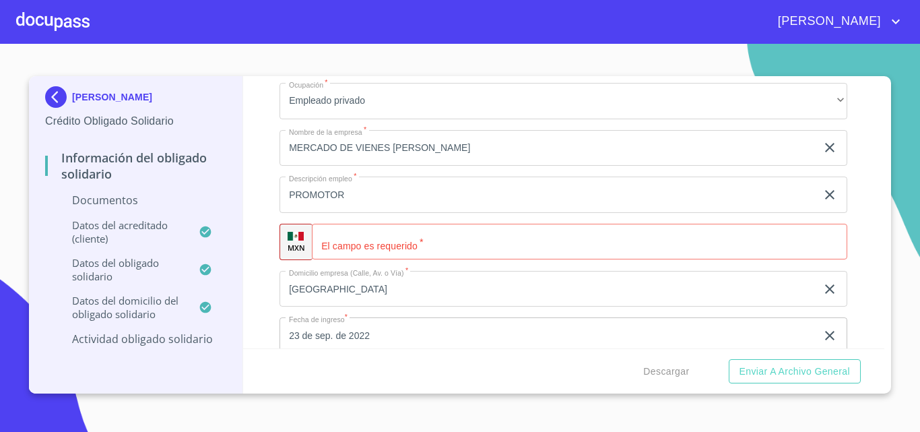
scroll to position [1700, 0]
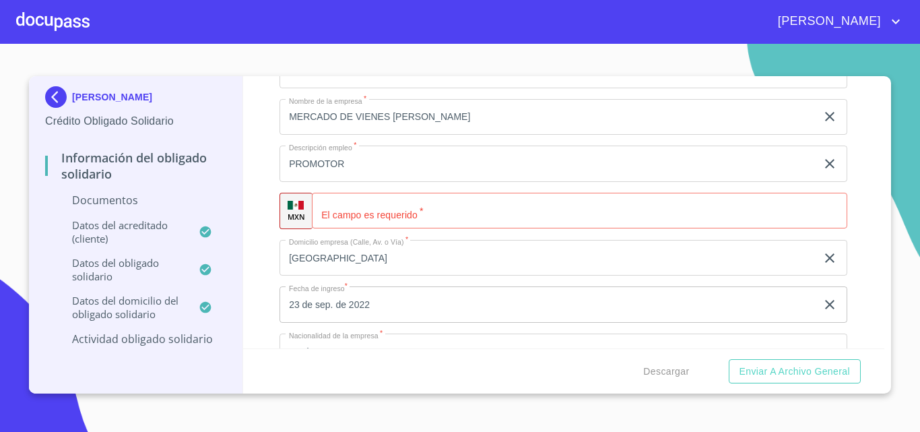
click at [388, 218] on input "Apellido Paterno   *" at bounding box center [580, 211] width 536 height 36
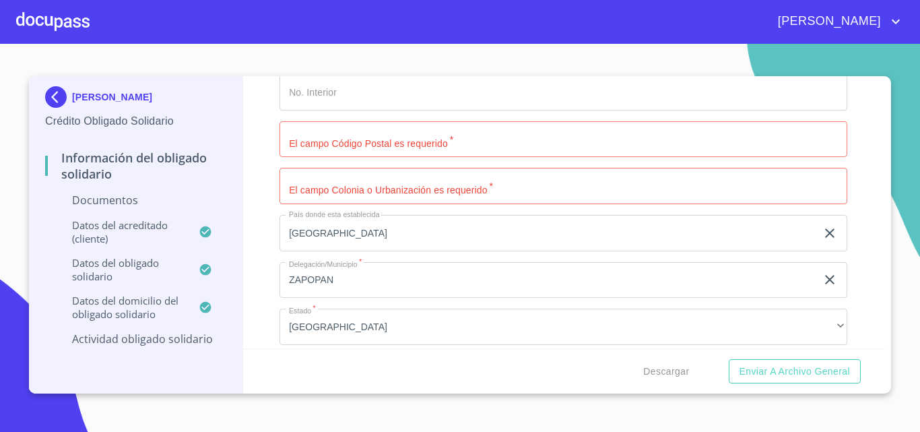
scroll to position [2441, 0]
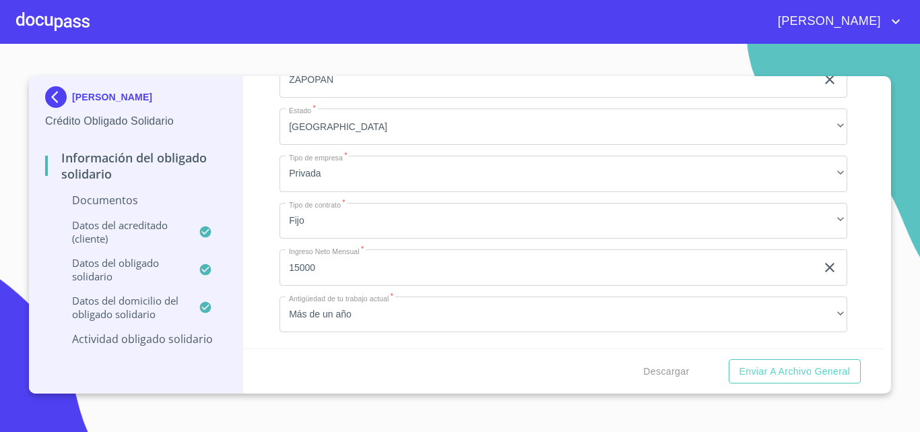
click at [123, 197] on p "Documentos" at bounding box center [135, 200] width 181 height 15
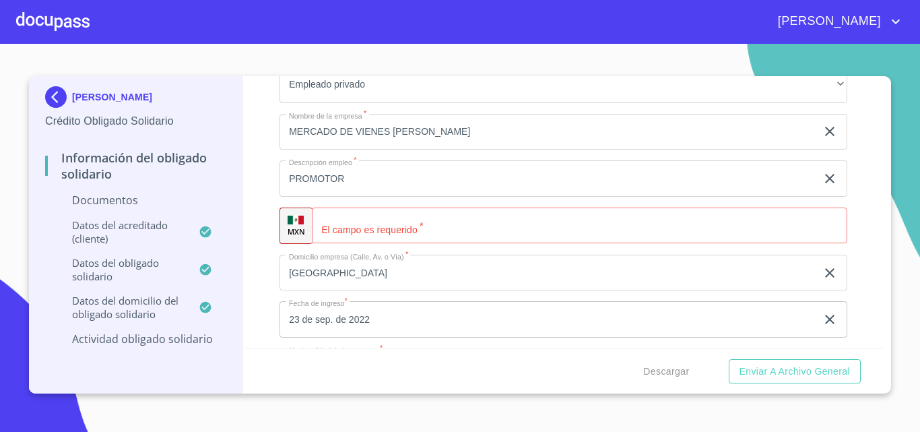
scroll to position [3807, 0]
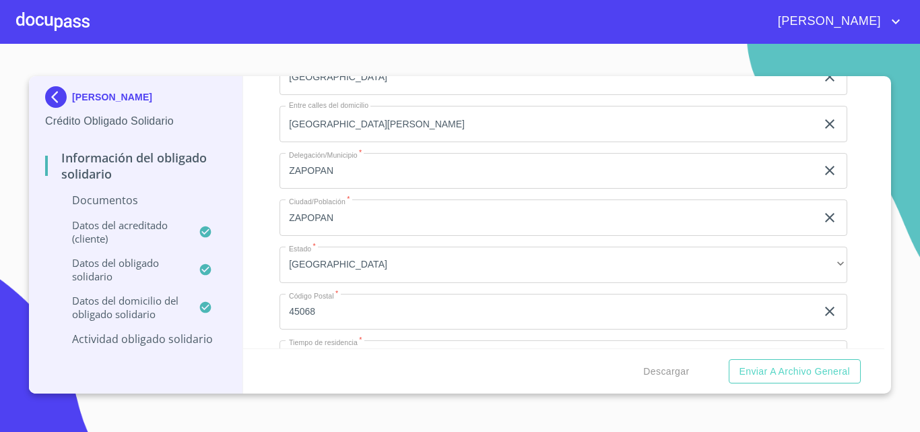
click at [123, 197] on p "Documentos" at bounding box center [135, 200] width 181 height 15
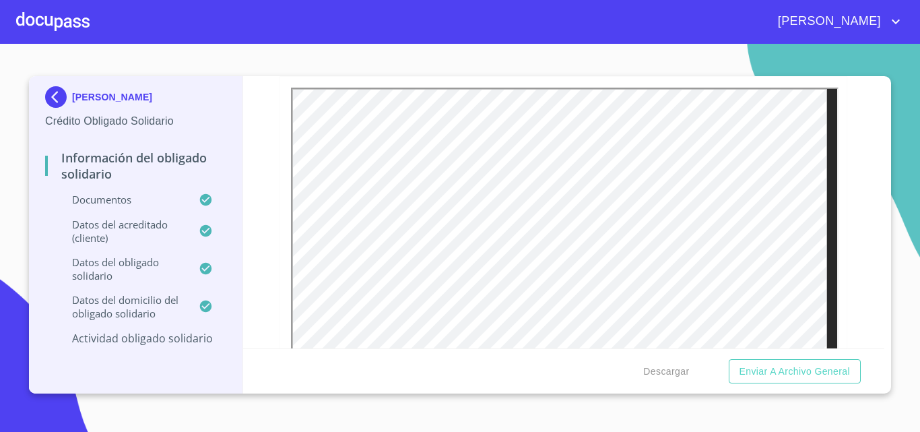
scroll to position [3321, 0]
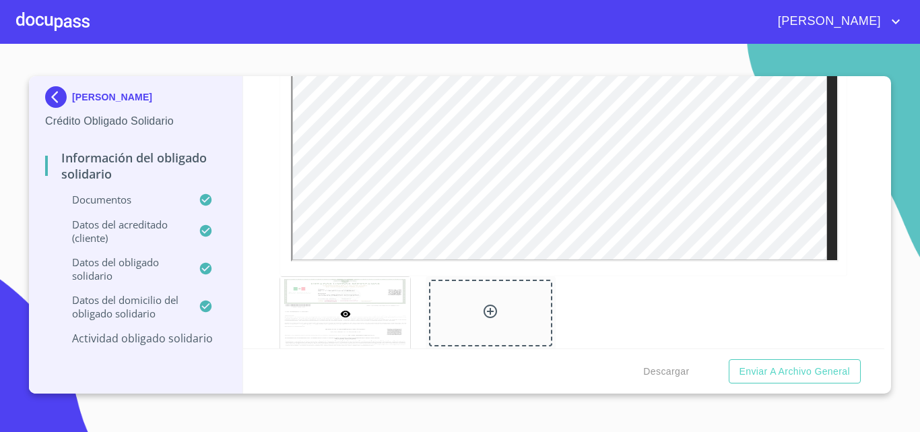
click at [596, 318] on div "Constancia de situación fiscal" at bounding box center [564, 332] width 584 height 129
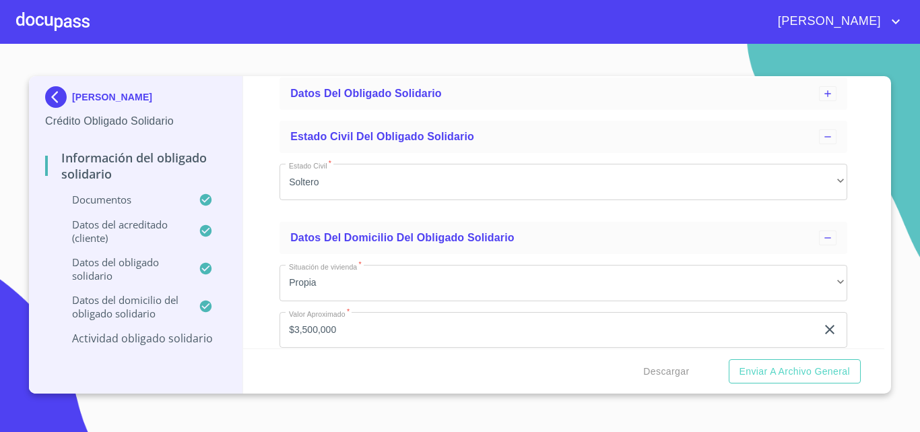
scroll to position [3590, 0]
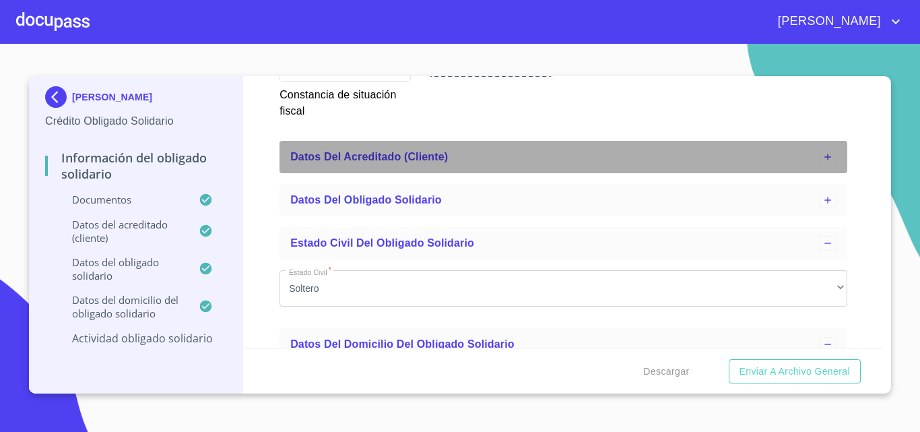
click at [650, 158] on div "Datos del acreditado (cliente)" at bounding box center [554, 157] width 529 height 16
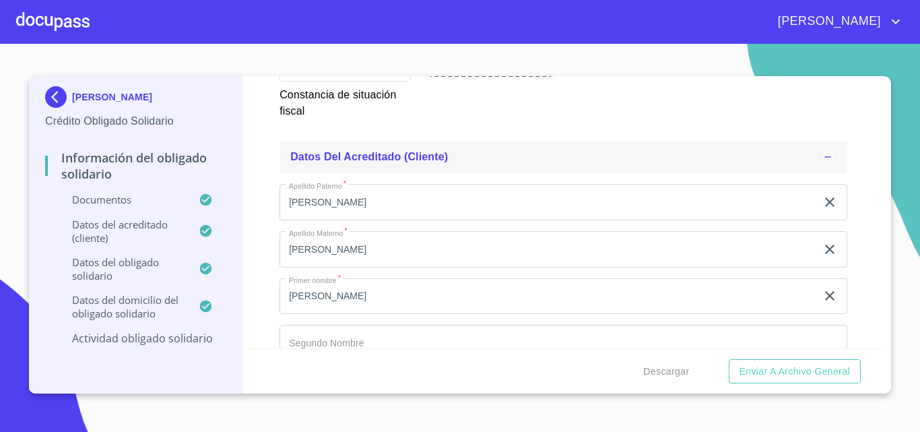
click at [650, 158] on div "Datos del acreditado (cliente)" at bounding box center [554, 157] width 529 height 16
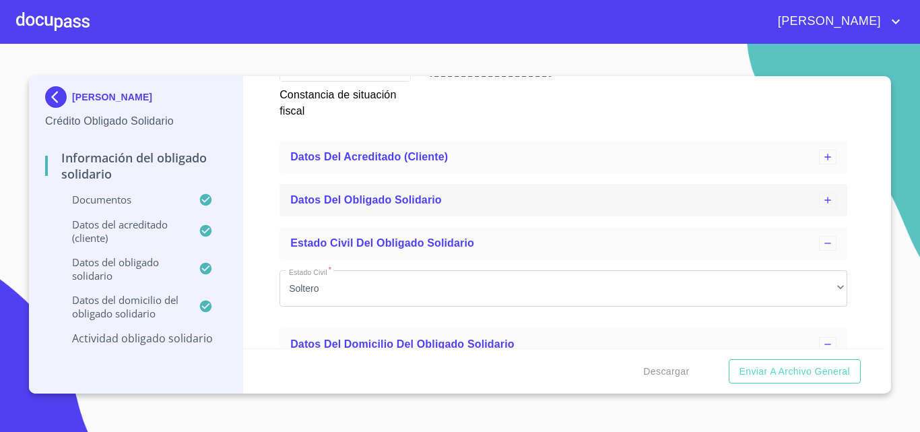
click at [550, 210] on div "Datos del obligado solidario" at bounding box center [564, 200] width 568 height 32
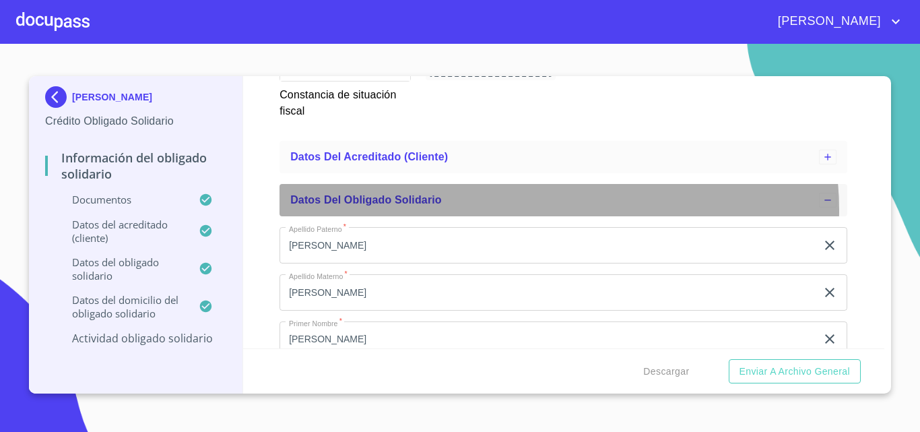
click at [550, 210] on div "Datos del obligado solidario" at bounding box center [564, 200] width 568 height 32
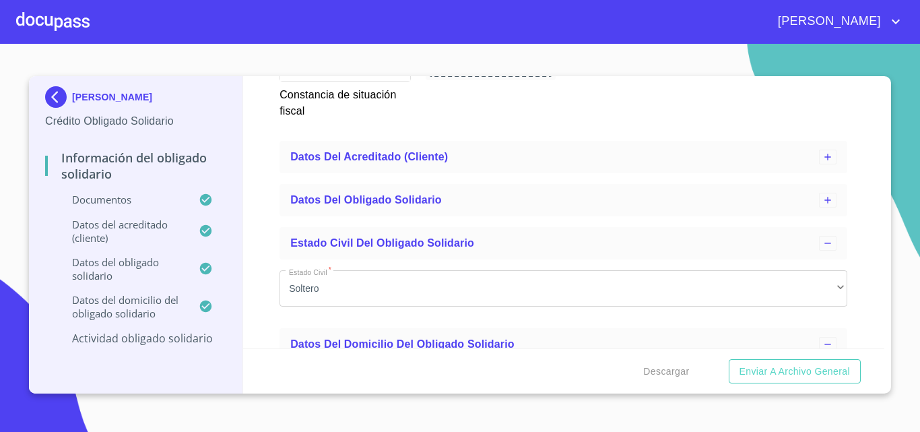
click at [168, 335] on p "Actividad obligado solidario" at bounding box center [135, 338] width 181 height 15
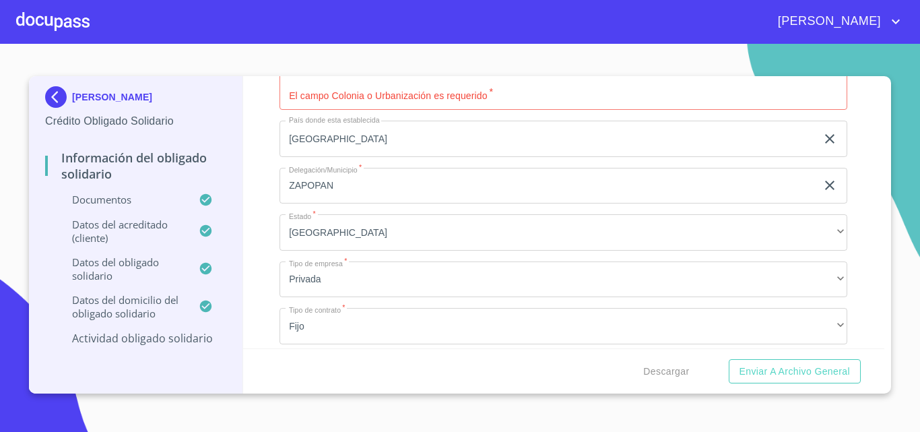
scroll to position [1503, 0]
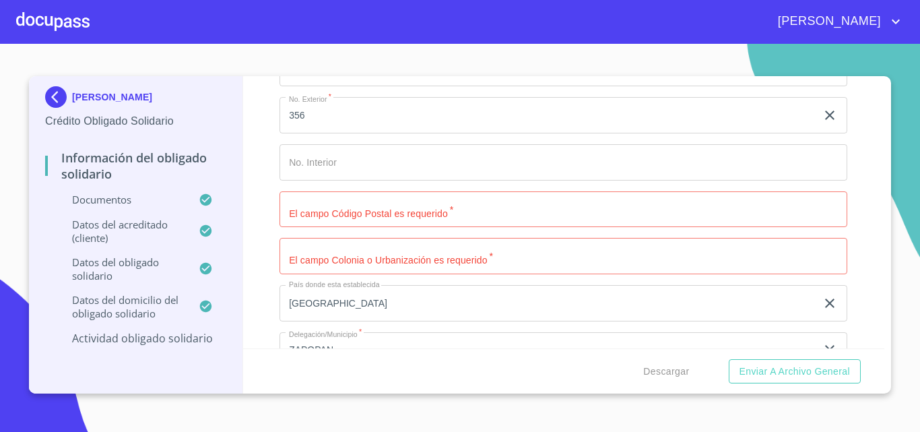
click at [335, 216] on input "Estado Civil   *" at bounding box center [564, 209] width 568 height 36
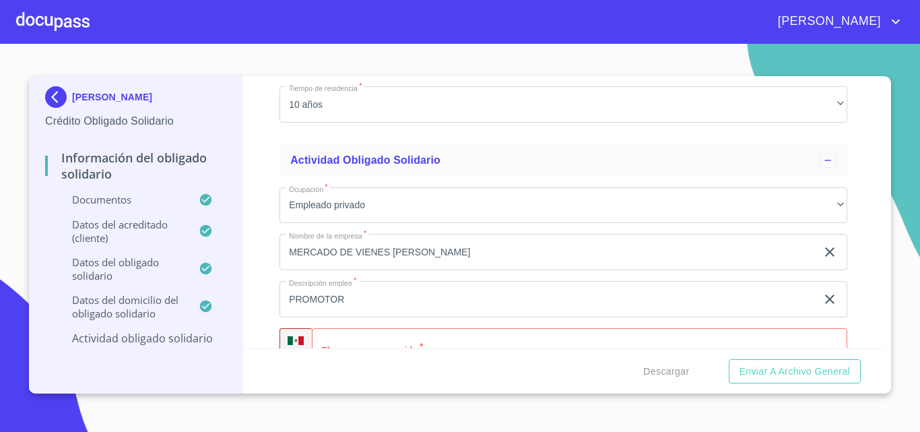
scroll to position [964, 0]
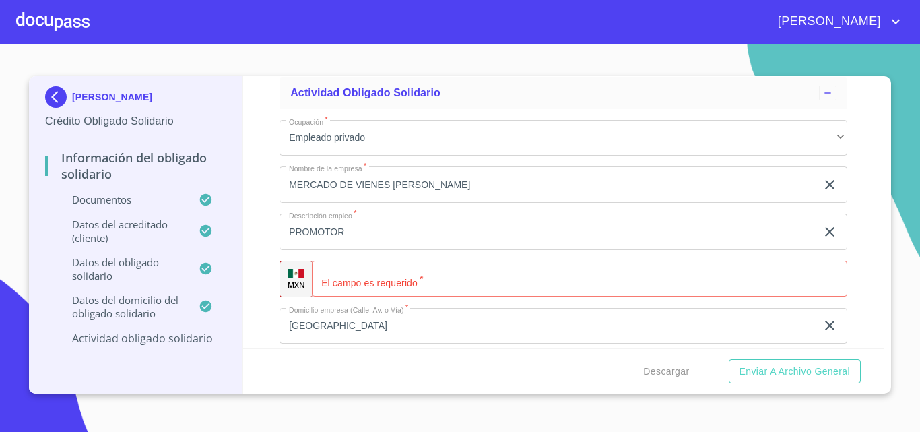
click at [348, 286] on input "Estado Civil   *" at bounding box center [580, 279] width 536 height 36
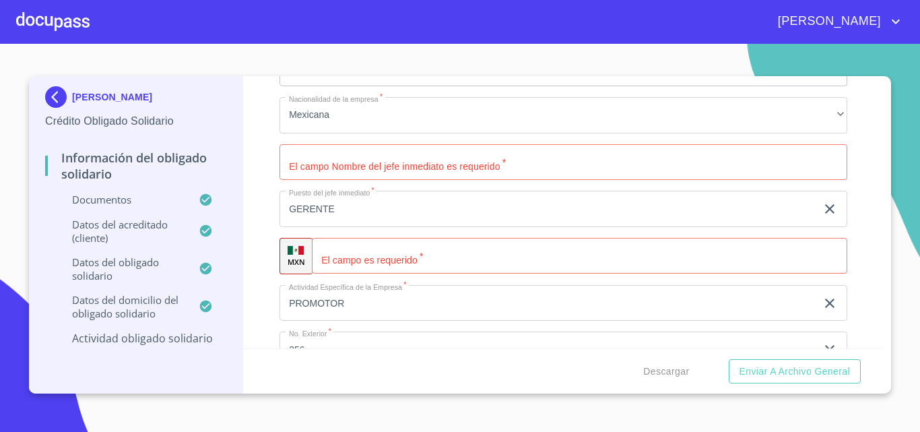
scroll to position [1301, 0]
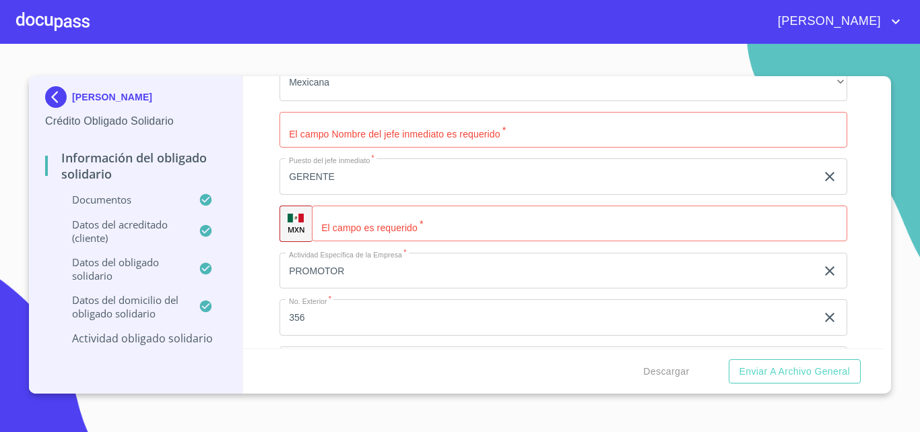
click at [365, 230] on input "Estado Civil   *" at bounding box center [580, 224] width 536 height 36
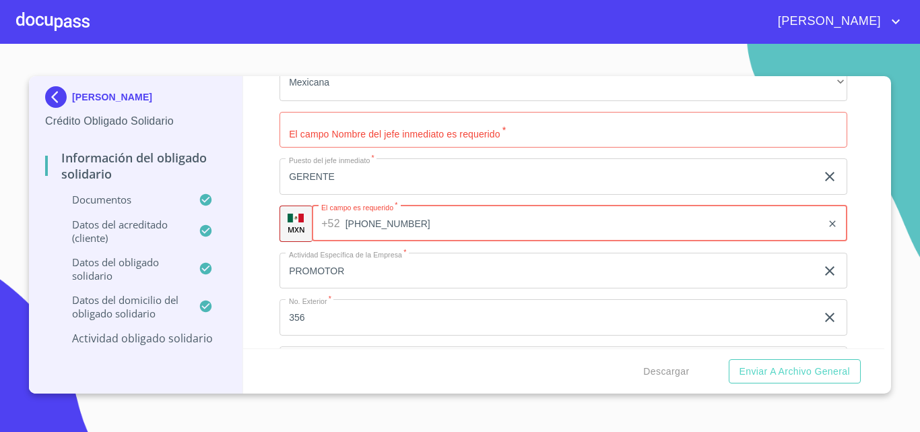
type input "[PHONE_NUMBER]"
click at [466, 155] on div "Ocupación   * Empleado privado ​ Nombre de la empresa   * MERCADO DE VIENES [PE…" at bounding box center [564, 294] width 568 height 1044
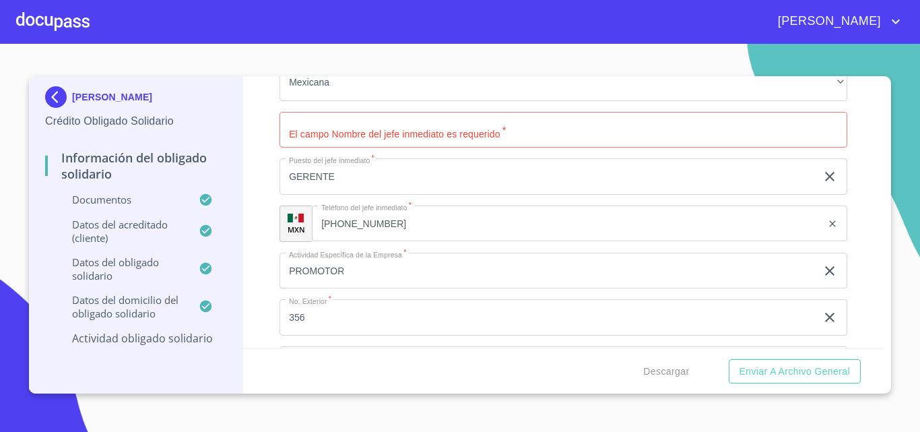
scroll to position [1234, 0]
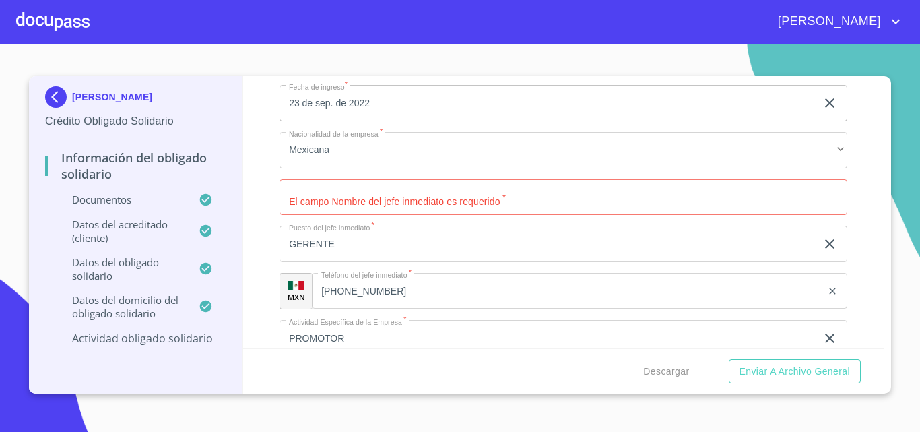
click at [398, 199] on input "Estado Civil   *" at bounding box center [564, 197] width 568 height 36
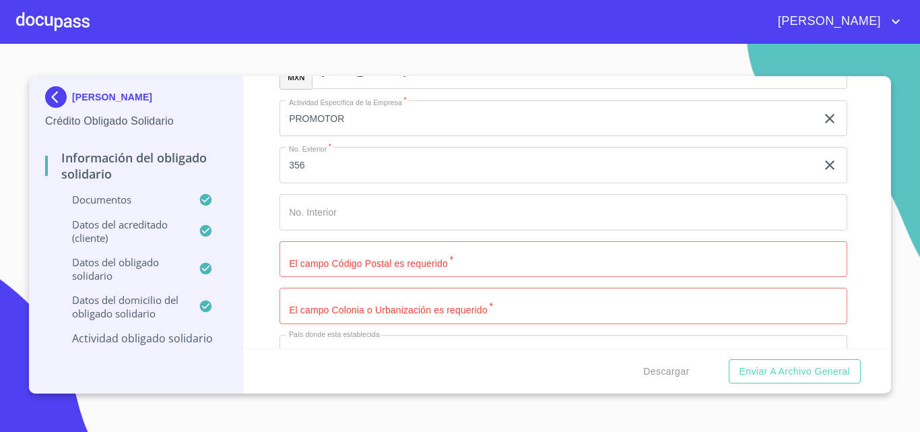
scroll to position [1503, 0]
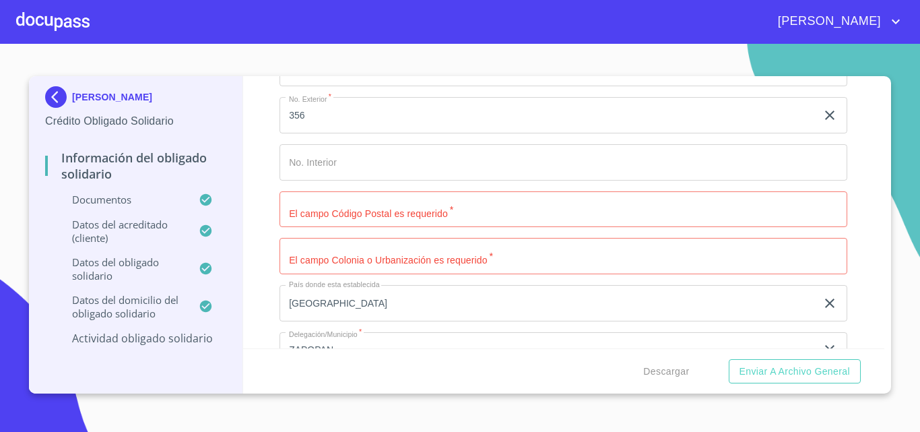
type input "[PERSON_NAME]"
click at [371, 208] on input "Estado Civil   *" at bounding box center [564, 209] width 568 height 36
type input "45750"
click at [405, 257] on input "Estado Civil   *" at bounding box center [564, 256] width 568 height 36
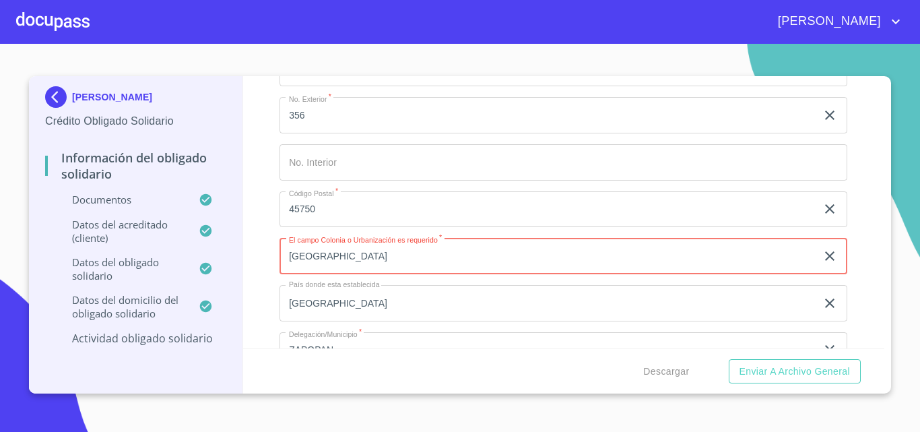
type input "[GEOGRAPHIC_DATA]"
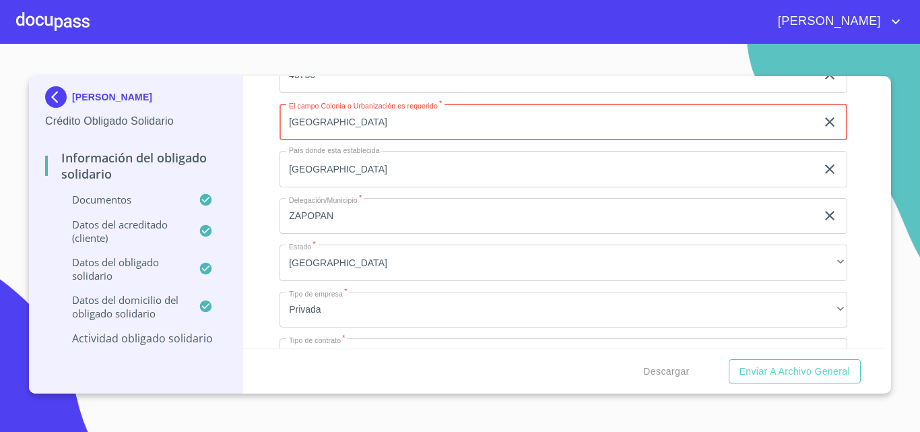
scroll to position [1638, 0]
drag, startPoint x: 408, startPoint y: 123, endPoint x: 162, endPoint y: 106, distance: 246.6
click at [162, 106] on div "[PERSON_NAME] Crédito Obligado Solidario Información del Obligado Solidario Doc…" at bounding box center [457, 234] width 856 height 317
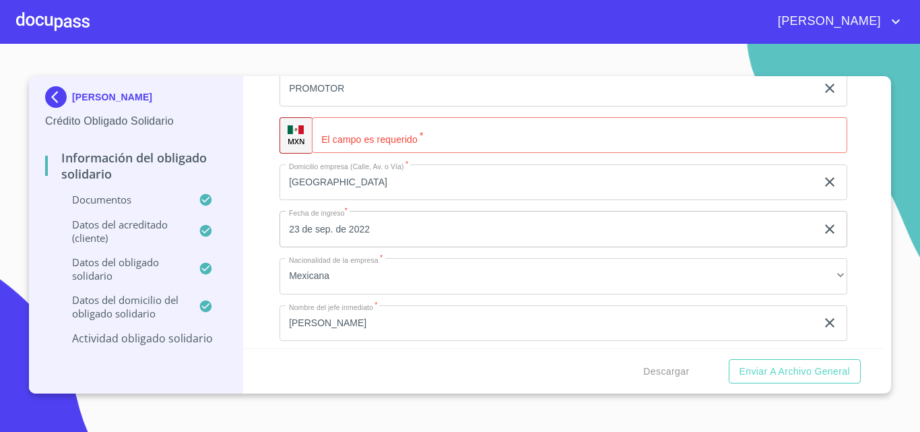
scroll to position [1032, 0]
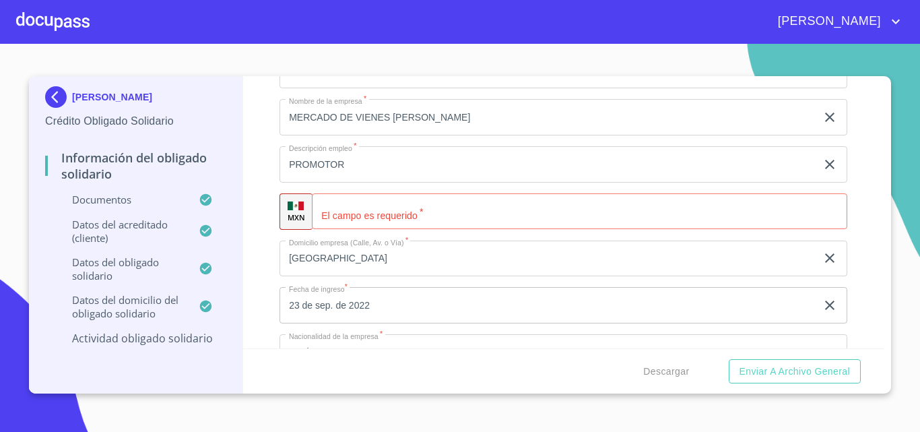
type input "ZAPOPAN"
click at [363, 212] on input "Estado Civil   *" at bounding box center [580, 211] width 536 height 36
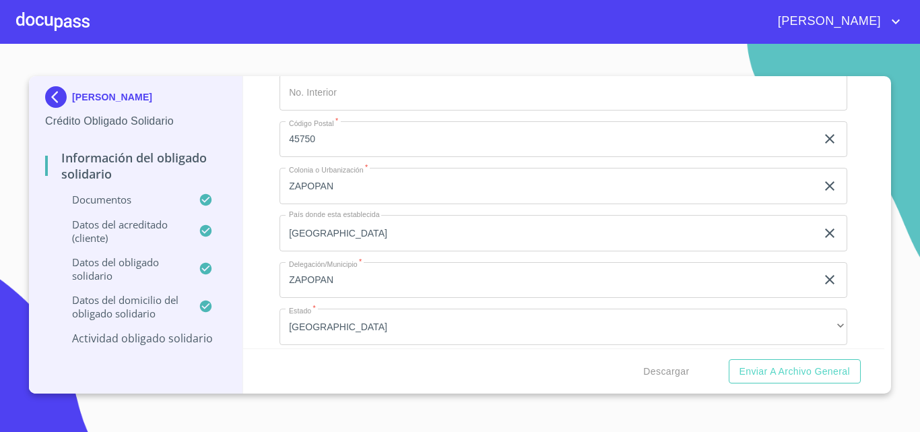
scroll to position [1774, 0]
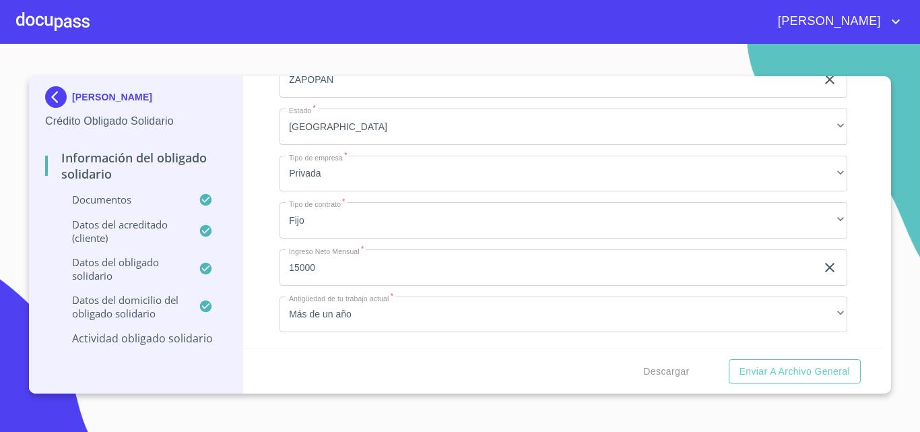
click at [110, 188] on div "Información del Obligado Solidario" at bounding box center [135, 171] width 181 height 43
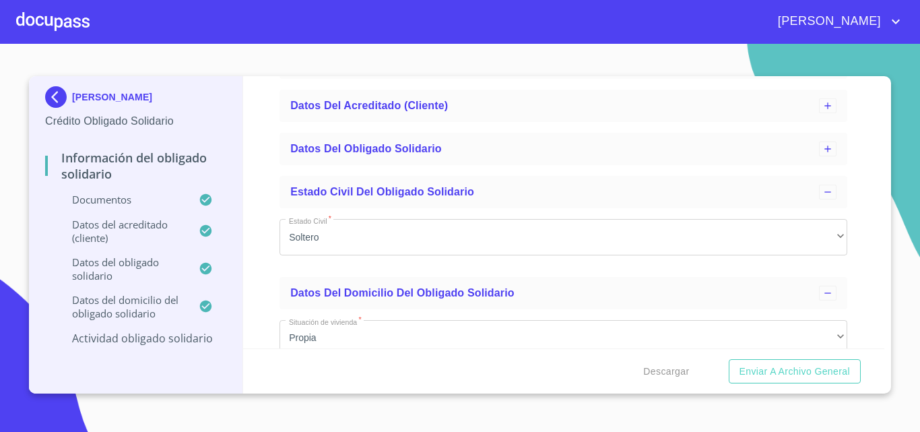
scroll to position [0, 0]
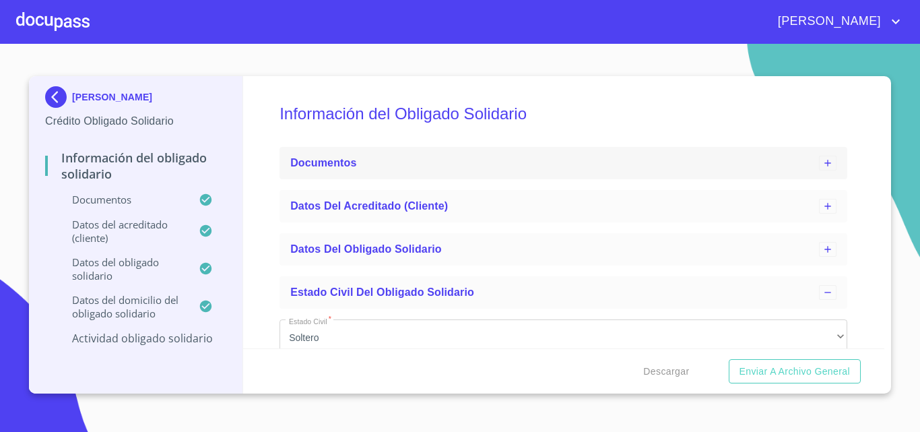
click at [327, 160] on span "Documentos" at bounding box center [323, 162] width 66 height 11
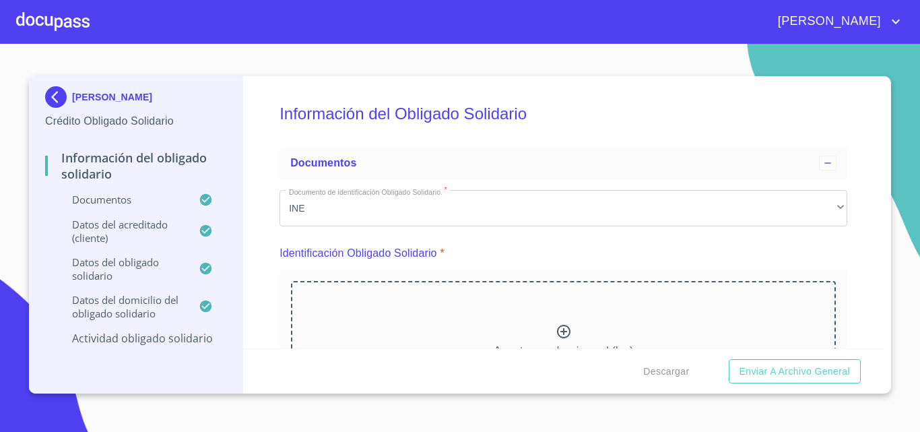
scroll to position [190, 0]
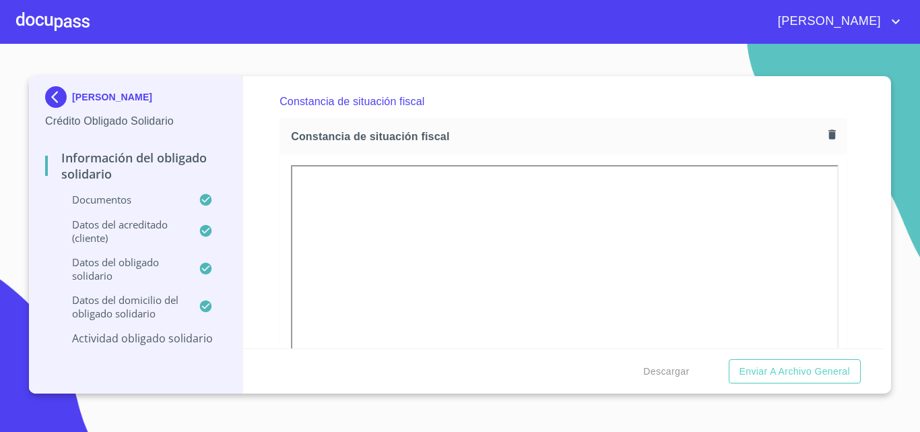
scroll to position [3032, 0]
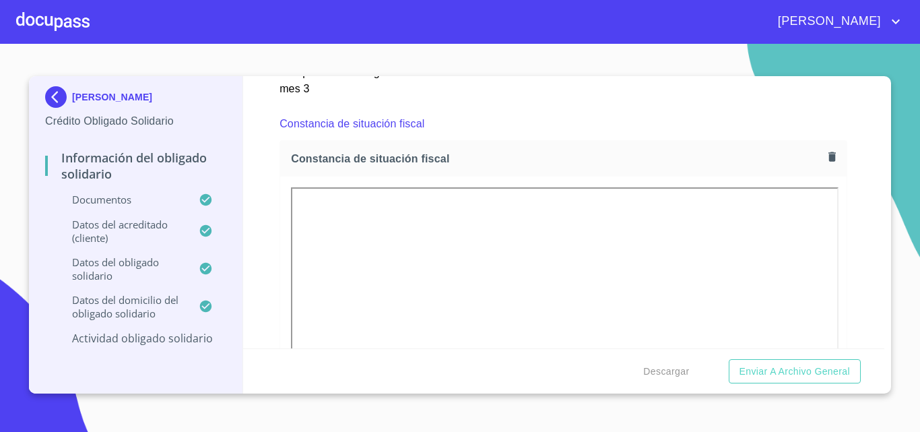
click at [829, 152] on icon "button" at bounding box center [832, 156] width 7 height 9
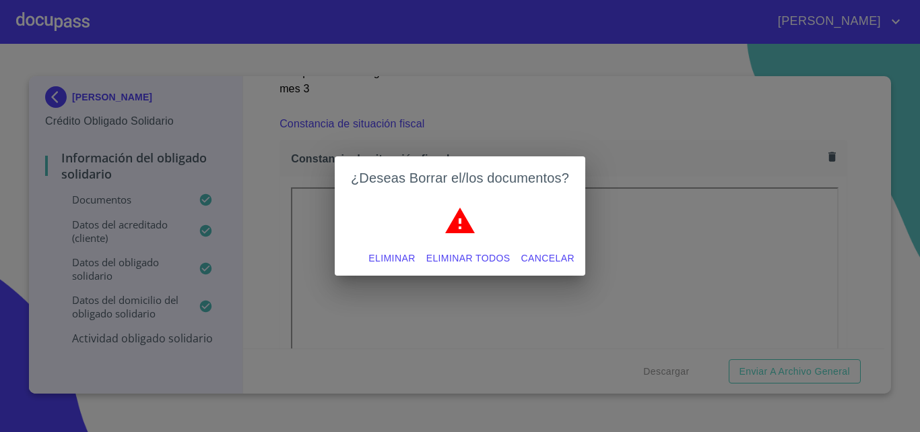
click at [394, 256] on span "Eliminar" at bounding box center [392, 258] width 46 height 17
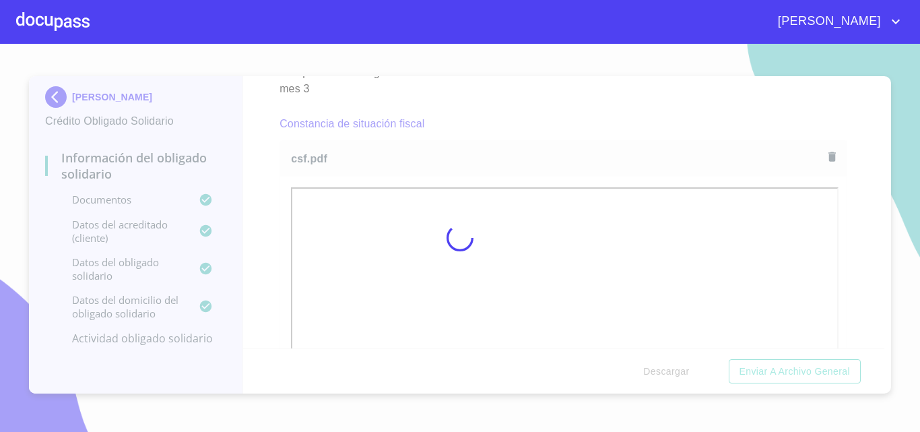
click at [879, 207] on div at bounding box center [460, 238] width 920 height 388
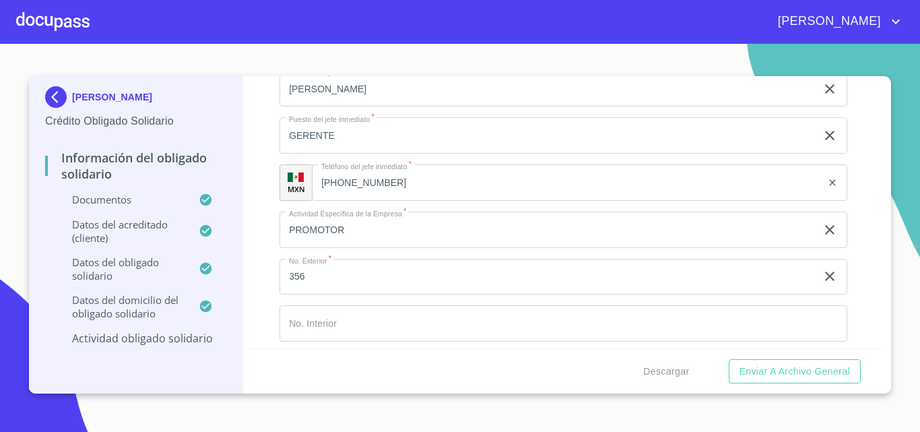
scroll to position [4843, 0]
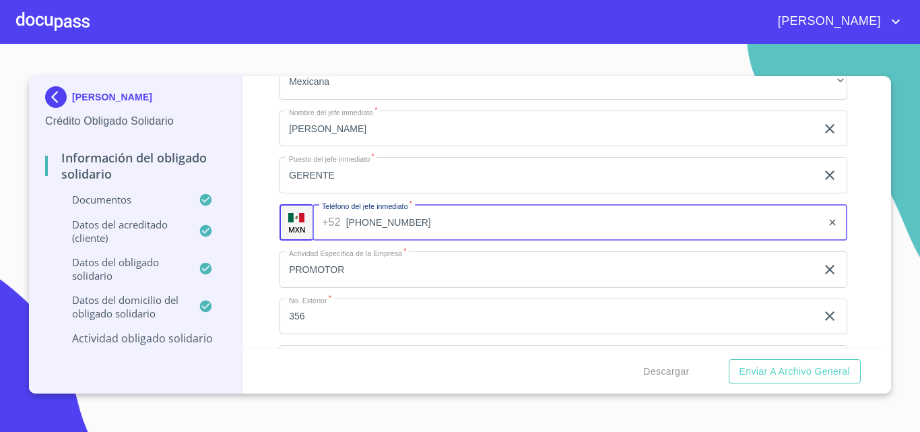
drag, startPoint x: 343, startPoint y: 218, endPoint x: 294, endPoint y: 219, distance: 48.5
click at [294, 219] on div "MXN Teléfono del jefe inmediato   * +52 (56)11077349 ​" at bounding box center [564, 222] width 568 height 36
click at [384, 222] on input "[PHONE_NUMBER]" at bounding box center [584, 222] width 476 height 36
drag, startPoint x: 348, startPoint y: 223, endPoint x: 424, endPoint y: 225, distance: 76.2
click at [424, 225] on input "[PHONE_NUMBER]" at bounding box center [584, 222] width 476 height 36
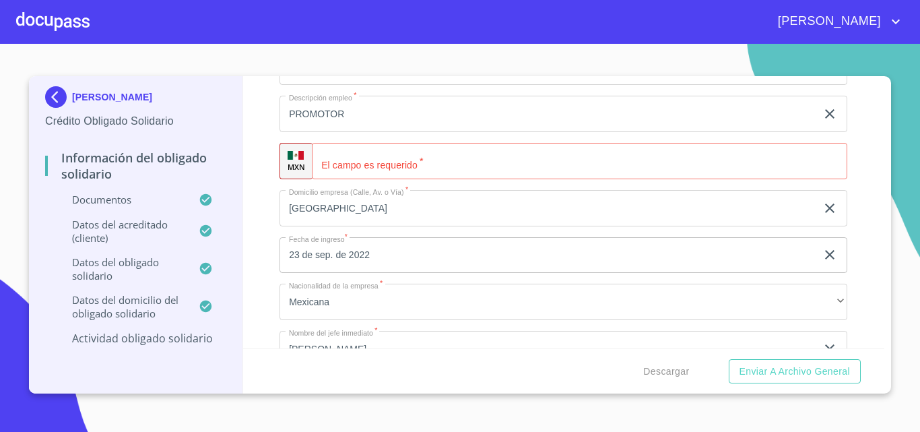
scroll to position [4574, 0]
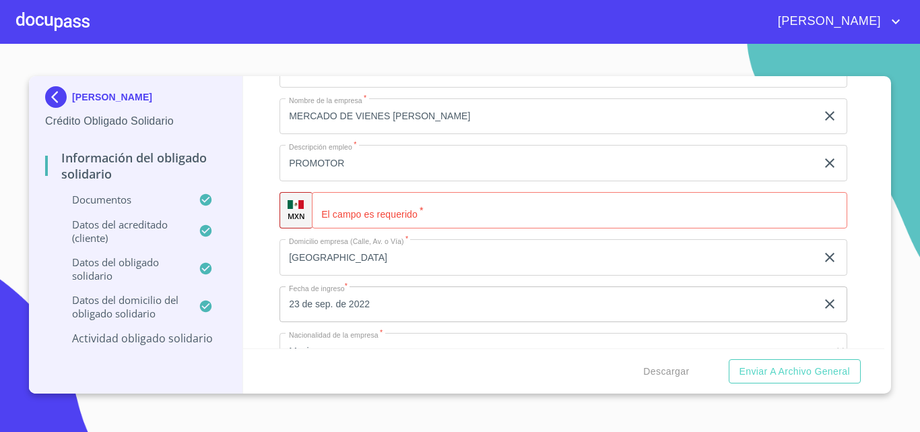
click at [396, 219] on input "Documento de identificación Obligado Solidario.   *" at bounding box center [580, 210] width 536 height 36
paste input "[PHONE_NUMBER]"
type input "[PHONE_NUMBER]"
click at [504, 179] on input "PROMOTOR" at bounding box center [548, 163] width 537 height 36
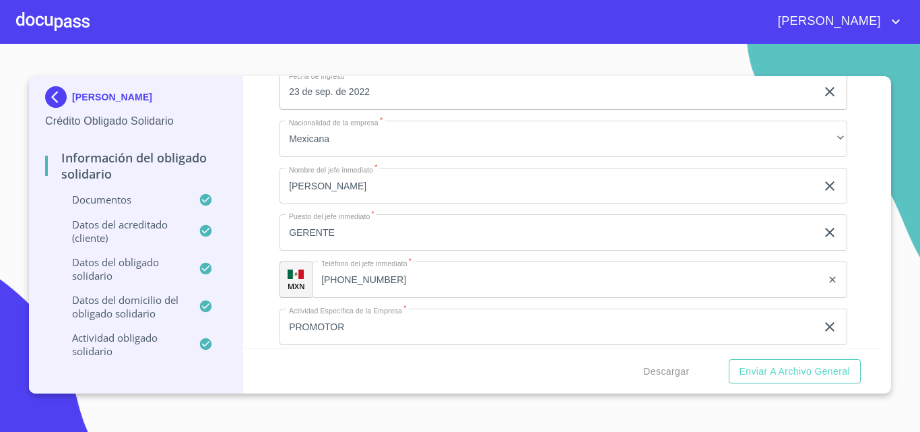
scroll to position [4978, 0]
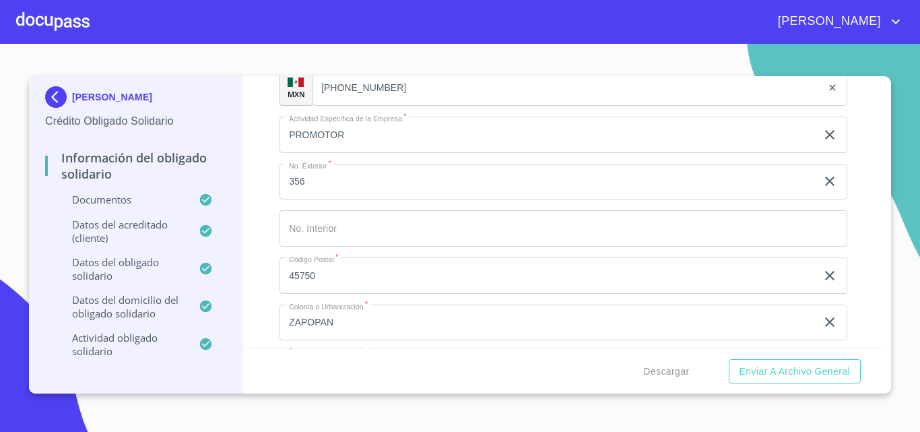
click at [365, 133] on input "PROMOTOR" at bounding box center [548, 135] width 537 height 36
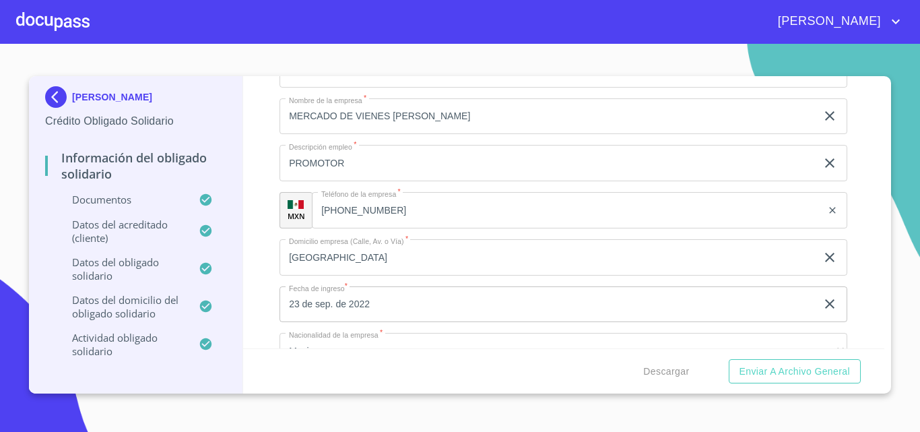
scroll to position [4507, 0]
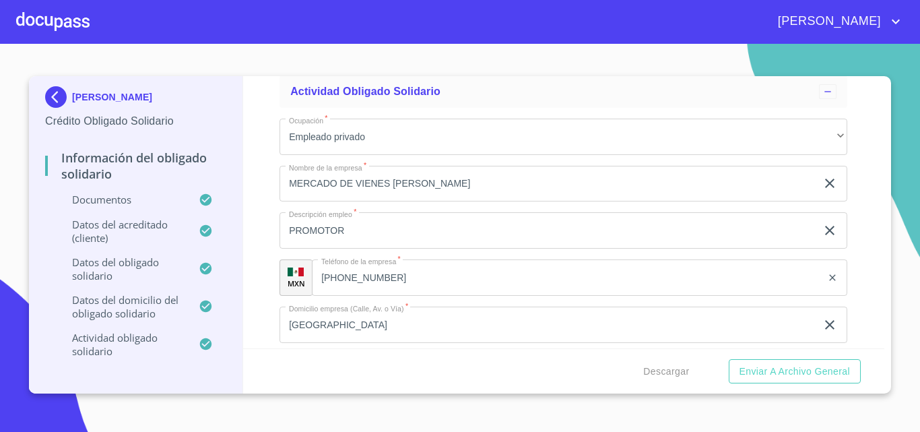
type input "PROMOTOR DE AUTOSERVICIO"
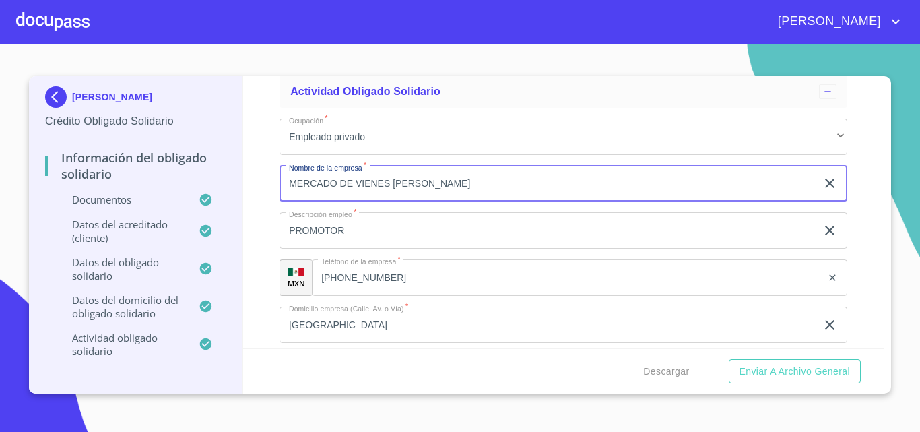
drag, startPoint x: 474, startPoint y: 186, endPoint x: 269, endPoint y: 187, distance: 205.5
click at [269, 187] on div "Información del Obligado Solidario Documentos Documento de identificación Oblig…" at bounding box center [564, 212] width 642 height 272
click at [454, 170] on input "MERCADO DE VIENES [PERSON_NAME]" at bounding box center [548, 184] width 537 height 36
click at [363, 185] on input "MERCADO DE VIENES [PERSON_NAME]" at bounding box center [548, 184] width 537 height 36
click at [505, 187] on input "MERCADO DE BIENES HARGO" at bounding box center [548, 184] width 537 height 36
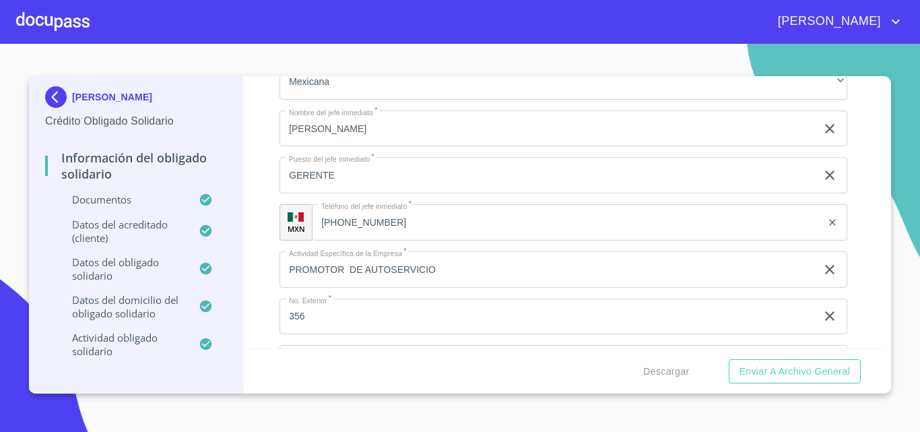
scroll to position [5315, 0]
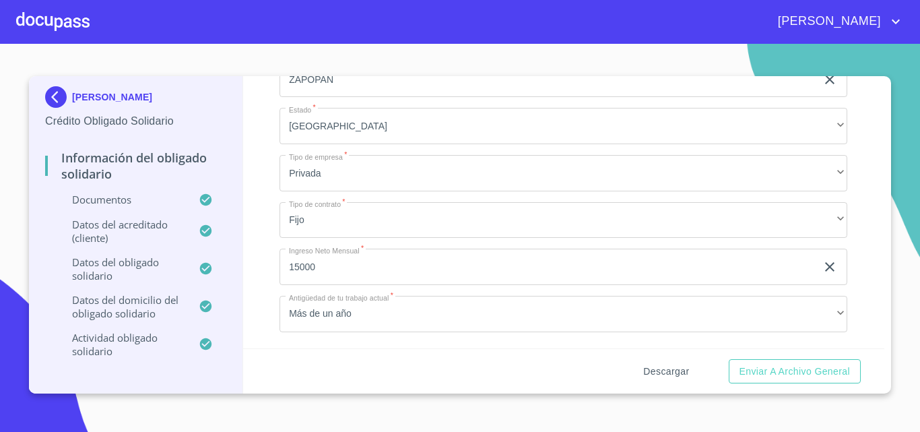
type input "MERCADO DE BIENES HARGO"
click at [654, 367] on span "Descargar" at bounding box center [667, 371] width 46 height 17
click at [671, 368] on span "Descargar" at bounding box center [667, 371] width 46 height 17
click at [680, 377] on span "Descargar" at bounding box center [667, 371] width 46 height 17
